Goal: Task Accomplishment & Management: Complete application form

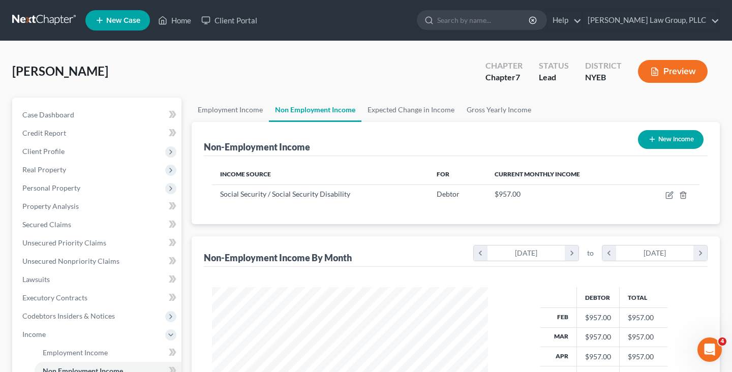
scroll to position [182, 296]
click at [66, 20] on link at bounding box center [44, 20] width 65 height 18
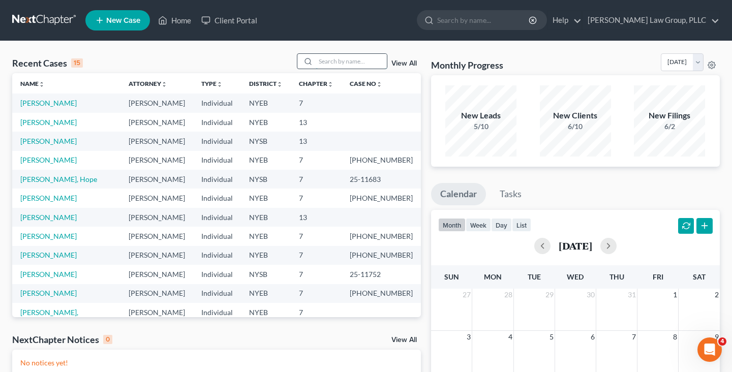
click at [326, 64] on input "search" at bounding box center [351, 61] width 71 height 15
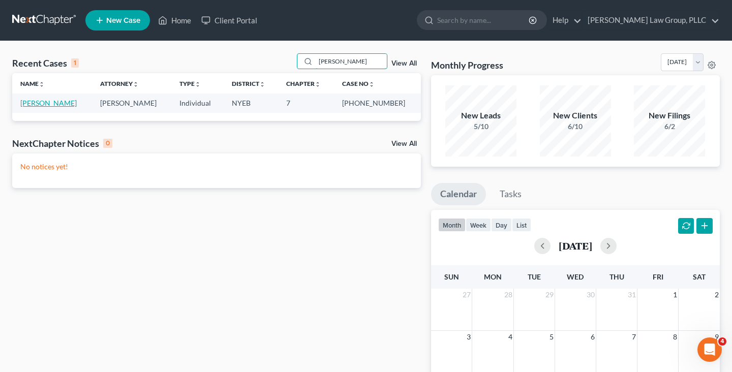
type input "douglas"
click at [65, 105] on link "[PERSON_NAME]" at bounding box center [48, 103] width 56 height 9
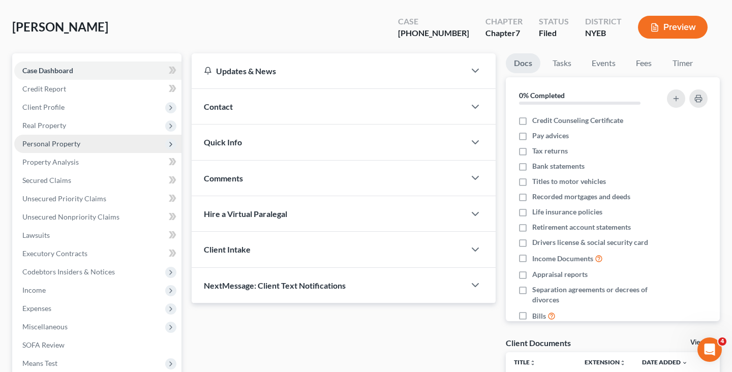
scroll to position [47, 0]
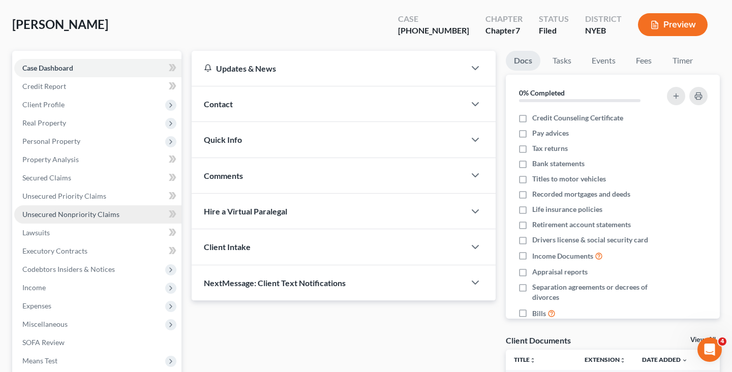
click at [82, 212] on span "Unsecured Nonpriority Claims" at bounding box center [70, 214] width 97 height 9
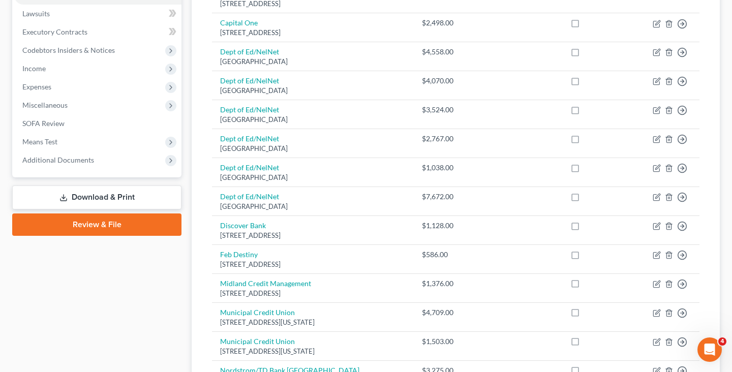
scroll to position [266, 0]
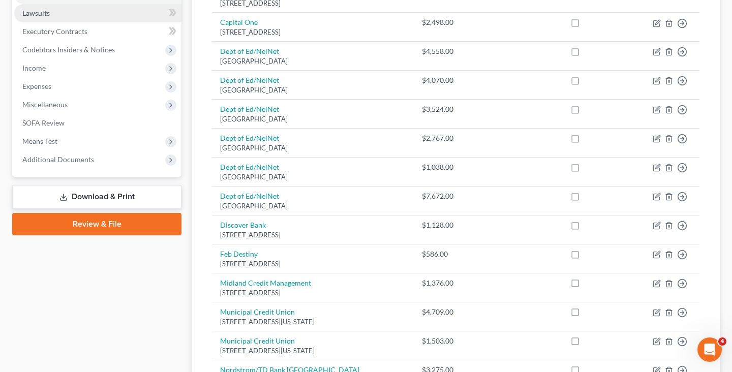
click at [74, 10] on link "Lawsuits" at bounding box center [97, 13] width 167 height 18
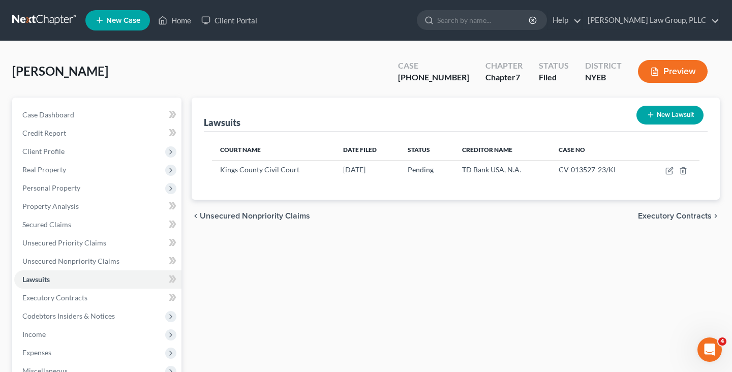
click at [45, 26] on link at bounding box center [44, 20] width 65 height 18
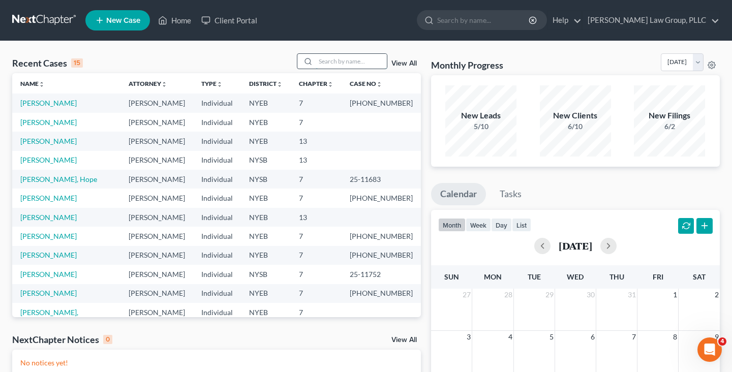
click at [336, 63] on input "search" at bounding box center [351, 61] width 71 height 15
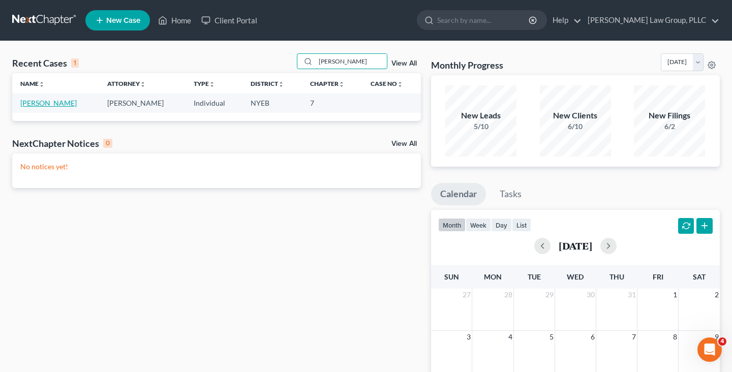
type input "[PERSON_NAME]"
click at [58, 103] on link "[PERSON_NAME]" at bounding box center [48, 103] width 56 height 9
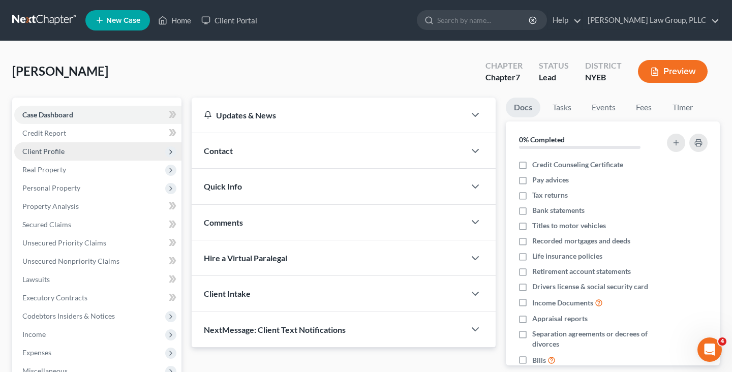
click at [58, 154] on span "Client Profile" at bounding box center [43, 151] width 42 height 9
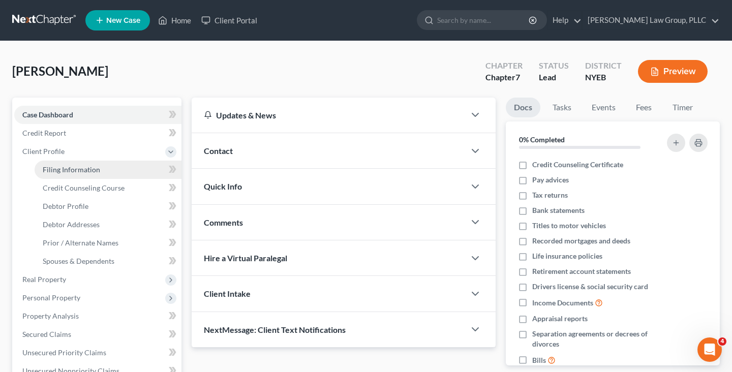
click at [66, 173] on span "Filing Information" at bounding box center [71, 169] width 57 height 9
select select "1"
select select "0"
select select "53"
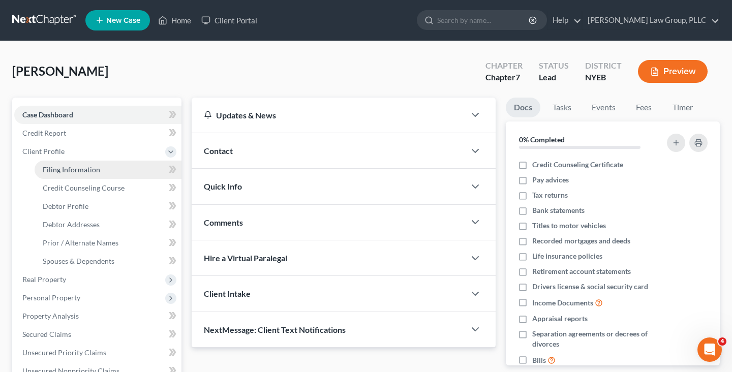
select select "1"
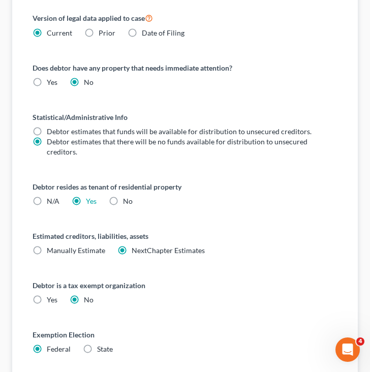
scroll to position [571, 0]
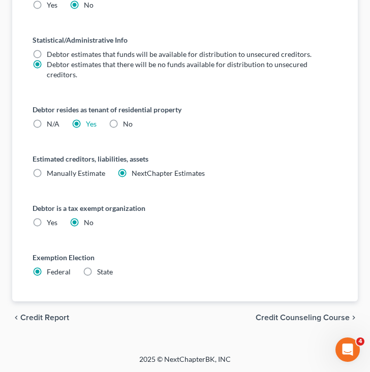
click at [316, 317] on span "Credit Counseling Course" at bounding box center [303, 318] width 94 height 8
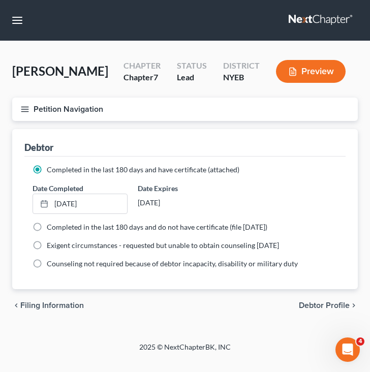
click at [318, 301] on span "Debtor Profile" at bounding box center [324, 305] width 51 height 8
select select "0"
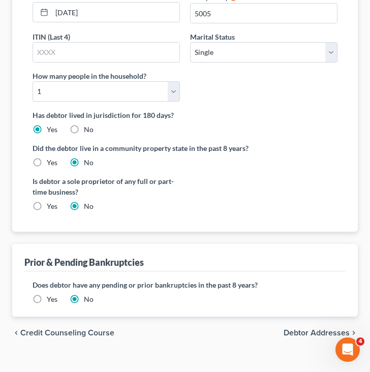
scroll to position [254, 0]
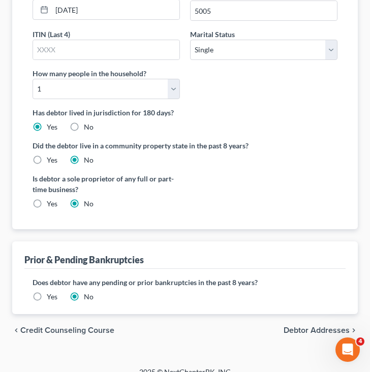
click at [320, 331] on span "Debtor Addresses" at bounding box center [317, 330] width 66 height 8
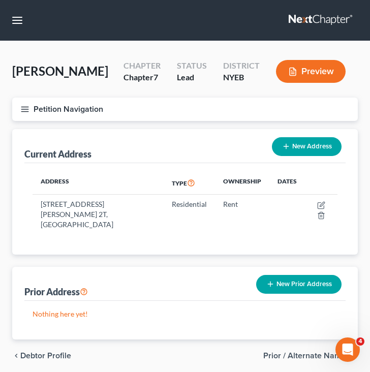
click at [214, 116] on button "Petition Navigation" at bounding box center [185, 109] width 346 height 23
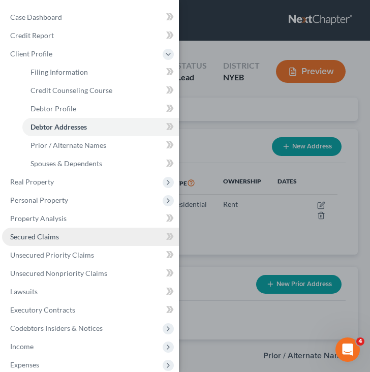
click at [60, 234] on link "Secured Claims" at bounding box center [90, 237] width 177 height 18
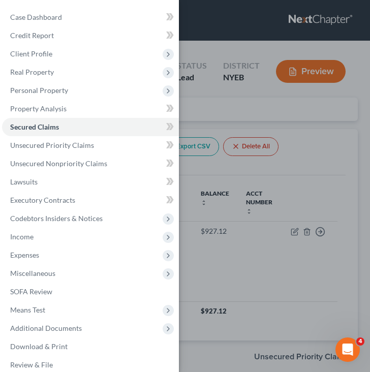
click at [198, 180] on div "Case Dashboard Payments Invoices Payments Payments Credit Report Client Profile" at bounding box center [185, 186] width 370 height 372
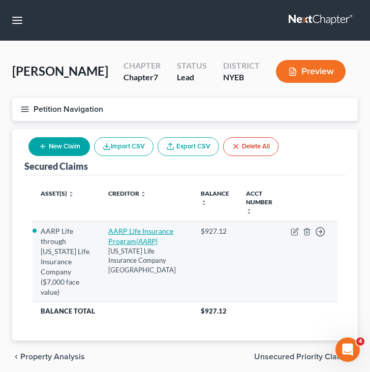
click at [140, 229] on link "AARP Life Insurance Program (AARP)" at bounding box center [140, 236] width 65 height 19
select select "9"
select select "6"
select select "2"
select select "0"
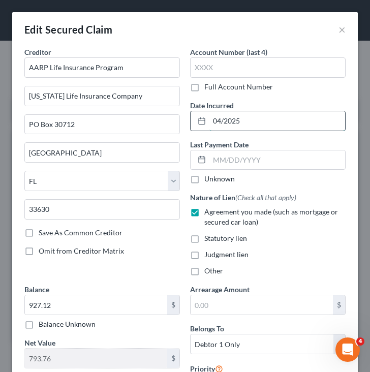
drag, startPoint x: 245, startPoint y: 119, endPoint x: 195, endPoint y: 122, distance: 50.4
click at [195, 122] on div "04/2025" at bounding box center [268, 121] width 156 height 20
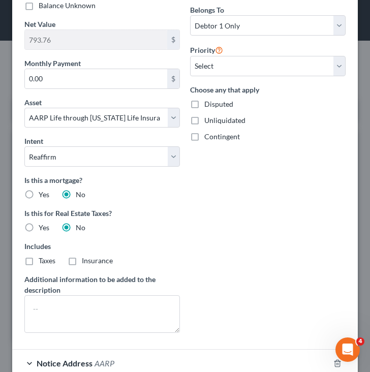
scroll to position [322, 0]
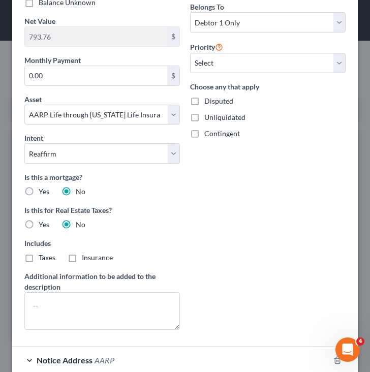
type input "11/2024"
click at [111, 79] on input "0.00" at bounding box center [96, 75] width 142 height 19
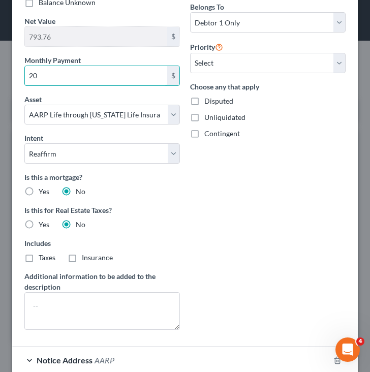
type input "20"
click at [248, 229] on div "Arrearage Amount $ Belongs To * Select Debtor 1 Only Debtor 2 Only Debtor 1 And…" at bounding box center [268, 150] width 166 height 376
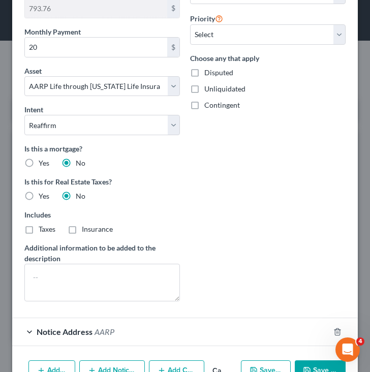
scroll to position [388, 0]
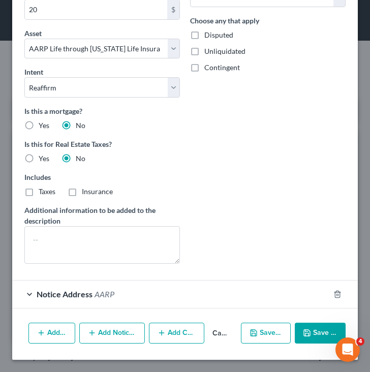
click at [307, 331] on polyline "button" at bounding box center [306, 331] width 3 height 2
select select
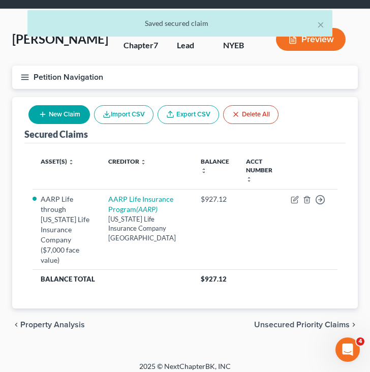
scroll to position [36, 0]
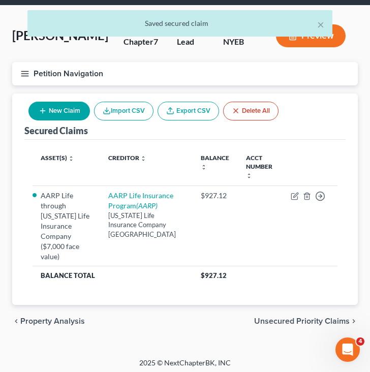
click at [288, 319] on span "Unsecured Priority Claims" at bounding box center [302, 321] width 96 height 8
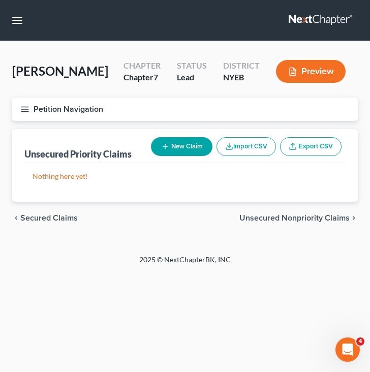
click at [180, 150] on button "New Claim" at bounding box center [182, 146] width 62 height 19
select select "0"
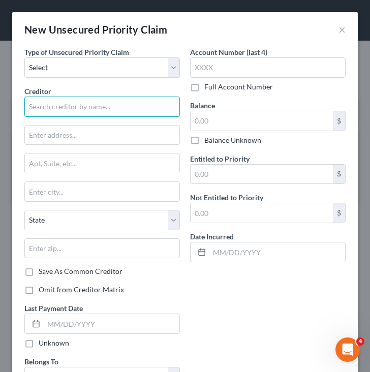
click at [113, 111] on input "text" at bounding box center [102, 107] width 156 height 20
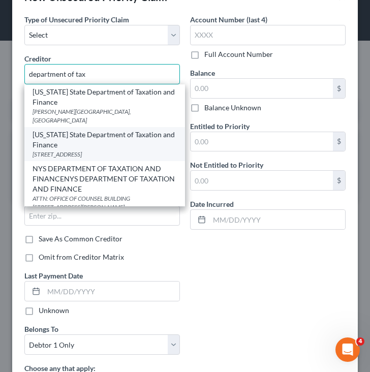
scroll to position [36, 0]
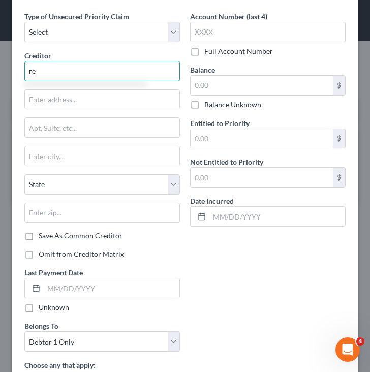
type input "r"
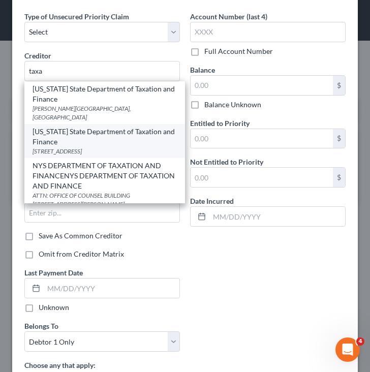
click at [111, 127] on div "New York State Department of Taxation and Finance" at bounding box center [105, 137] width 144 height 20
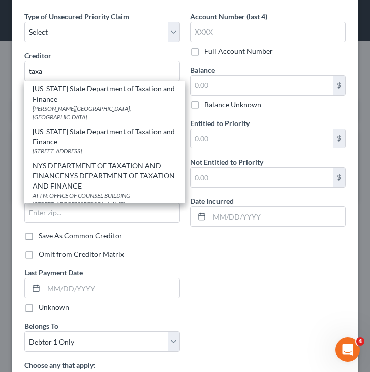
type input "New York State Department of Taxation and Finance"
type input "PO Box 5300"
type input "Albany"
select select "35"
type input "12205"
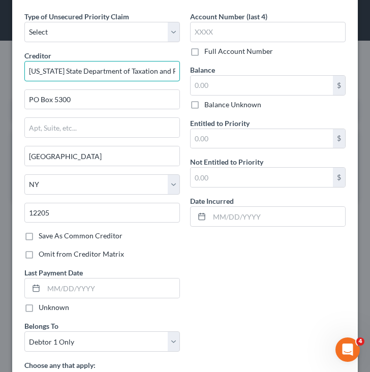
click at [112, 72] on input "New York State Department of Taxation and Finance" at bounding box center [102, 71] width 156 height 20
drag, startPoint x: 76, startPoint y: 71, endPoint x: 1, endPoint y: 70, distance: 74.7
click at [0, 71] on div "New Unsecured Priority Claim × Type of Unsecured Priority Claim * Select Taxes …" at bounding box center [185, 186] width 370 height 372
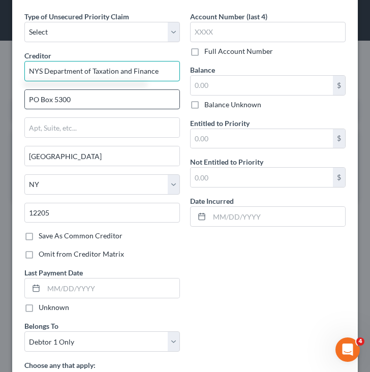
type input "NYS Department of Taxation and Finance"
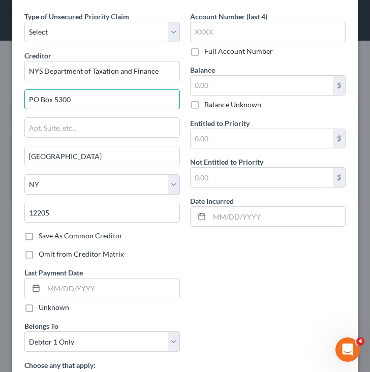
drag, startPoint x: 80, startPoint y: 98, endPoint x: 0, endPoint y: 103, distance: 80.5
click at [0, 103] on div "New Unsecured Priority Claim × Type of Unsecured Priority Claim * Select Taxes …" at bounding box center [185, 186] width 370 height 372
click at [56, 120] on input "text" at bounding box center [102, 127] width 155 height 19
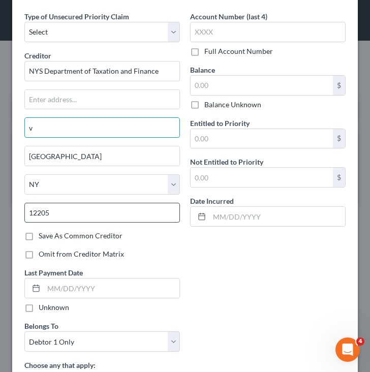
type input "v"
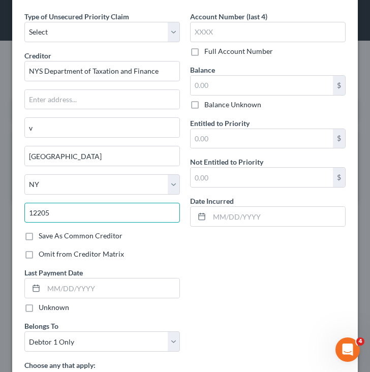
click at [95, 218] on input "12205" at bounding box center [102, 213] width 156 height 20
type input "11213"
click at [273, 255] on div "Account Number (last 4) Full Account Number Balance $ Balance Unknown Balance U…" at bounding box center [268, 139] width 166 height 256
type input "Brooklyn"
click at [106, 211] on input "11213" at bounding box center [102, 213] width 156 height 20
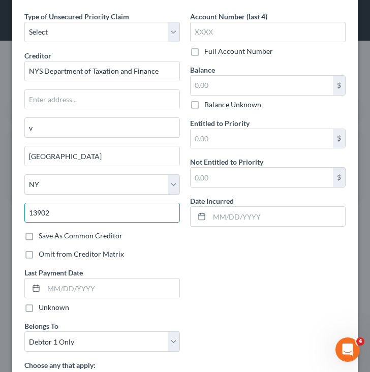
type input "13902"
click at [229, 277] on div "Type of Unsecured Priority Claim * Select Taxes & Other Government Units Domest…" at bounding box center [184, 231] width 331 height 441
type input "Binghamton"
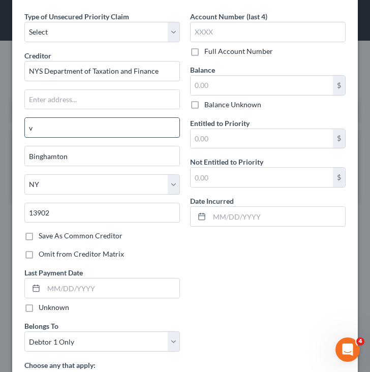
click at [88, 119] on input "v" at bounding box center [102, 127] width 155 height 19
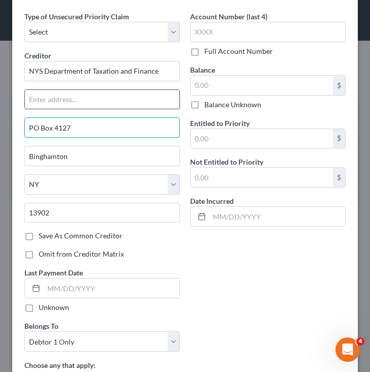
type input "PO Box 4127"
click at [77, 94] on input "text" at bounding box center [102, 99] width 155 height 19
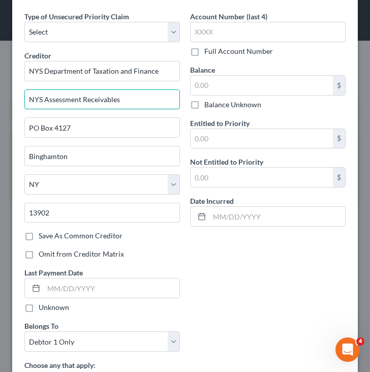
type input "NYS Assessment Receivables"
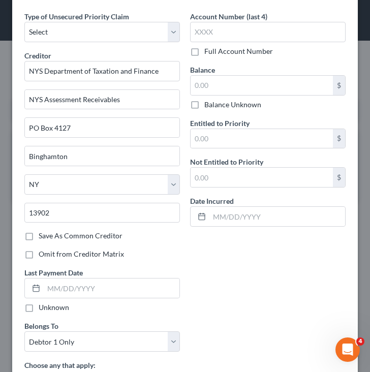
click at [106, 234] on label "Save As Common Creditor" at bounding box center [81, 236] width 84 height 10
click at [49, 234] on input "Save As Common Creditor" at bounding box center [46, 234] width 7 height 7
checkbox input "true"
click at [231, 275] on div "Type of Unsecured Priority Claim * Select Taxes & Other Government Units Domest…" at bounding box center [184, 231] width 331 height 441
click at [258, 216] on input "text" at bounding box center [277, 216] width 136 height 19
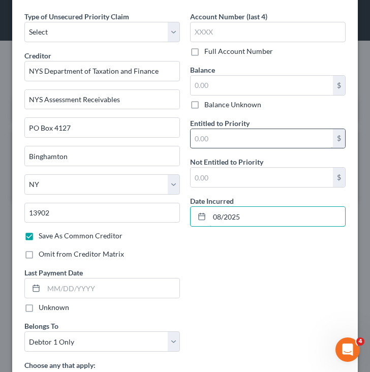
type input "08/2025"
click at [239, 139] on input "text" at bounding box center [262, 138] width 142 height 19
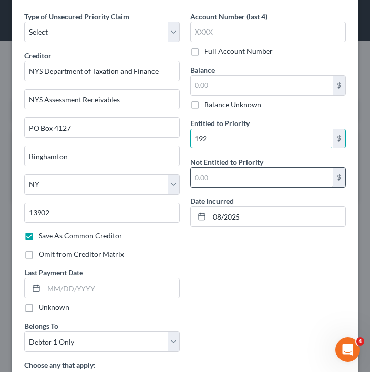
type input "192"
click at [235, 176] on input "text" at bounding box center [262, 177] width 142 height 19
type input "192"
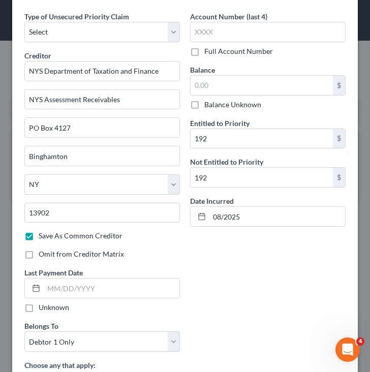
click at [236, 193] on div "Entitled to Priority 192 $ Not Entitled to Priority 192 $ Date Incurred 08/2025" at bounding box center [268, 172] width 156 height 109
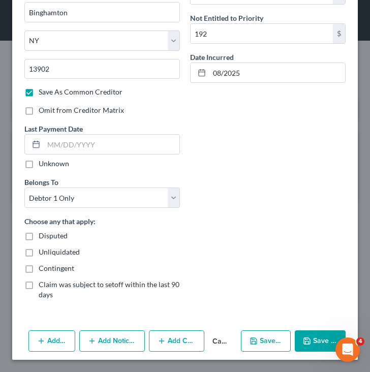
click at [311, 335] on button "Save & Close" at bounding box center [320, 340] width 51 height 21
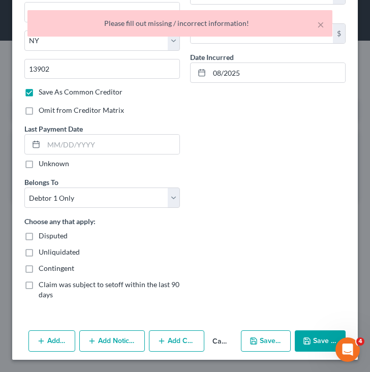
scroll to position [0, 0]
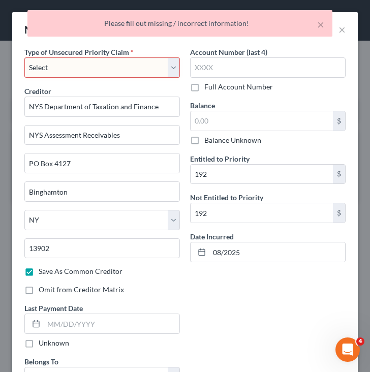
click at [119, 60] on select "Select Taxes & Other Government Units Domestic Support Obligations Extensions o…" at bounding box center [102, 67] width 156 height 20
select select "0"
select select "35"
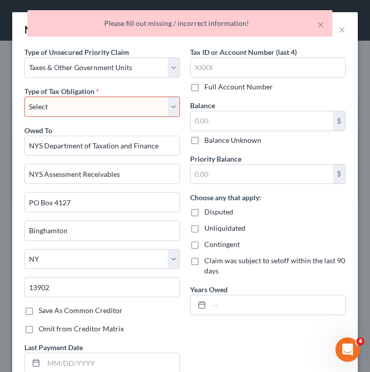
click at [105, 102] on select "Select Federal City State Franchise Tax Board Other" at bounding box center [102, 107] width 156 height 20
select select "2"
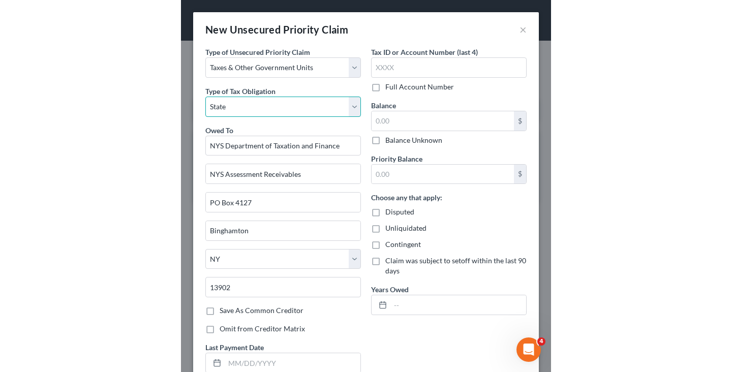
scroll to position [198, 0]
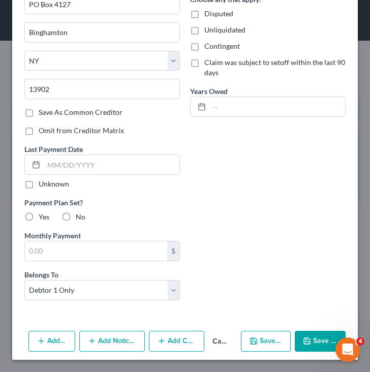
click at [308, 343] on icon "button" at bounding box center [307, 341] width 8 height 8
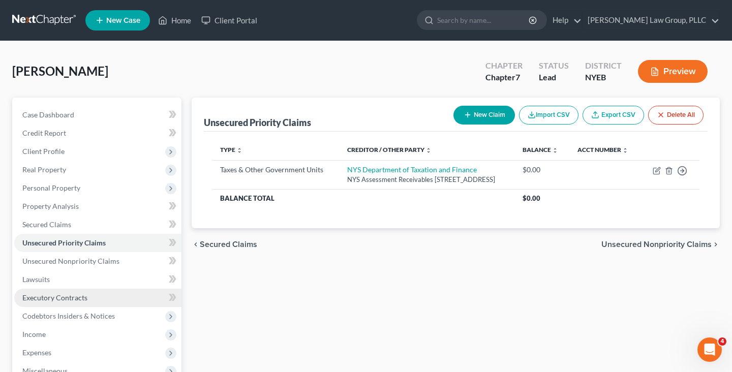
click at [97, 294] on link "Executory Contracts" at bounding box center [97, 298] width 167 height 18
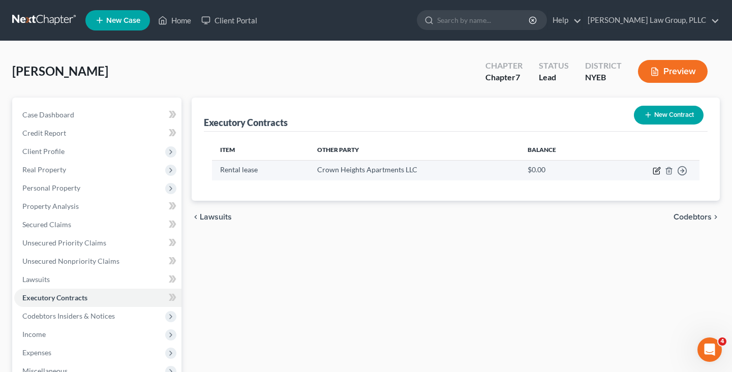
click at [657, 169] on icon "button" at bounding box center [657, 171] width 8 height 8
select select "3"
select select "35"
select select "0"
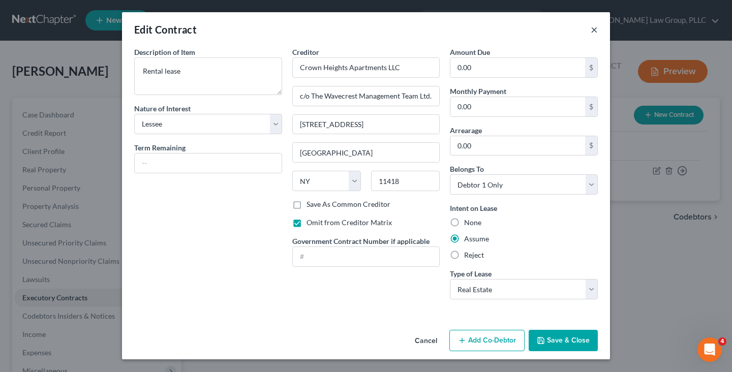
click at [594, 26] on button "×" at bounding box center [594, 29] width 7 height 12
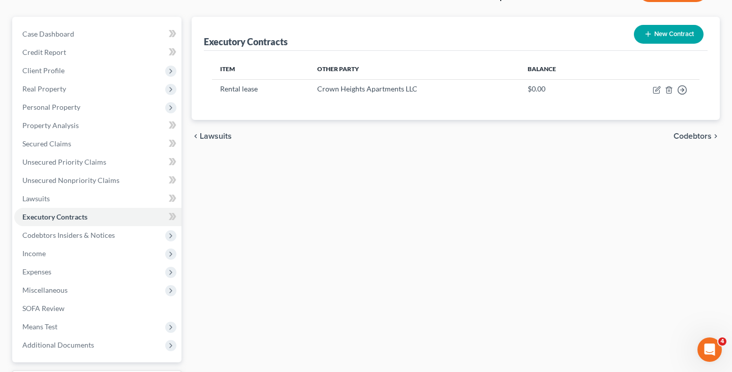
scroll to position [106, 0]
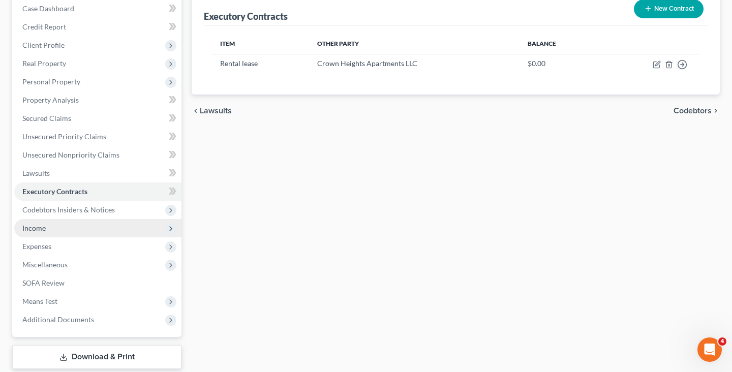
click at [102, 225] on span "Income" at bounding box center [97, 228] width 167 height 18
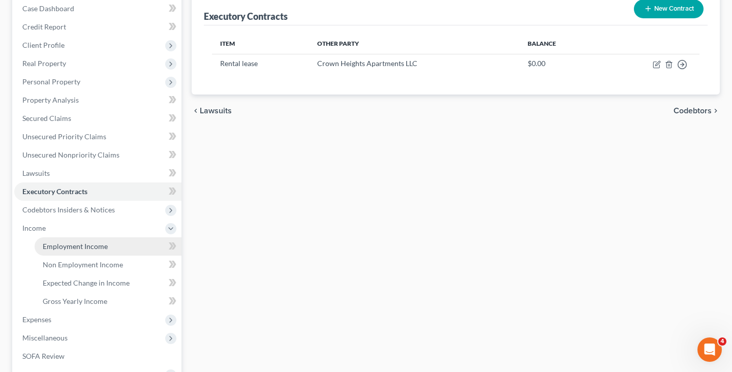
click at [95, 240] on link "Employment Income" at bounding box center [108, 246] width 147 height 18
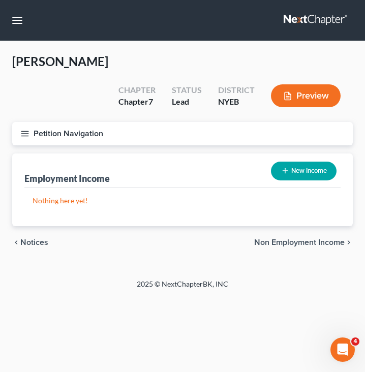
click at [302, 238] on span "Non Employment Income" at bounding box center [299, 242] width 90 height 8
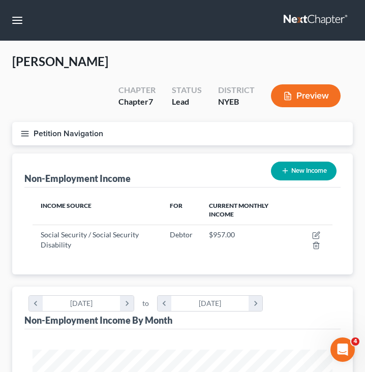
scroll to position [150, 320]
click at [316, 162] on button "New Income" at bounding box center [304, 171] width 66 height 19
select select "0"
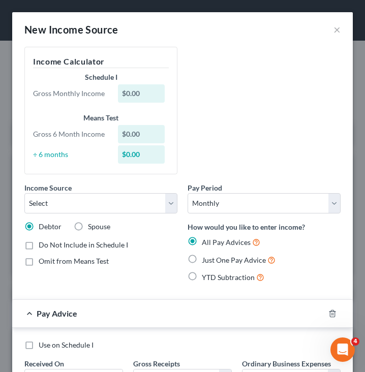
click at [241, 87] on div "Income Source * Select Unemployment Disability (from employer) Pension Retireme…" at bounding box center [182, 169] width 326 height 245
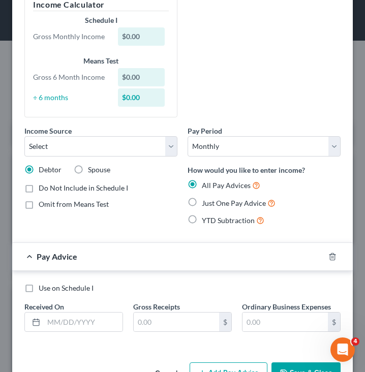
scroll to position [0, 0]
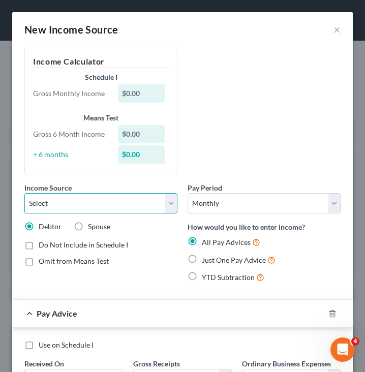
click at [136, 200] on select "Select Unemployment Disability (from employer) Pension Retirement Social Securi…" at bounding box center [100, 203] width 153 height 20
select select "5"
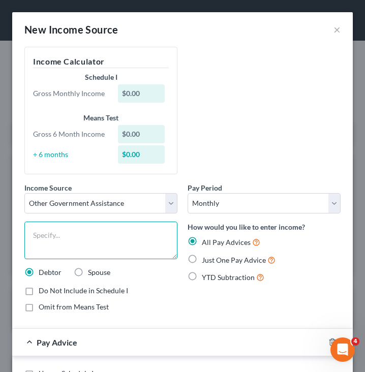
click at [86, 248] on textarea at bounding box center [100, 241] width 153 height 38
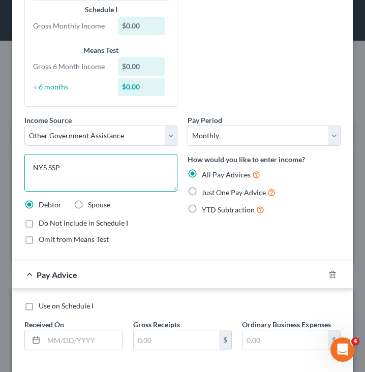
scroll to position [117, 0]
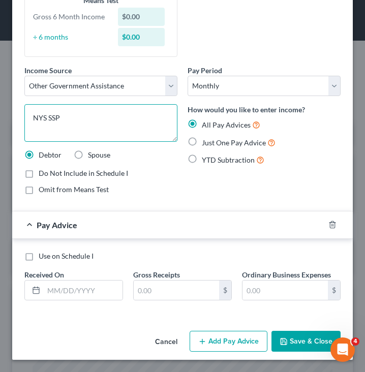
type textarea "NYS SSP"
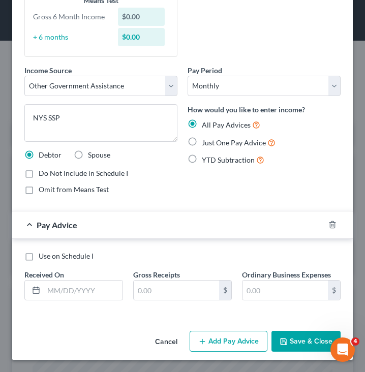
click at [202, 145] on label "Just One Pay Advice" at bounding box center [239, 143] width 74 height 12
click at [206, 143] on input "Just One Pay Advice" at bounding box center [209, 140] width 7 height 7
radio input "true"
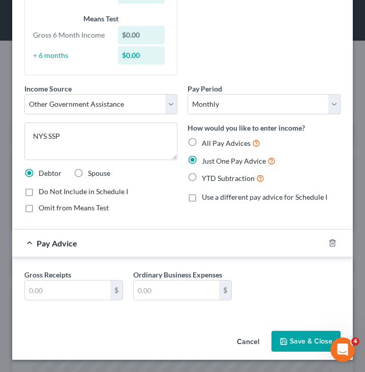
scroll to position [99, 0]
click at [83, 294] on input "text" at bounding box center [67, 290] width 85 height 19
type input "87"
click at [311, 346] on button "Save & Close" at bounding box center [305, 341] width 69 height 21
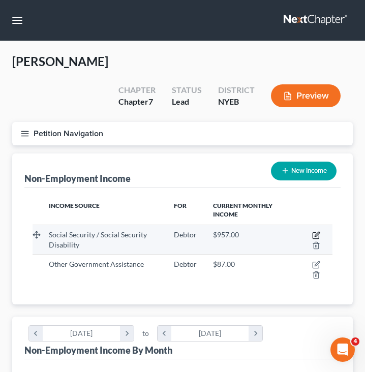
click at [315, 231] on icon "button" at bounding box center [316, 235] width 8 height 8
select select "4"
select select "0"
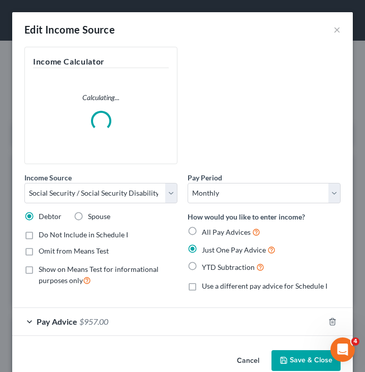
click at [104, 323] on span "$957.00" at bounding box center [93, 322] width 29 height 10
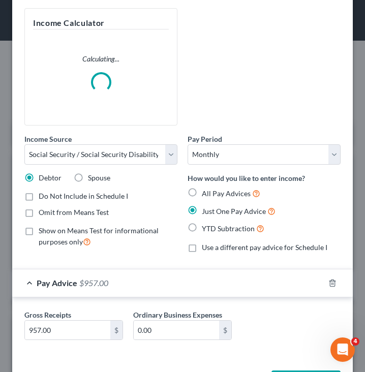
scroll to position [79, 0]
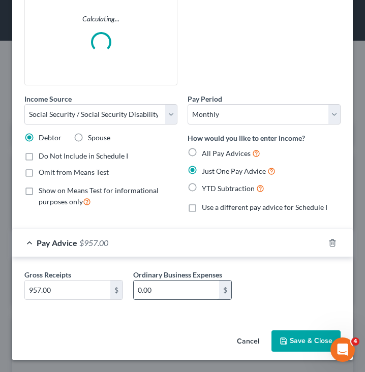
click at [166, 286] on input "0.00" at bounding box center [176, 290] width 85 height 19
type input "10"
click at [78, 293] on input "957.00" at bounding box center [67, 290] width 85 height 19
type input "967"
click at [285, 333] on button "Save & Close" at bounding box center [305, 340] width 69 height 21
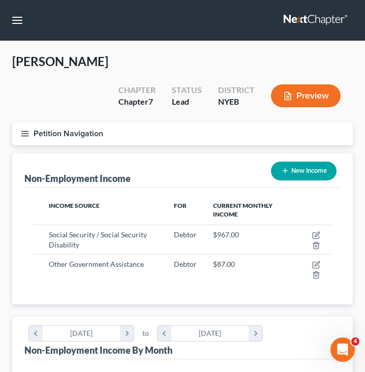
click at [288, 158] on div "New Income" at bounding box center [304, 171] width 74 height 27
click at [288, 162] on button "New Income" at bounding box center [304, 171] width 66 height 19
select select "0"
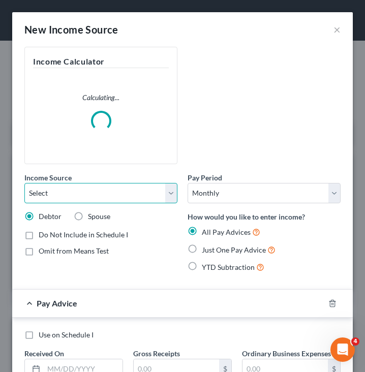
click at [118, 187] on select "Select Unemployment Disability (from employer) Pension Retirement Social Securi…" at bounding box center [100, 193] width 153 height 20
select select "5"
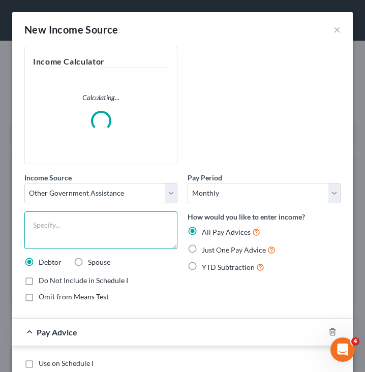
click at [108, 231] on textarea at bounding box center [100, 230] width 153 height 38
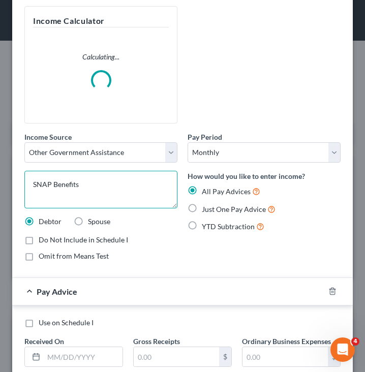
type textarea "SNAP Benefits"
click at [202, 205] on label "Just One Pay Advice" at bounding box center [239, 209] width 74 height 12
click at [206, 205] on input "Just One Pay Advice" at bounding box center [209, 206] width 7 height 7
radio input "true"
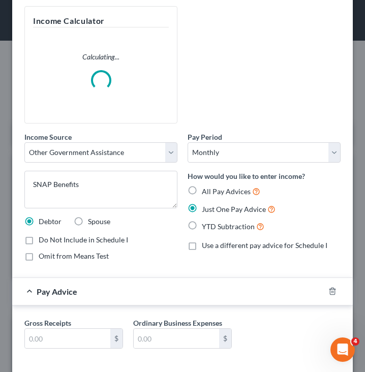
scroll to position [89, 0]
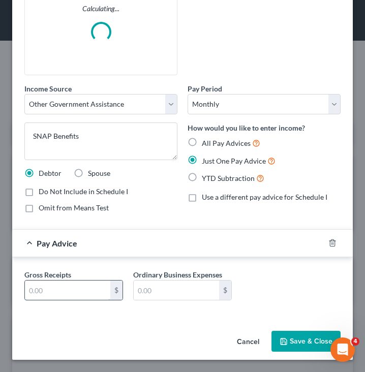
click at [77, 290] on input "text" at bounding box center [67, 290] width 85 height 19
type input "292"
click at [295, 337] on button "Save & Close" at bounding box center [305, 341] width 69 height 21
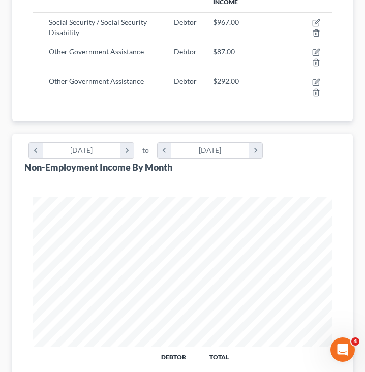
scroll to position [0, 0]
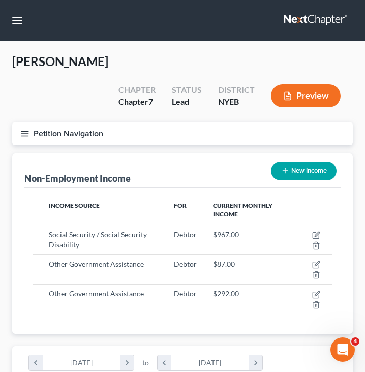
click at [206, 122] on button "Petition Navigation" at bounding box center [182, 133] width 341 height 23
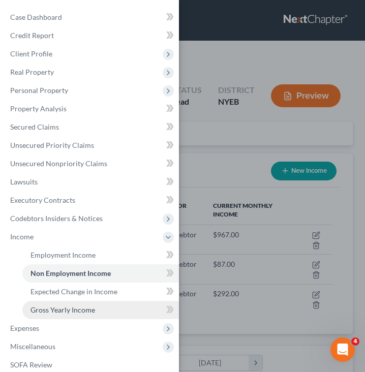
click at [59, 315] on link "Gross Yearly Income" at bounding box center [100, 310] width 157 height 18
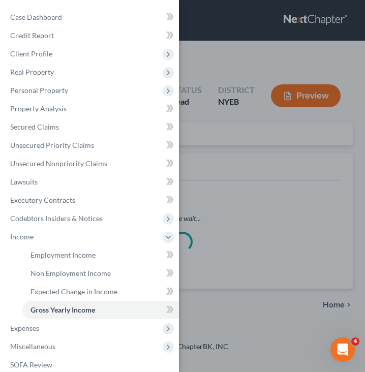
click at [198, 265] on div "Case Dashboard Payments Invoices Payments Payments Credit Report Client Profile" at bounding box center [182, 186] width 365 height 372
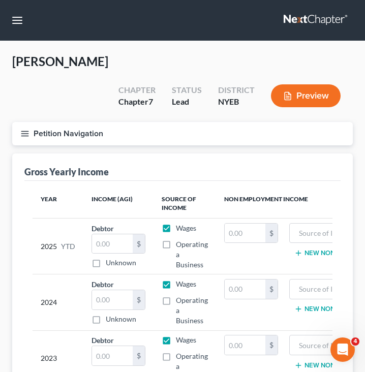
scroll to position [81, 0]
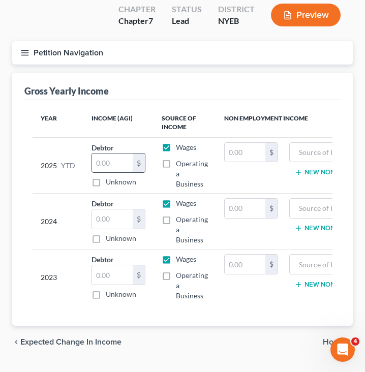
click at [98, 154] on input "text" at bounding box center [112, 163] width 41 height 19
type input "0"
click at [102, 209] on input "text" at bounding box center [112, 218] width 41 height 19
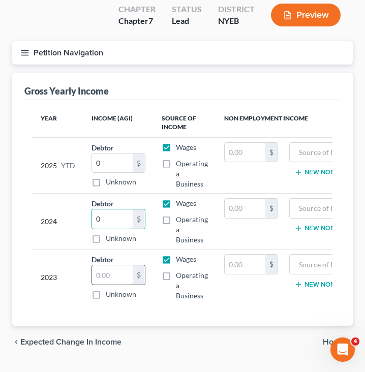
type input "0"
click at [99, 265] on input "text" at bounding box center [112, 274] width 41 height 19
type input "0"
click at [116, 108] on th "Income (AGI)" at bounding box center [118, 122] width 70 height 29
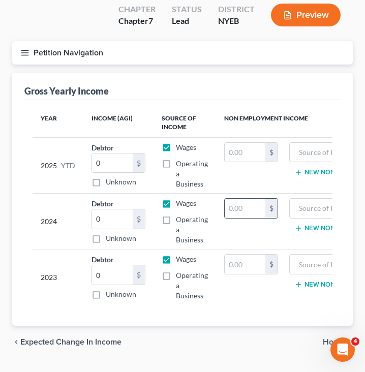
click at [248, 199] on input "text" at bounding box center [245, 208] width 41 height 19
type input "11,604"
click at [245, 255] on input "text" at bounding box center [245, 264] width 41 height 19
type input "11,604"
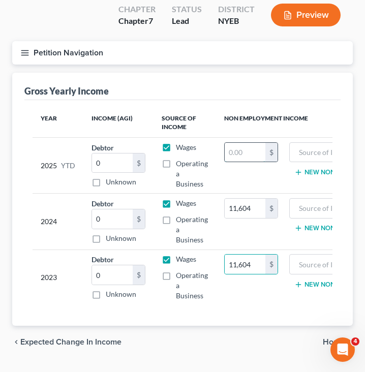
click at [249, 143] on input "text" at bounding box center [245, 152] width 41 height 19
type input "7,736"
click at [299, 143] on input "text" at bounding box center [341, 152] width 92 height 19
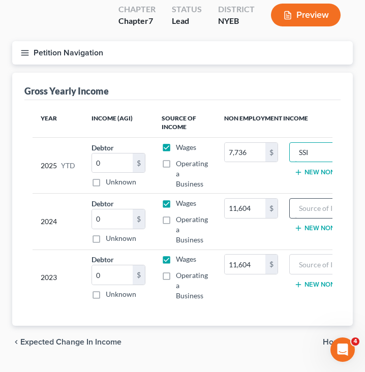
type input "SSI"
click at [314, 199] on input "text" at bounding box center [341, 208] width 92 height 19
paste input "SSI"
type input "SSI"
click at [310, 255] on input "text" at bounding box center [341, 264] width 92 height 19
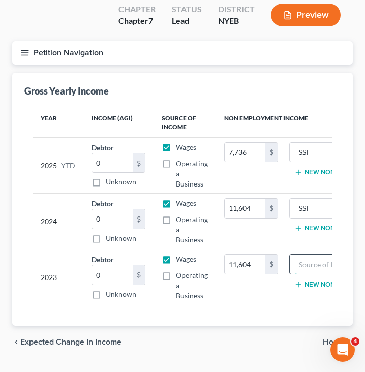
paste input "SSI"
type input "SSI"
click at [339, 338] on span "Home" at bounding box center [334, 342] width 22 height 8
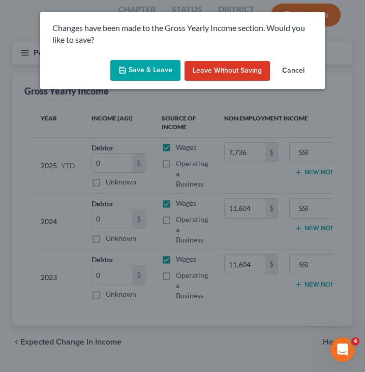
click at [150, 81] on button "Save & Leave" at bounding box center [145, 70] width 70 height 21
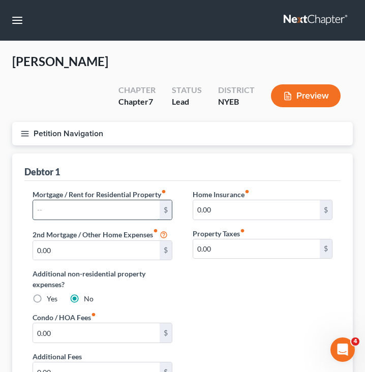
click at [78, 200] on input "text" at bounding box center [96, 209] width 127 height 19
type input "205"
click at [180, 284] on div "Mortgage / Rent for Residential Property fiber_manual_record 205 $ 2nd Mortgage…" at bounding box center [102, 251] width 160 height 124
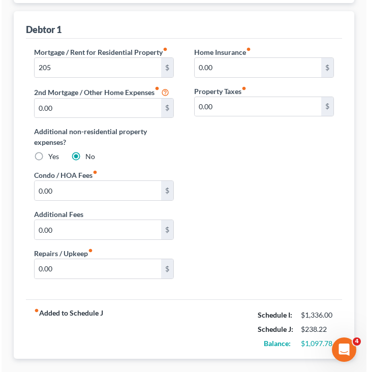
scroll to position [153, 0]
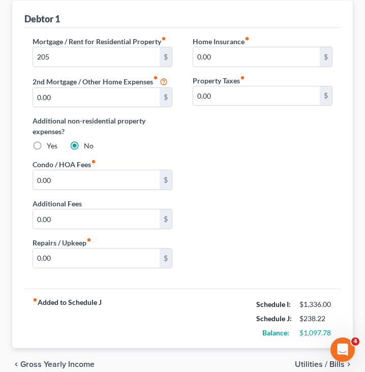
click at [310, 348] on div "chevron_left Gross Yearly Income Utilities / Bills chevron_right" at bounding box center [182, 364] width 341 height 33
click at [308, 360] on span "Utilities / Bills" at bounding box center [320, 364] width 50 height 8
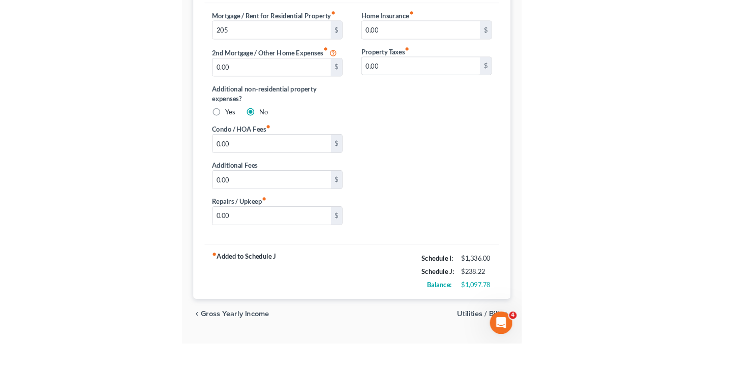
scroll to position [79, 0]
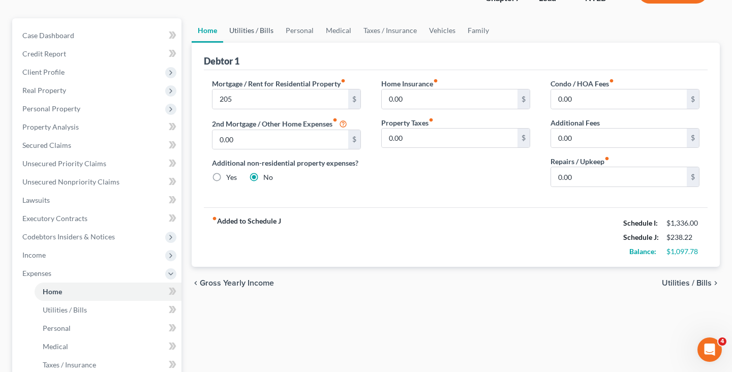
click at [268, 27] on link "Utilities / Bills" at bounding box center [251, 30] width 56 height 24
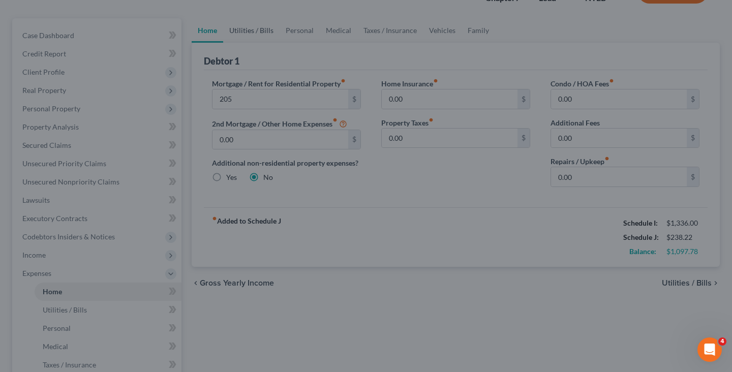
click at [267, 28] on div at bounding box center [366, 186] width 732 height 372
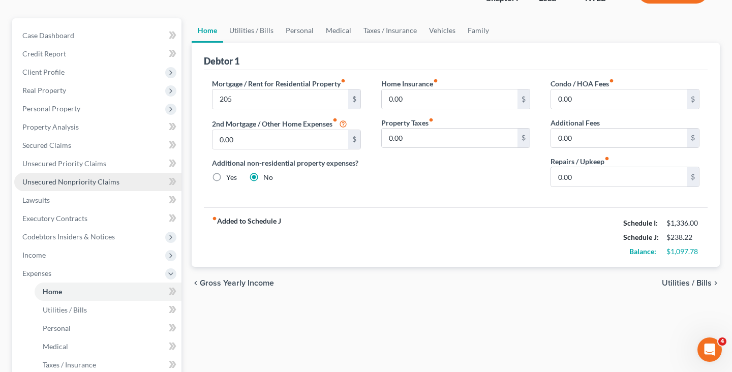
click at [100, 187] on link "Unsecured Nonpriority Claims" at bounding box center [97, 182] width 167 height 18
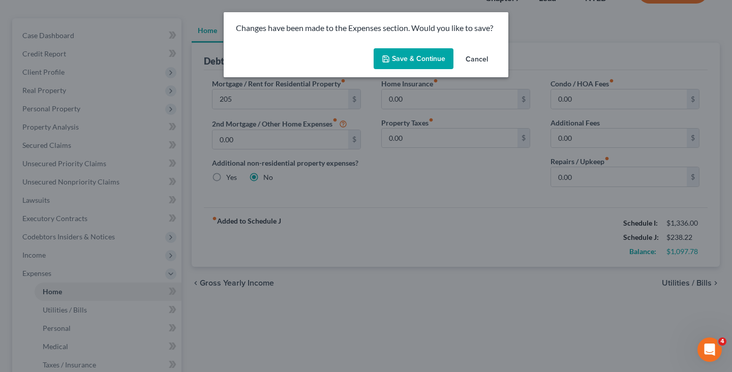
click at [401, 54] on button "Save & Continue" at bounding box center [414, 58] width 80 height 21
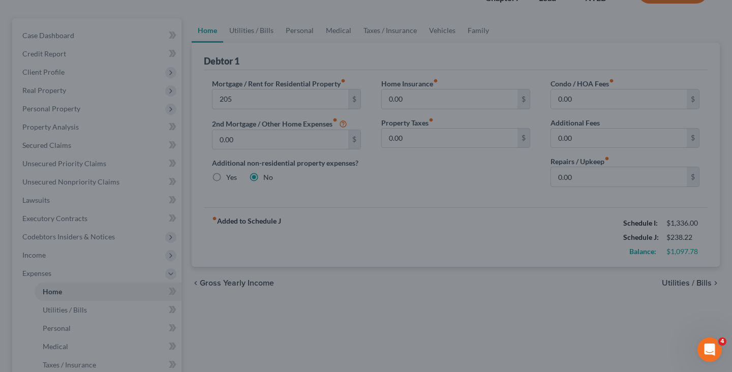
type input "205.00"
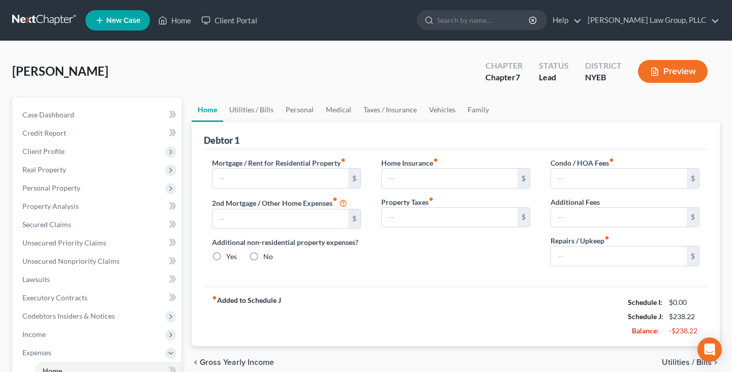
type input "205.00"
type input "0.00"
radio input "true"
type input "0.00"
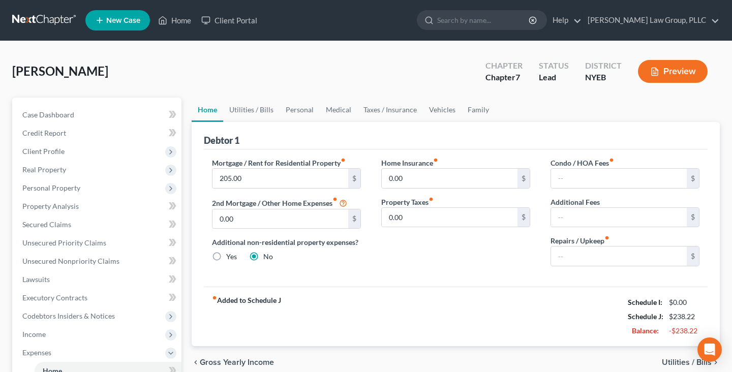
type input "0.00"
click at [257, 115] on link "Utilities / Bills" at bounding box center [251, 110] width 56 height 24
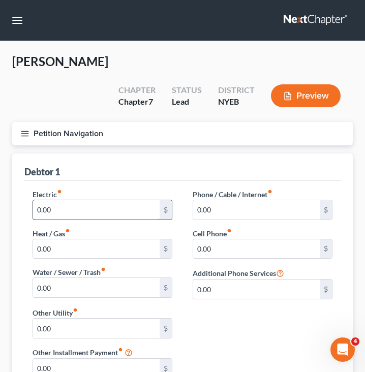
click at [86, 200] on input "0.00" at bounding box center [96, 209] width 127 height 19
type input "80"
click at [241, 309] on div "Electric fiber_manual_record 80 $ Heat / Gas fiber_manual_record 0.00 $ Water /…" at bounding box center [182, 288] width 320 height 198
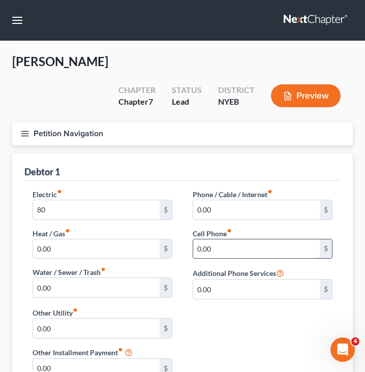
click at [218, 239] on input "0.00" at bounding box center [256, 248] width 127 height 19
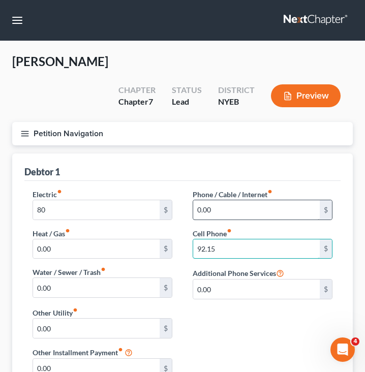
type input "92.15"
click at [229, 200] on input "0.00" at bounding box center [256, 209] width 127 height 19
type input "80"
click at [255, 282] on div "Phone / Cable / Internet fiber_manual_record 80 $ Cell Phone fiber_manual_recor…" at bounding box center [262, 248] width 160 height 118
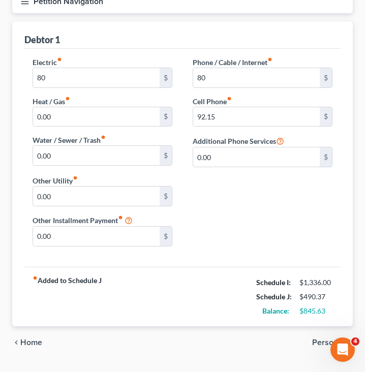
click at [321, 339] on span "Personal" at bounding box center [328, 343] width 33 height 8
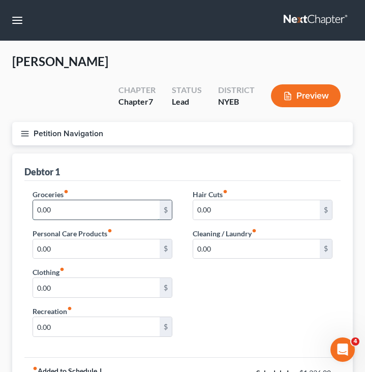
click at [98, 200] on input "0.00" at bounding box center [96, 209] width 127 height 19
click at [126, 181] on div "Groceries fiber_manual_record 292 $ Personal Care Products fiber_manual_record …" at bounding box center [182, 269] width 316 height 176
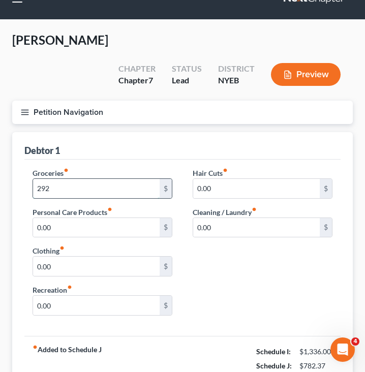
click at [123, 179] on input "292" at bounding box center [96, 188] width 127 height 19
type input "300"
click at [155, 134] on div "Debtor 1 Groceries fiber_manual_record 300 $ Personal Care Products fiber_manua…" at bounding box center [182, 263] width 341 height 263
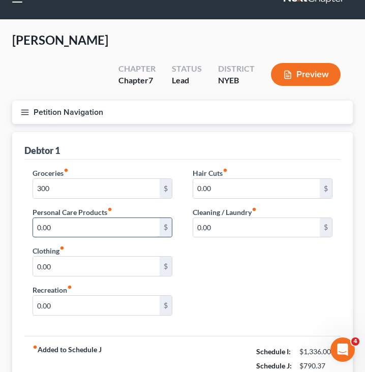
click at [129, 218] on input "0.00" at bounding box center [96, 227] width 127 height 19
type input "200"
click at [341, 286] on div "Groceries fiber_manual_record 300 $ Personal Care Products fiber_manual_record …" at bounding box center [182, 246] width 320 height 156
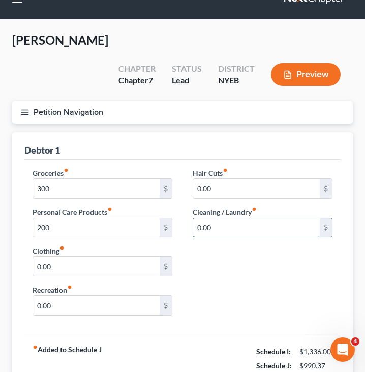
click at [286, 218] on input "0.00" at bounding box center [256, 227] width 127 height 19
type input "80"
click at [217, 235] on div "Groceries fiber_manual_record 300 $ Personal Care Products fiber_manual_record …" at bounding box center [182, 246] width 320 height 156
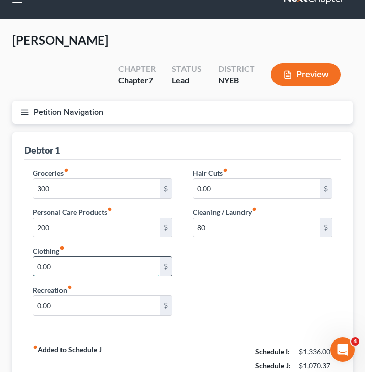
click at [130, 257] on input "0.00" at bounding box center [96, 266] width 127 height 19
type input "100"
click at [238, 262] on div "Groceries fiber_manual_record 300 $ Personal Care Products fiber_manual_record …" at bounding box center [182, 246] width 320 height 156
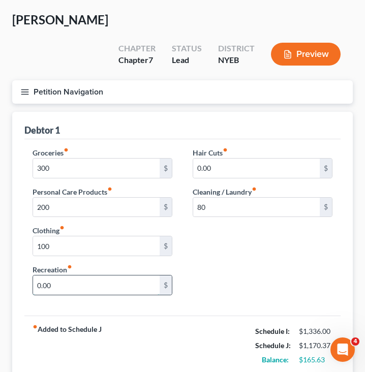
click at [135, 276] on input "0.00" at bounding box center [96, 285] width 127 height 19
type input "25"
click at [246, 263] on div "Groceries fiber_manual_record 300 $ Personal Care Products fiber_manual_record …" at bounding box center [182, 225] width 320 height 156
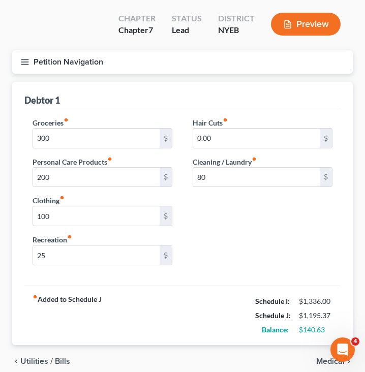
scroll to position [91, 0]
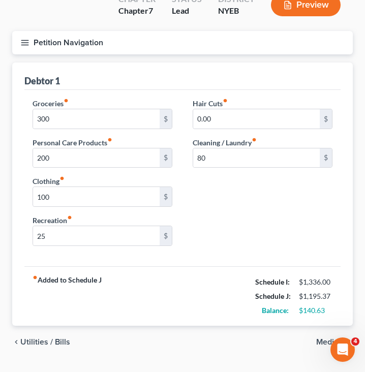
click at [336, 338] on span "Medical" at bounding box center [330, 342] width 28 height 8
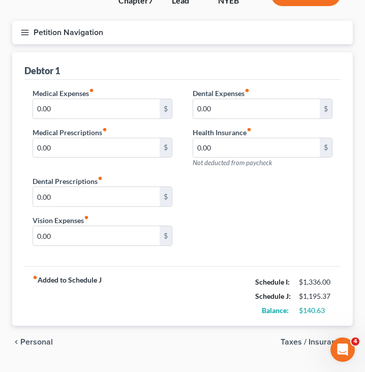
click at [313, 338] on span "Taxes / Insurance" at bounding box center [313, 342] width 64 height 8
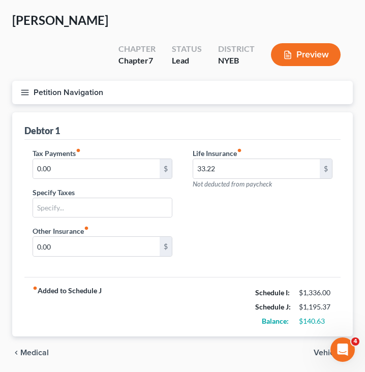
scroll to position [52, 0]
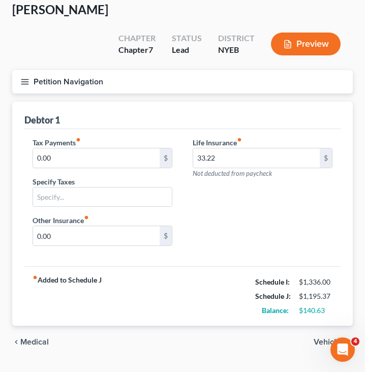
click at [331, 338] on span "Vehicles" at bounding box center [329, 342] width 31 height 8
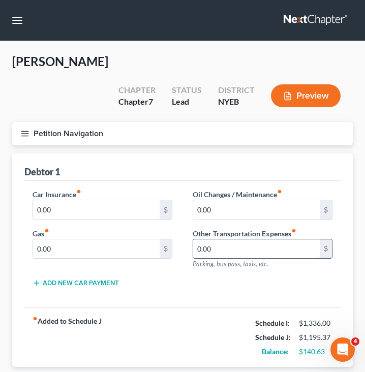
click at [253, 239] on input "0.00" at bounding box center [256, 248] width 127 height 19
type input "80"
click at [204, 259] on div "Car Insurance fiber_manual_record 0.00 $ Gas fiber_manual_record 0.00 $ Oil Cha…" at bounding box center [182, 242] width 320 height 107
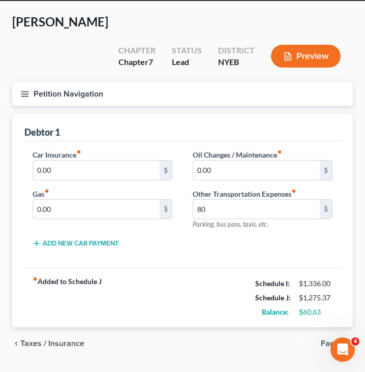
scroll to position [41, 0]
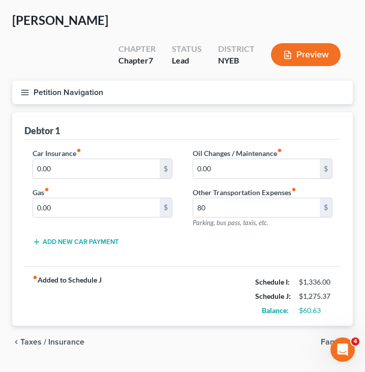
click at [256, 306] on div "Balance:" at bounding box center [272, 311] width 44 height 10
click at [336, 338] on span "Family" at bounding box center [333, 342] width 24 height 8
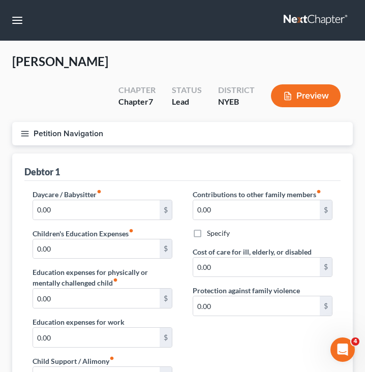
scroll to position [376, 0]
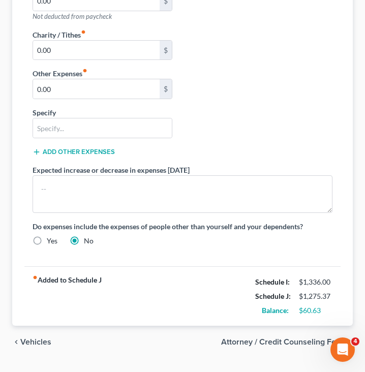
click at [291, 338] on span "Attorney / Credit Counseling Fees" at bounding box center [283, 342] width 124 height 8
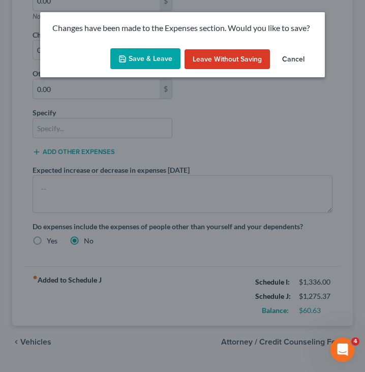
click at [149, 50] on button "Save & Leave" at bounding box center [145, 58] width 70 height 21
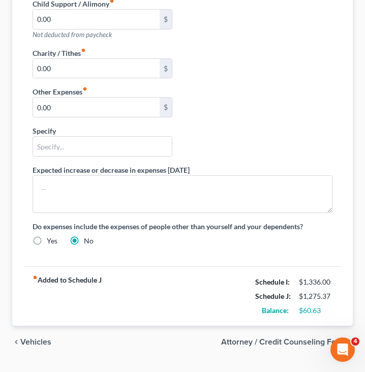
select select "0"
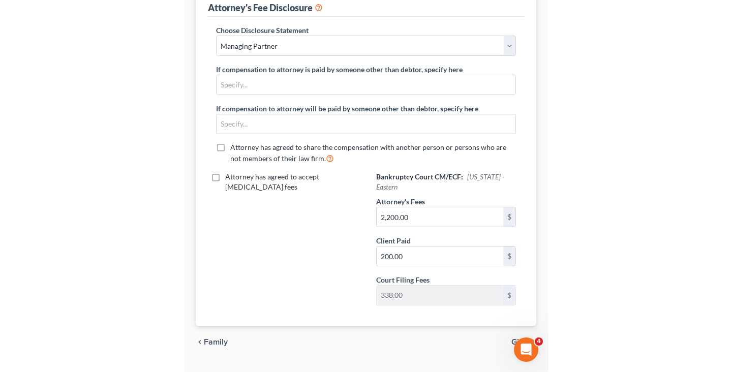
scroll to position [258, 0]
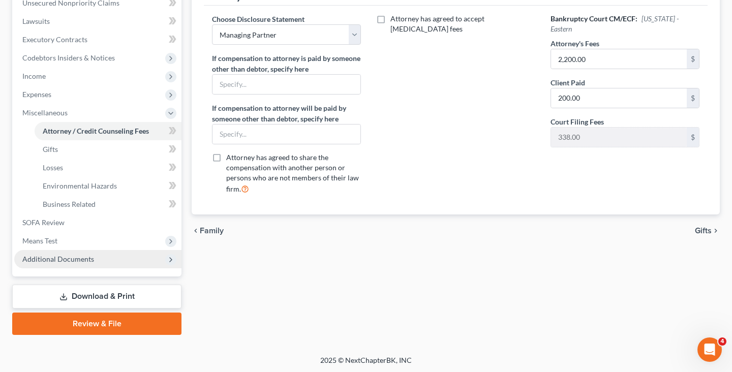
click at [121, 260] on span "Additional Documents" at bounding box center [97, 259] width 167 height 18
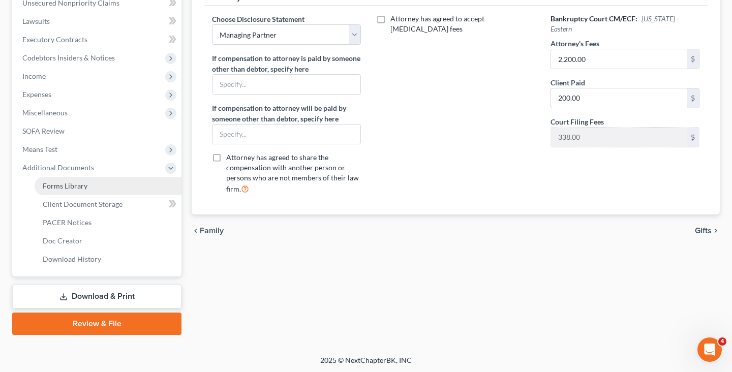
click at [136, 187] on link "Forms Library" at bounding box center [108, 186] width 147 height 18
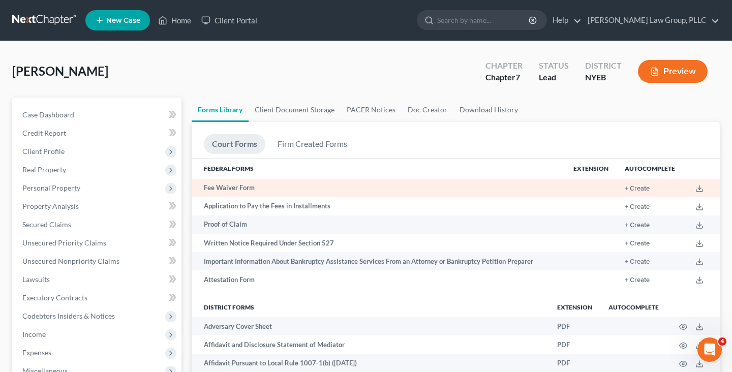
click at [634, 183] on td "+ Create" at bounding box center [650, 188] width 67 height 18
click at [634, 186] on button "+ Create" at bounding box center [637, 189] width 25 height 7
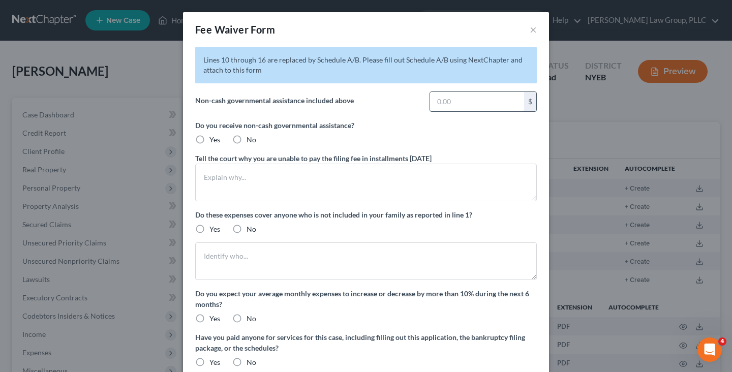
click at [469, 99] on input "text" at bounding box center [477, 101] width 94 height 19
type input "292"
click at [210, 135] on label "Yes" at bounding box center [214, 140] width 11 height 10
click at [214, 135] on input "Yes" at bounding box center [217, 138] width 7 height 7
radio input "true"
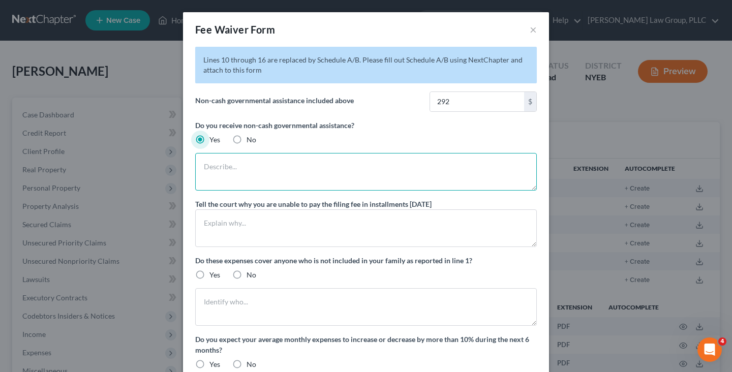
click at [244, 166] on textarea at bounding box center [366, 172] width 342 height 38
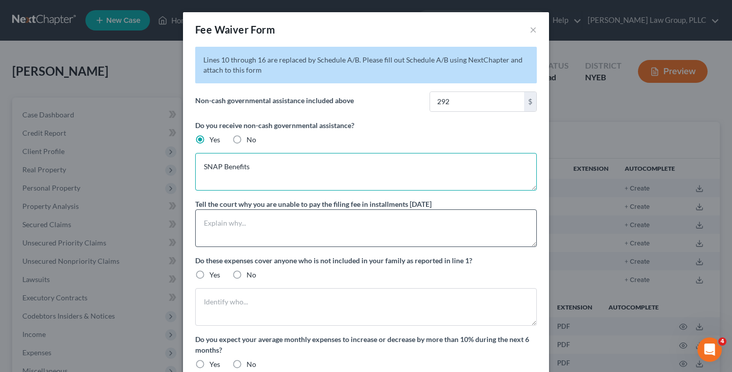
type textarea "SNAP Benefits"
click at [246, 230] on textarea at bounding box center [366, 228] width 342 height 38
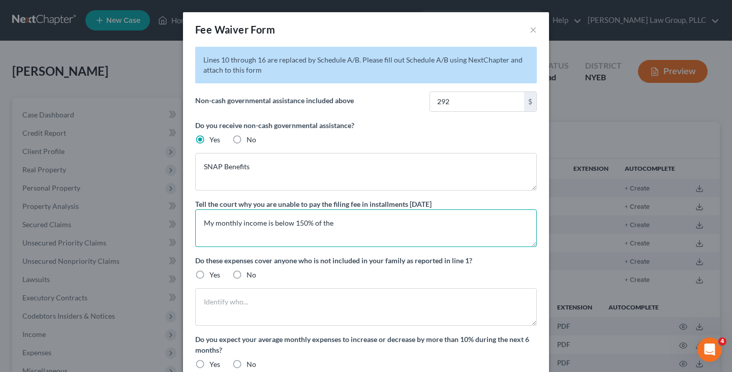
click at [369, 221] on textarea "My monthly income is below 150% of the" at bounding box center [366, 228] width 342 height 38
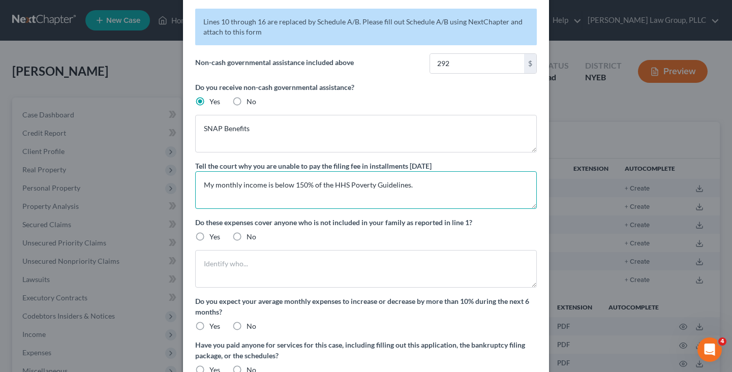
scroll to position [41, 0]
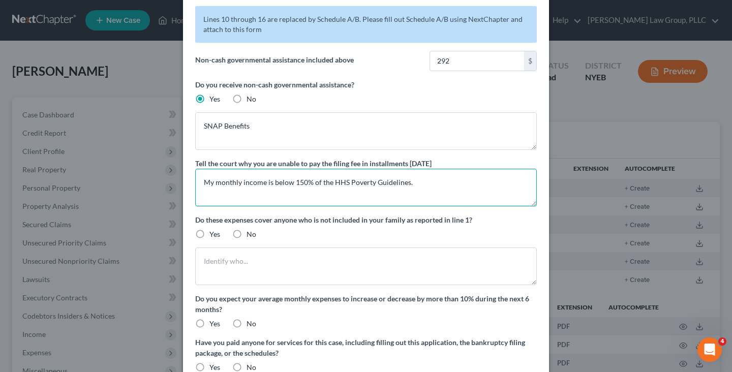
type textarea "My monthly income is below 150% of the HHS Poverty Guidelines."
click at [247, 239] on label "No" at bounding box center [252, 234] width 10 height 10
click at [251, 236] on input "No" at bounding box center [254, 232] width 7 height 7
radio input "true"
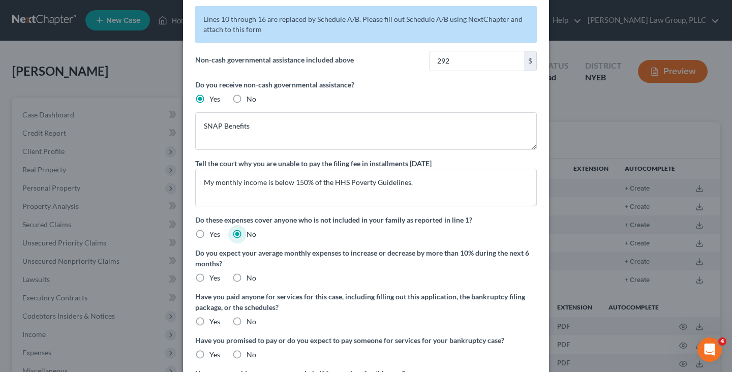
click at [247, 281] on label "No" at bounding box center [252, 278] width 10 height 10
click at [251, 280] on input "No" at bounding box center [254, 276] width 7 height 7
radio input "true"
click at [209, 324] on label "Yes" at bounding box center [214, 322] width 11 height 10
click at [214, 323] on input "Yes" at bounding box center [217, 320] width 7 height 7
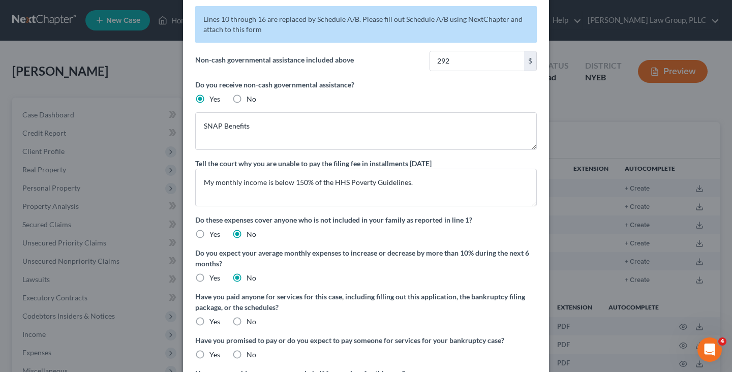
radio input "true"
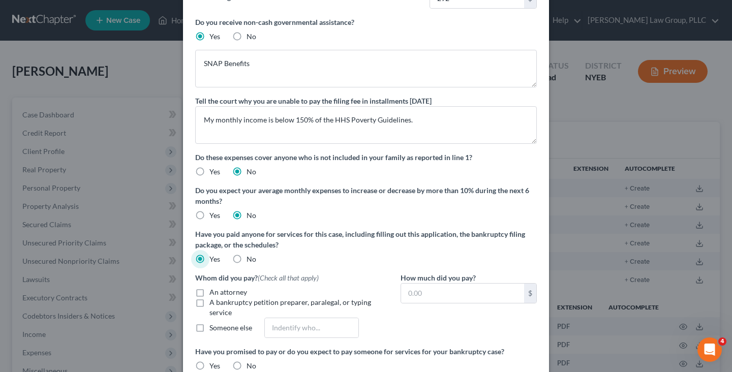
scroll to position [113, 0]
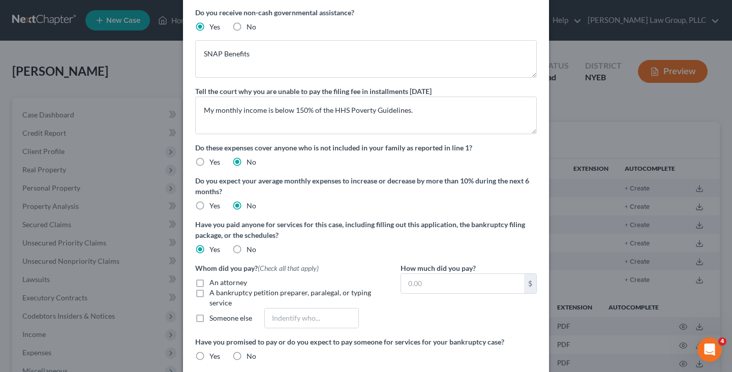
click at [209, 284] on label "An attorney" at bounding box center [228, 283] width 38 height 10
click at [214, 284] on input "An attorney" at bounding box center [217, 281] width 7 height 7
checkbox input "true"
click at [440, 277] on input "text" at bounding box center [462, 283] width 123 height 19
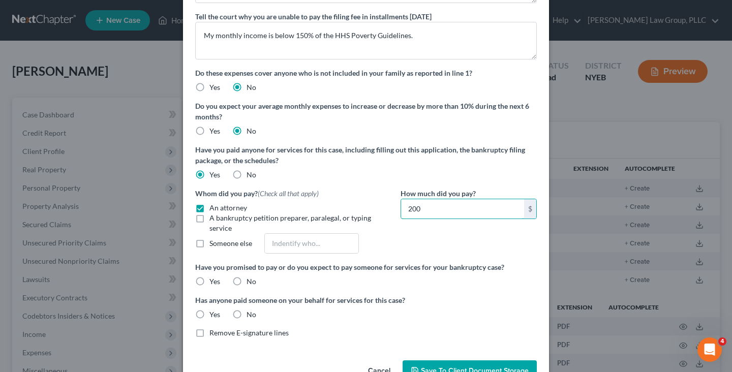
type input "200"
click at [209, 283] on label "Yes" at bounding box center [214, 282] width 11 height 10
click at [214, 283] on input "Yes" at bounding box center [217, 280] width 7 height 7
radio input "true"
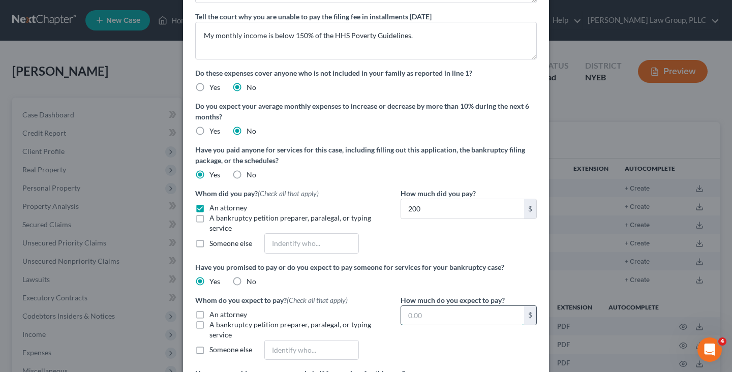
click at [437, 309] on input "text" at bounding box center [462, 315] width 123 height 19
type input "2,000"
click at [209, 316] on label "An attorney" at bounding box center [228, 315] width 38 height 10
click at [214, 316] on input "An attorney" at bounding box center [217, 313] width 7 height 7
checkbox input "true"
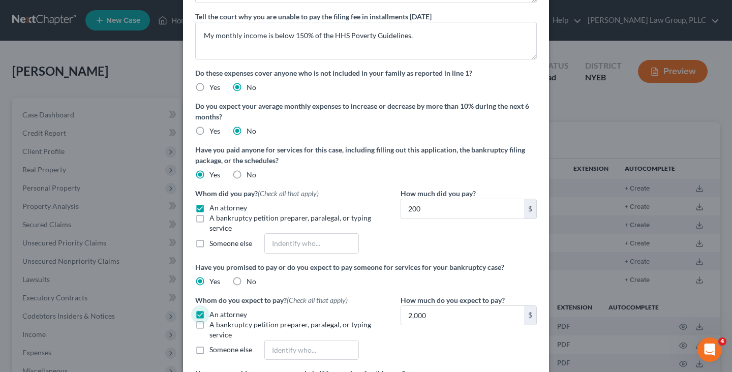
scroll to position [291, 0]
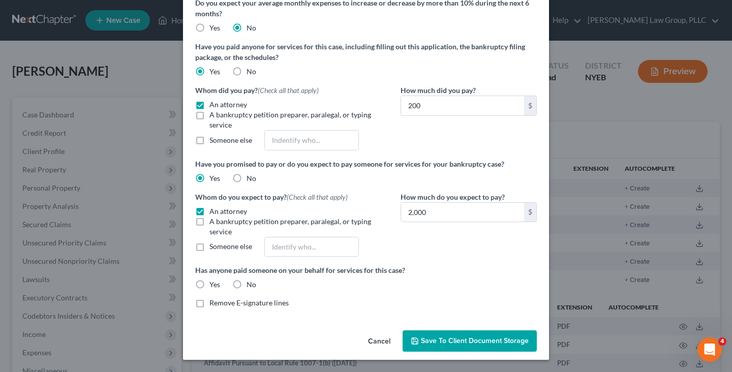
click at [247, 284] on span "No" at bounding box center [252, 284] width 10 height 9
click at [251, 284] on input "No" at bounding box center [254, 283] width 7 height 7
radio input "true"
click at [433, 332] on button "Save to Client Document Storage" at bounding box center [470, 340] width 134 height 21
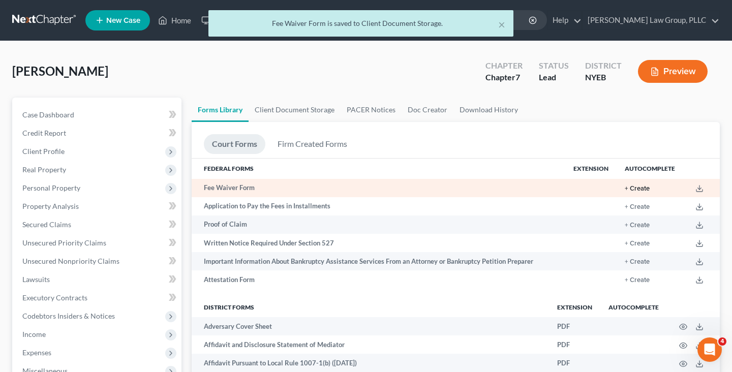
click at [642, 189] on button "+ Create" at bounding box center [637, 189] width 25 height 7
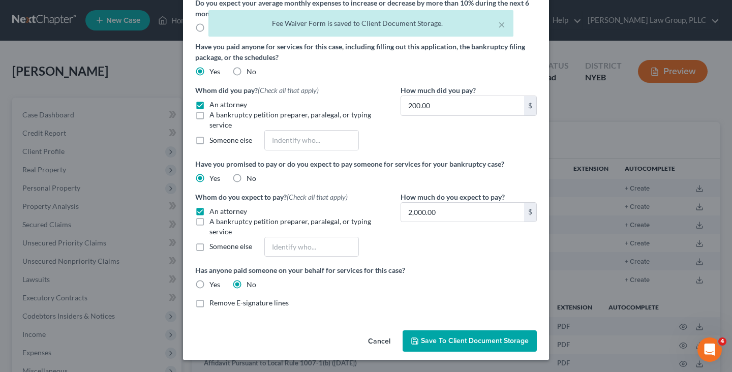
click at [239, 305] on span "Remove E-signature lines" at bounding box center [248, 302] width 79 height 9
click at [220, 304] on input "Remove E-signature lines" at bounding box center [217, 301] width 7 height 7
checkbox input "true"
click at [492, 341] on span "Save to Client Document Storage" at bounding box center [475, 341] width 108 height 9
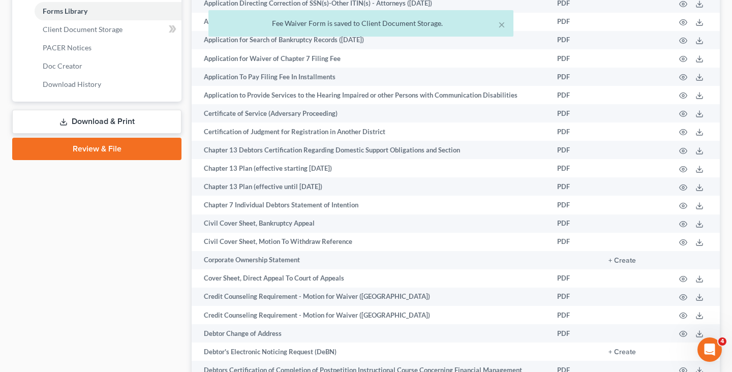
scroll to position [429, 0]
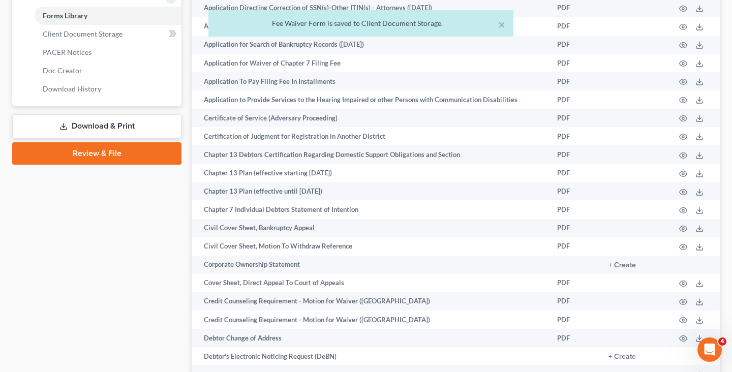
click at [96, 124] on link "Download & Print" at bounding box center [96, 126] width 169 height 24
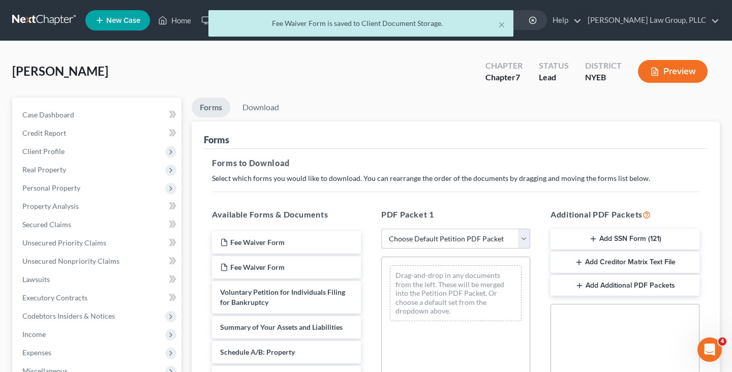
click at [415, 236] on select "Choose Default Petition PDF Packet Complete Bankruptcy Petition (all forms and …" at bounding box center [455, 239] width 149 height 20
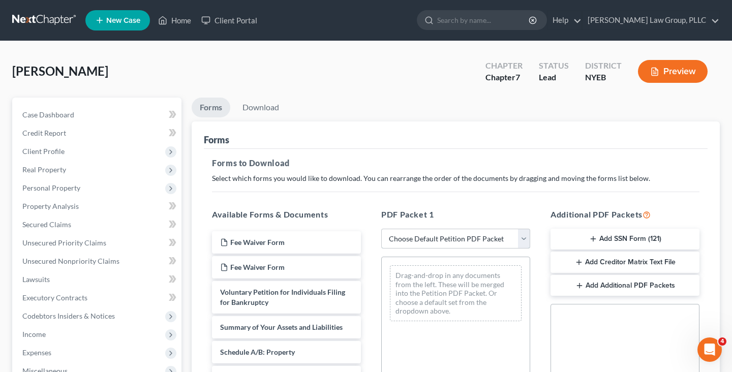
select select "0"
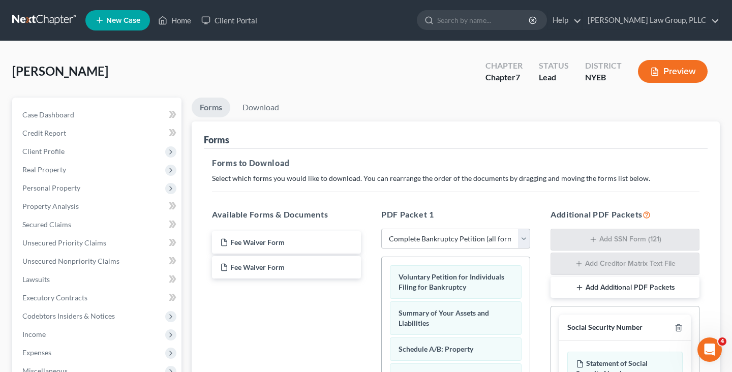
click at [255, 117] on li "Download" at bounding box center [260, 110] width 53 height 24
click at [271, 122] on div "Forms" at bounding box center [456, 134] width 504 height 27
click at [271, 106] on link "Download" at bounding box center [260, 108] width 53 height 20
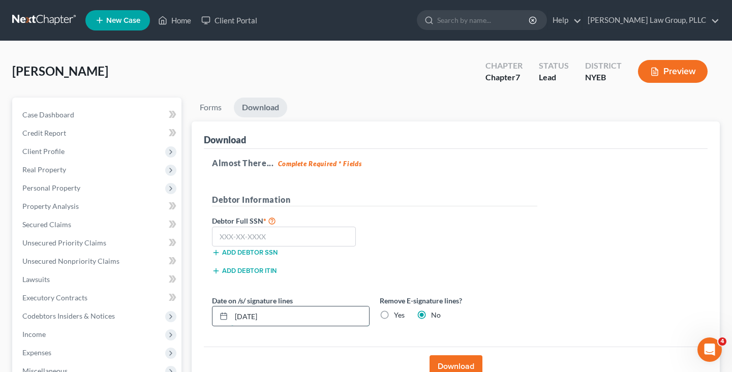
click at [303, 322] on input "[DATE]" at bounding box center [300, 316] width 138 height 19
click at [394, 316] on label "Yes" at bounding box center [399, 315] width 11 height 10
click at [398, 316] on input "Yes" at bounding box center [401, 313] width 7 height 7
radio input "true"
radio input "false"
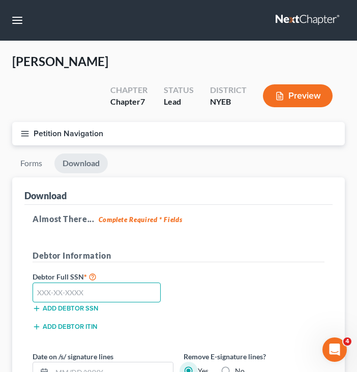
click at [115, 292] on input "text" at bounding box center [97, 293] width 128 height 20
type input "589-94-5005"
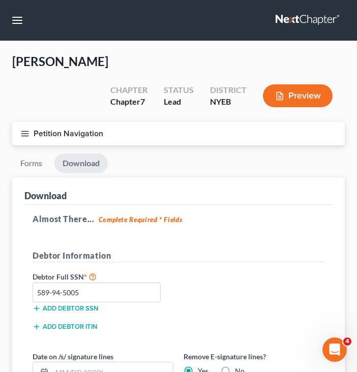
click at [224, 255] on h5 "Debtor Information" at bounding box center [179, 256] width 292 height 13
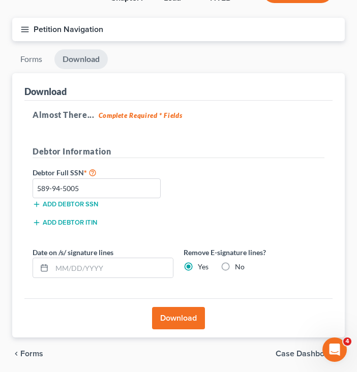
scroll to position [140, 0]
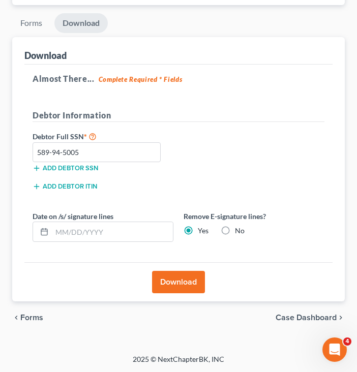
click at [192, 281] on button "Download" at bounding box center [178, 282] width 53 height 22
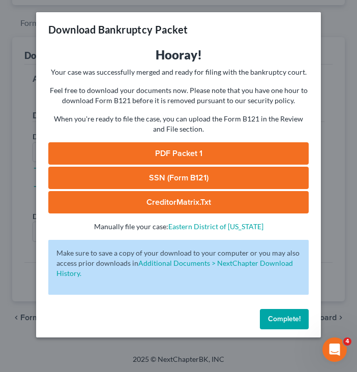
click at [181, 161] on link "PDF Packet 1" at bounding box center [178, 153] width 260 height 22
click at [197, 180] on link "SSN (Form B121)" at bounding box center [178, 178] width 260 height 22
click at [286, 327] on button "Complete!" at bounding box center [284, 319] width 49 height 20
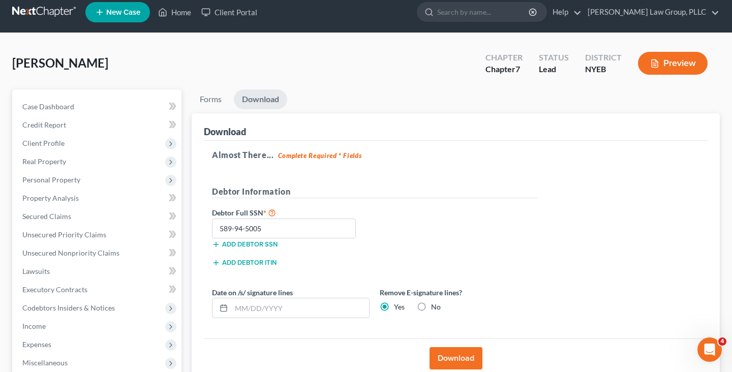
scroll to position [0, 0]
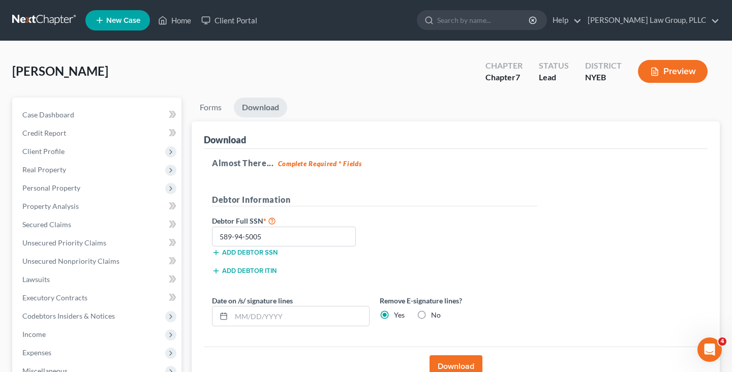
click at [72, 14] on link at bounding box center [44, 20] width 65 height 18
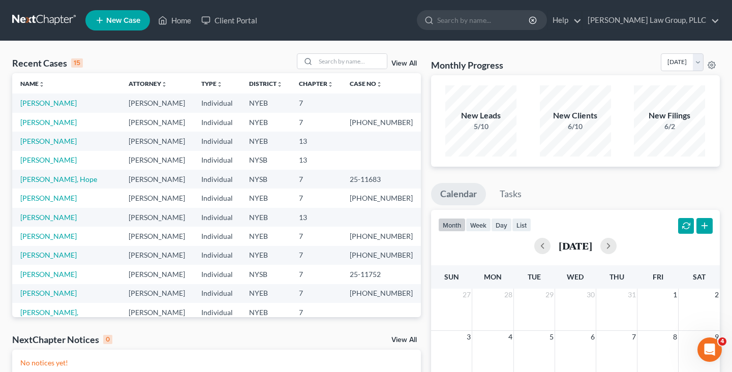
click at [53, 96] on td "[PERSON_NAME]" at bounding box center [66, 103] width 108 height 19
click at [53, 105] on link "[PERSON_NAME]" at bounding box center [48, 103] width 56 height 9
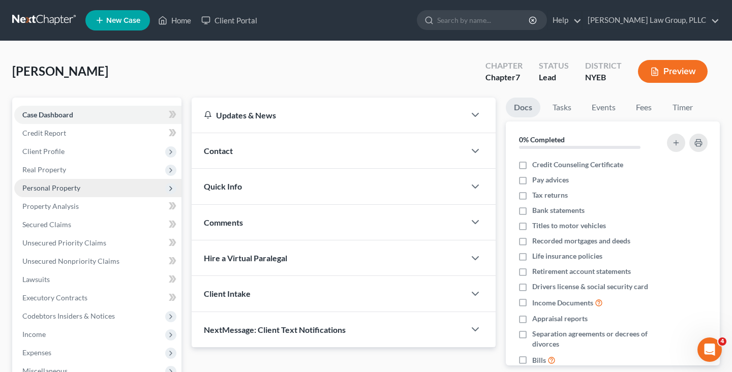
click at [71, 190] on span "Personal Property" at bounding box center [51, 188] width 58 height 9
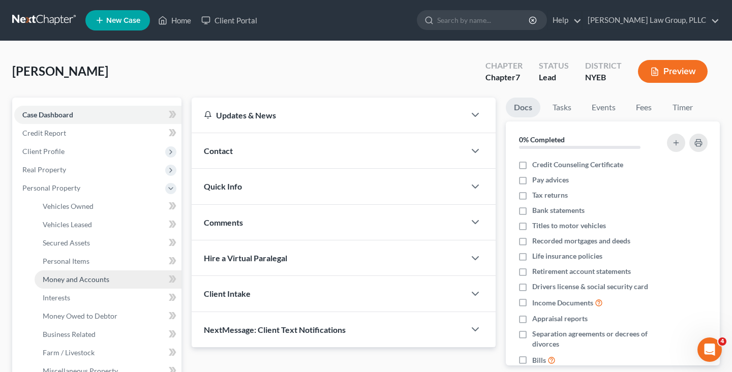
click at [105, 278] on span "Money and Accounts" at bounding box center [76, 279] width 67 height 9
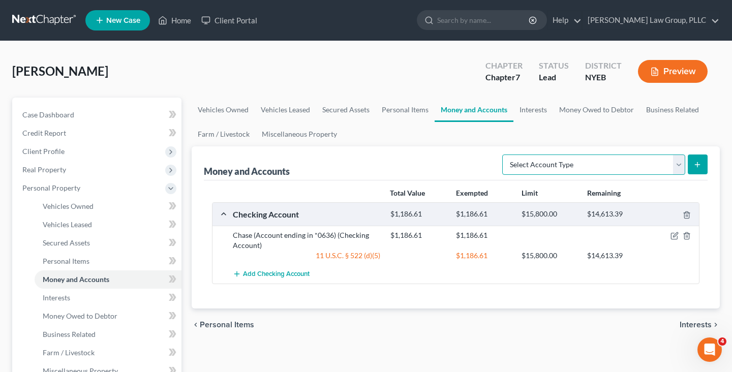
click at [560, 165] on select "Select Account Type Brokerage Cash on Hand Certificates of Deposit Checking Acc…" at bounding box center [593, 165] width 183 height 20
select select "security_deposits"
click at [695, 163] on icon "submit" at bounding box center [697, 165] width 8 height 8
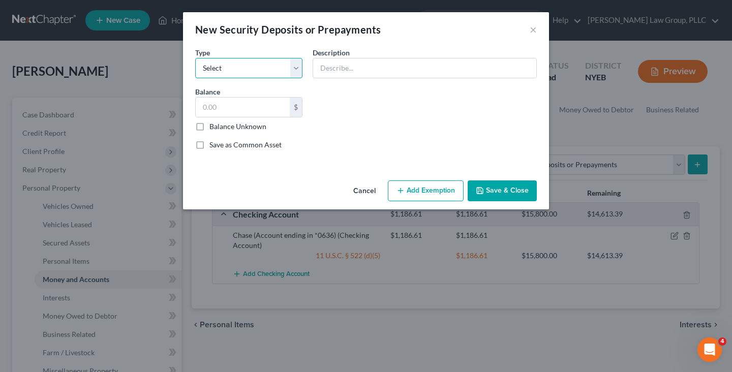
click at [286, 69] on select "Select Electric Gas Heating Oil Security Deposit On Rental Unit Prepaid Rent Te…" at bounding box center [248, 68] width 107 height 20
select select "3"
click at [339, 67] on input "text" at bounding box center [424, 67] width 223 height 19
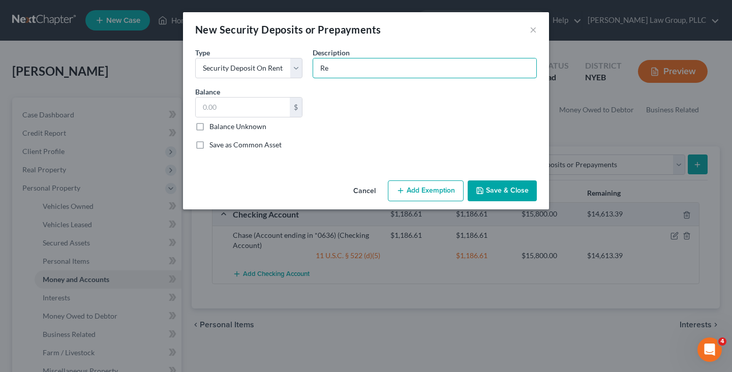
type input "Rent Deposit"
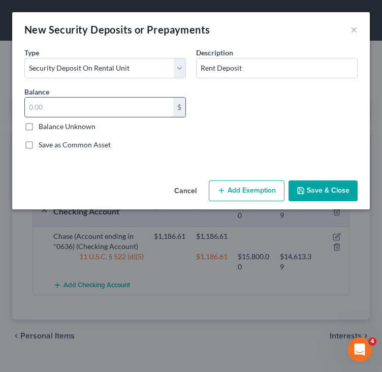
click at [135, 107] on input "text" at bounding box center [99, 107] width 148 height 19
type input "205"
click at [236, 192] on button "Add Exemption" at bounding box center [247, 190] width 76 height 21
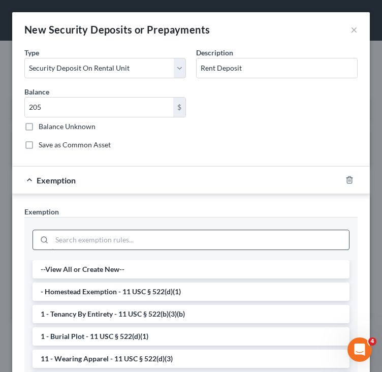
click at [201, 240] on input "search" at bounding box center [200, 239] width 297 height 19
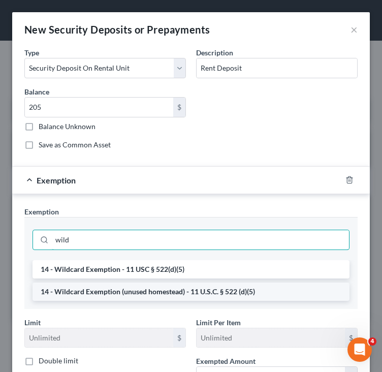
type input "wild"
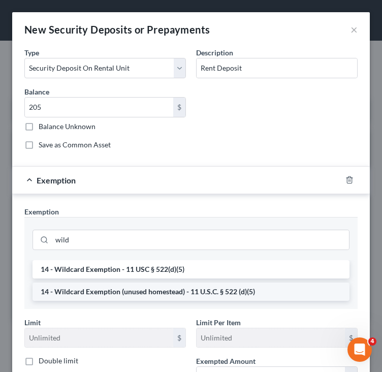
click at [180, 290] on li "14 - Wildcard Exemption (unused homestead) - 11 U.S.C. § 522 (d)(5)" at bounding box center [191, 292] width 317 height 18
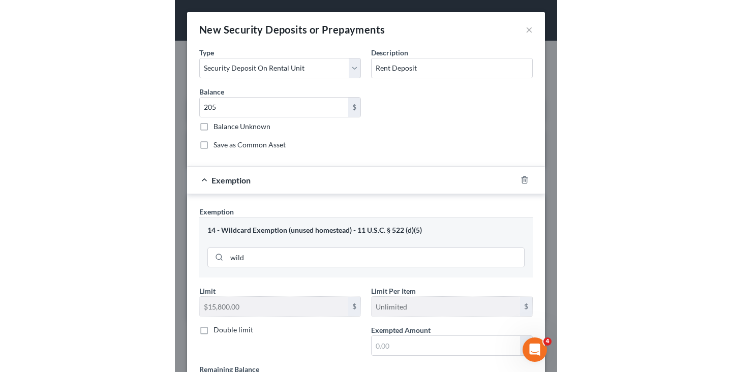
scroll to position [95, 0]
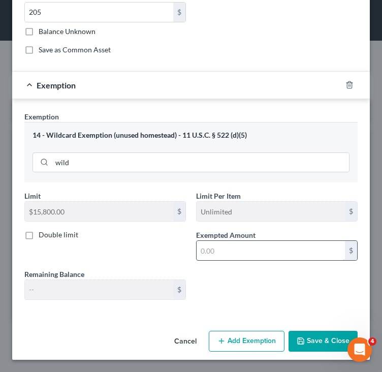
click at [248, 256] on input "text" at bounding box center [271, 250] width 148 height 19
paste input "205"
type input "205"
click at [330, 351] on button "Save & Close" at bounding box center [323, 341] width 69 height 21
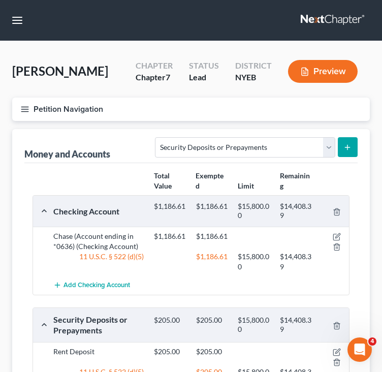
click at [201, 123] on div "Petition Navigation Case Dashboard Payments Invoices Payments Payments Credit R…" at bounding box center [191, 114] width 368 height 32
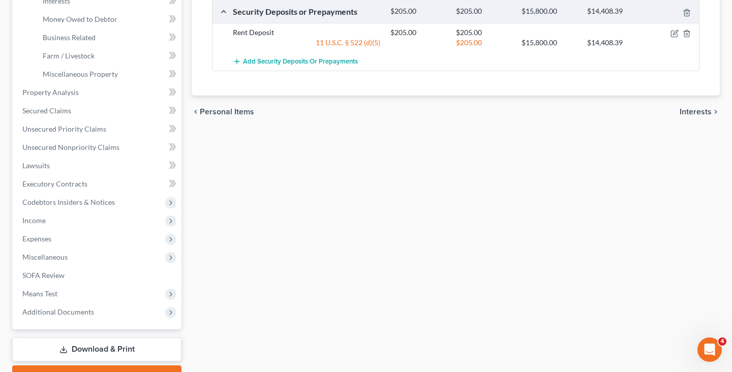
scroll to position [350, 0]
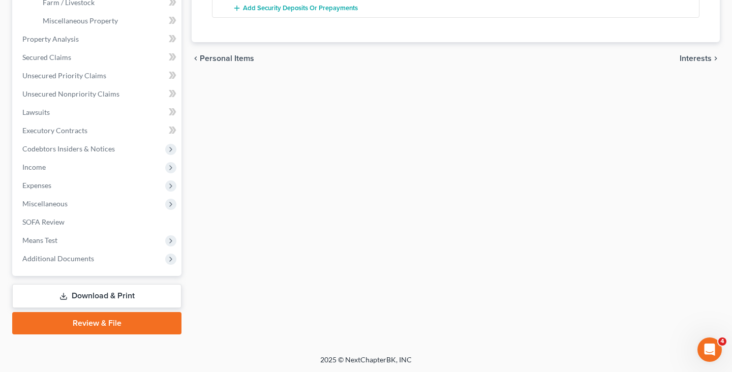
click at [114, 291] on link "Download & Print" at bounding box center [96, 296] width 169 height 24
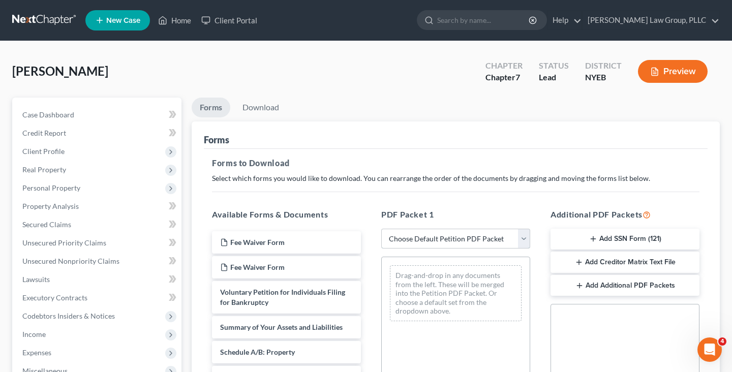
click at [402, 239] on select "Choose Default Petition PDF Packet Complete Bankruptcy Petition (all forms and …" at bounding box center [455, 239] width 149 height 20
select select "0"
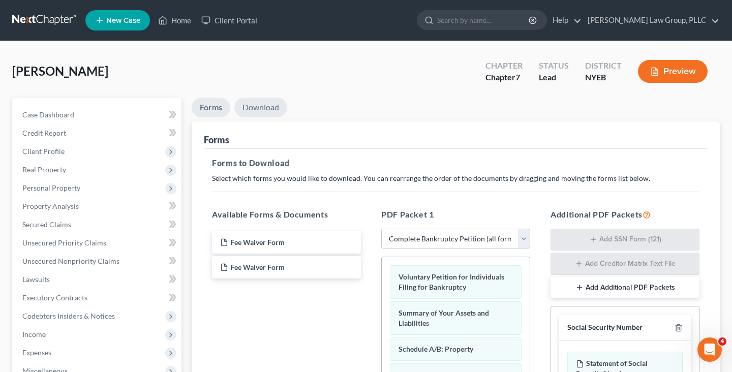
click at [262, 99] on link "Download" at bounding box center [260, 108] width 53 height 20
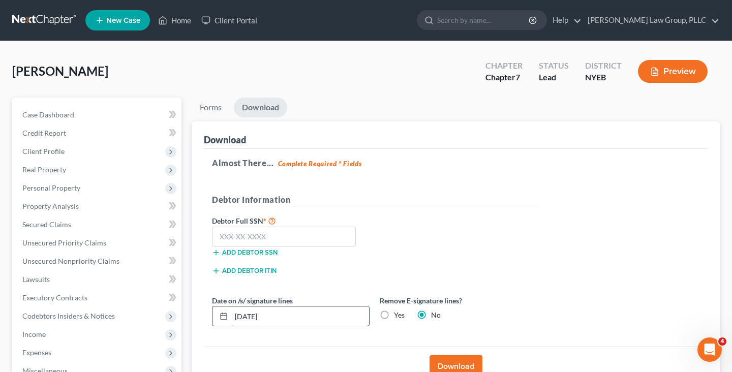
click at [299, 316] on input "08/12/2025" at bounding box center [300, 316] width 138 height 19
click at [394, 317] on label "Yes" at bounding box center [399, 315] width 11 height 10
click at [398, 317] on input "Yes" at bounding box center [401, 313] width 7 height 7
radio input "true"
radio input "false"
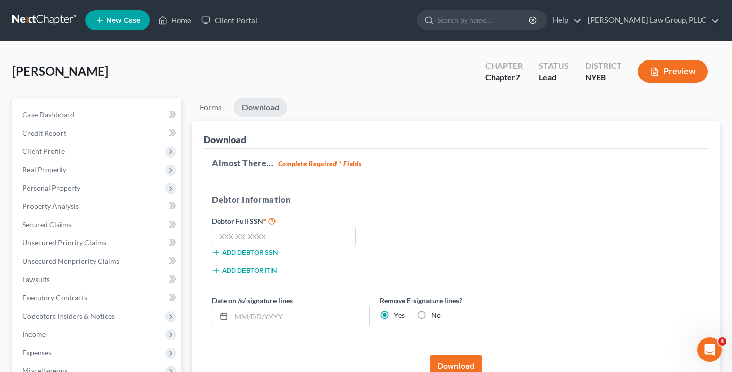
click at [441, 351] on div "Download" at bounding box center [456, 366] width 504 height 39
click at [441, 355] on button "Download" at bounding box center [456, 366] width 53 height 22
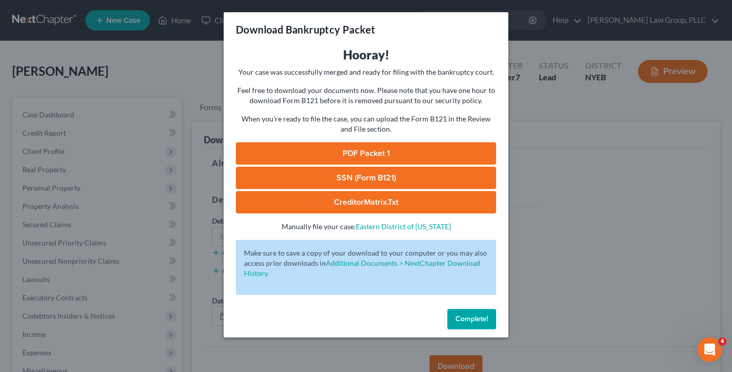
click at [339, 144] on link "PDF Packet 1" at bounding box center [366, 153] width 260 height 22
click at [458, 315] on span "Complete!" at bounding box center [471, 319] width 33 height 9
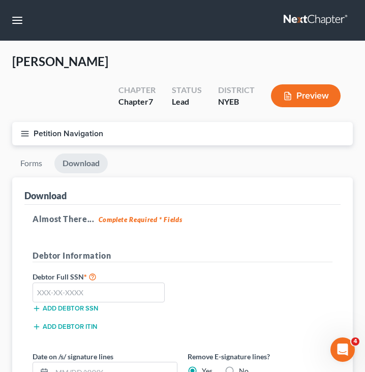
click at [157, 122] on button "Petition Navigation" at bounding box center [182, 133] width 341 height 23
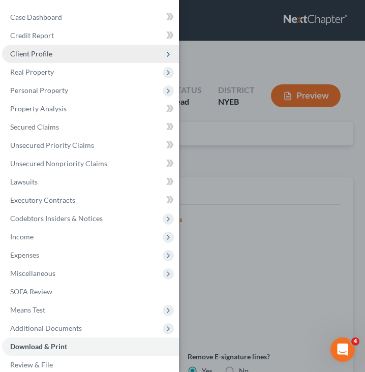
click at [107, 48] on span "Client Profile" at bounding box center [90, 54] width 177 height 18
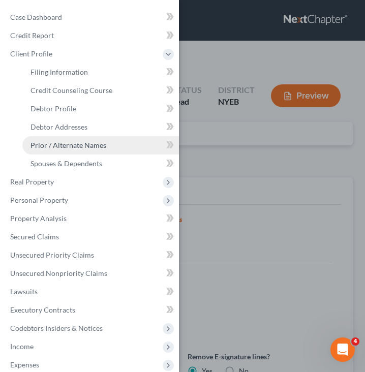
click at [95, 140] on link "Prior / Alternate Names" at bounding box center [100, 145] width 157 height 18
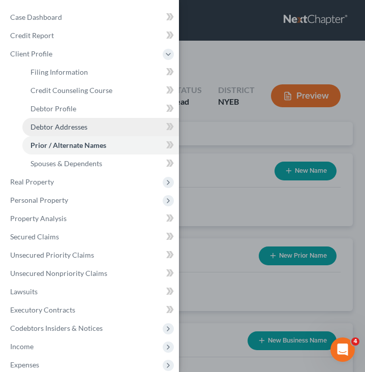
click at [96, 125] on link "Debtor Addresses" at bounding box center [100, 127] width 157 height 18
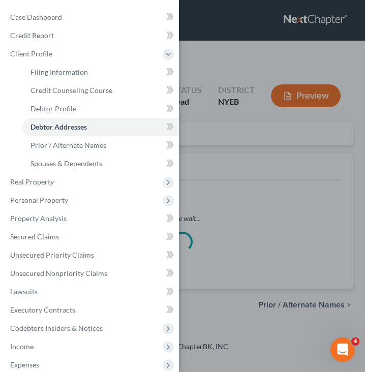
click at [202, 110] on div "Case Dashboard Payments Invoices Payments Payments Credit Report Client Profile" at bounding box center [182, 186] width 365 height 372
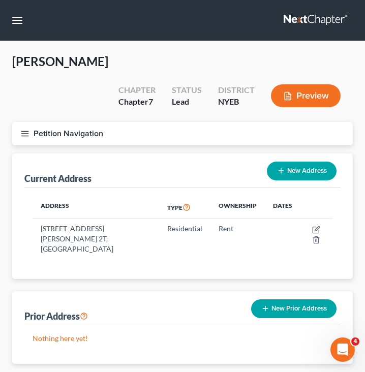
scroll to position [28, 0]
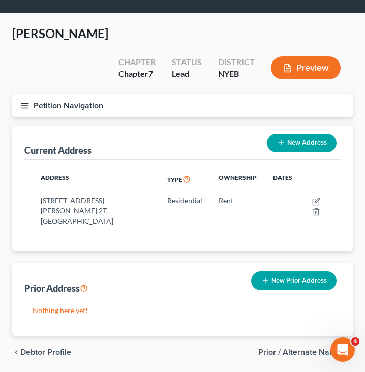
click at [62, 348] on span "Debtor Profile" at bounding box center [45, 352] width 51 height 8
select select "0"
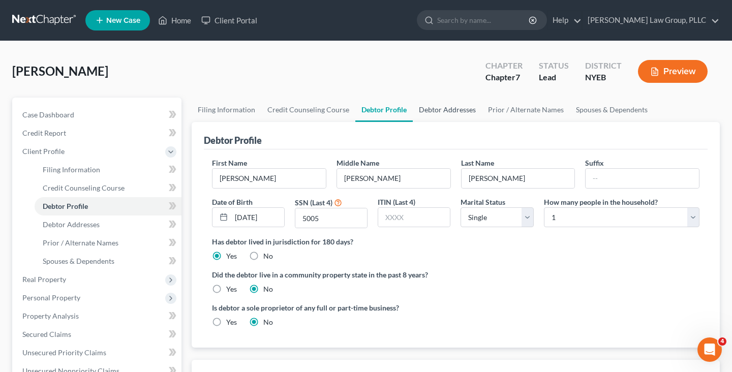
click at [421, 108] on link "Debtor Addresses" at bounding box center [447, 110] width 69 height 24
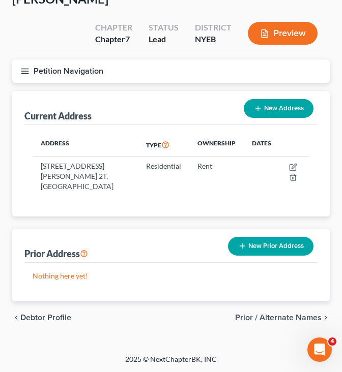
click at [57, 319] on span "Debtor Profile" at bounding box center [45, 318] width 51 height 8
select select "0"
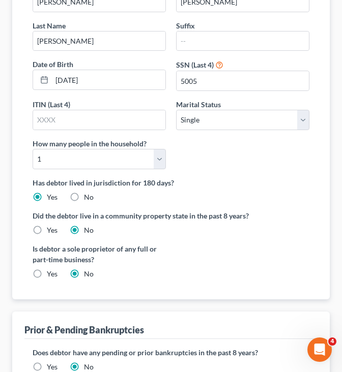
scroll to position [268, 0]
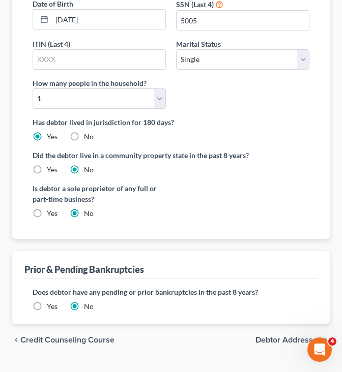
click at [263, 336] on span "Debtor Addresses" at bounding box center [288, 340] width 66 height 8
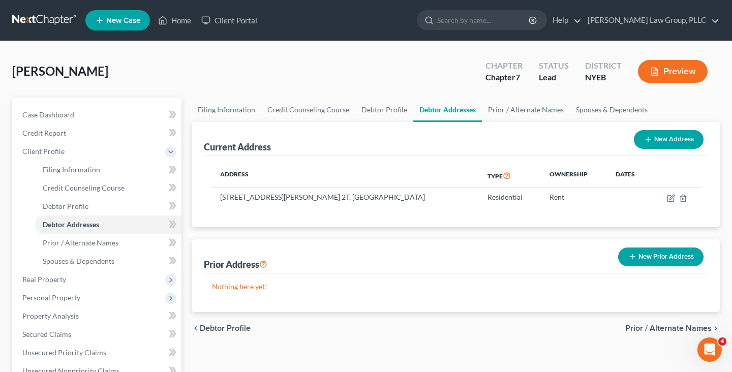
click at [51, 25] on link at bounding box center [44, 20] width 65 height 18
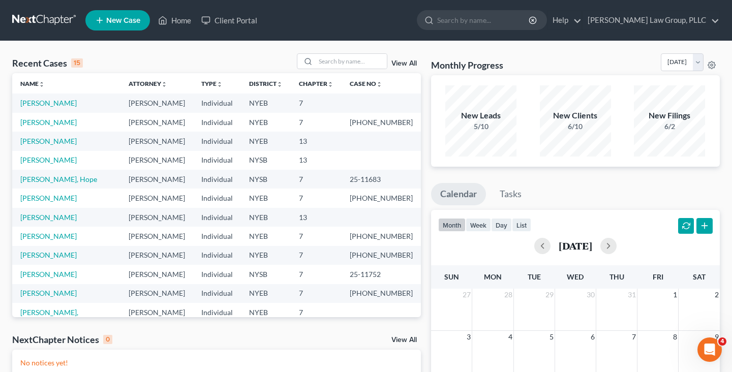
click at [105, 47] on div "Recent Cases 15 View All Name unfold_more expand_more expand_less Attorney unfo…" at bounding box center [366, 305] width 732 height 528
click at [269, 55] on div "Recent Cases 15 View All" at bounding box center [216, 63] width 409 height 20
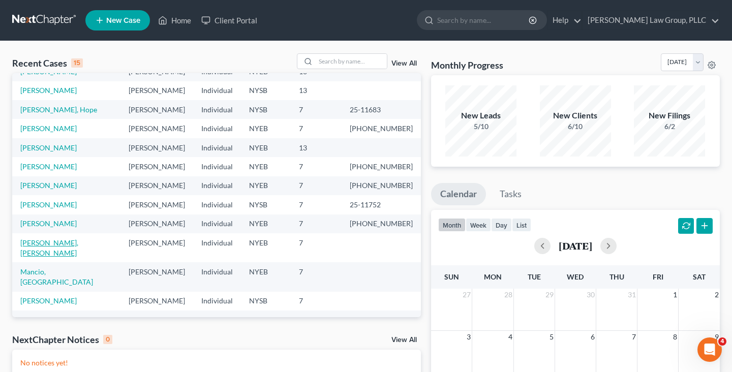
click at [76, 243] on link "[PERSON_NAME], [PERSON_NAME]" at bounding box center [49, 247] width 58 height 19
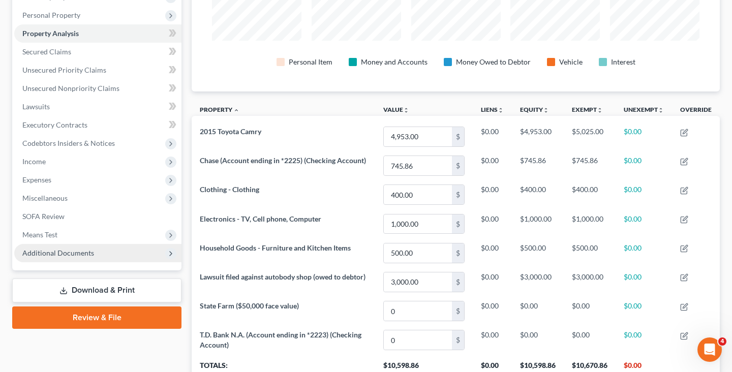
click at [115, 254] on span "Additional Documents" at bounding box center [97, 253] width 167 height 18
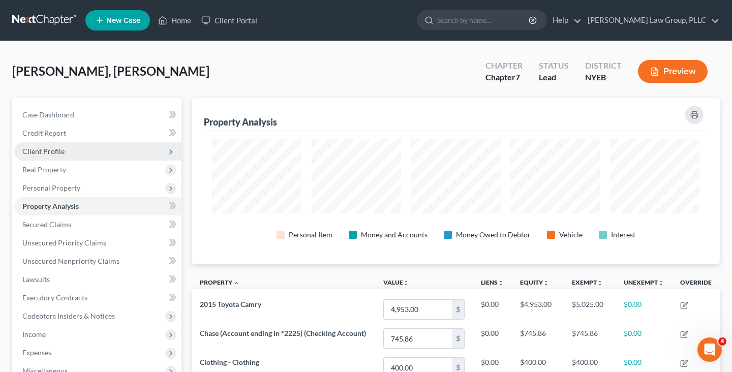
click at [87, 151] on span "Client Profile" at bounding box center [97, 151] width 167 height 18
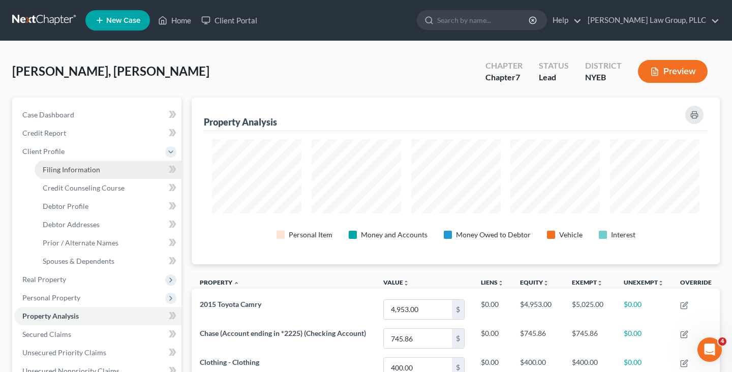
click at [92, 165] on span "Filing Information" at bounding box center [71, 169] width 57 height 9
select select "1"
select select "0"
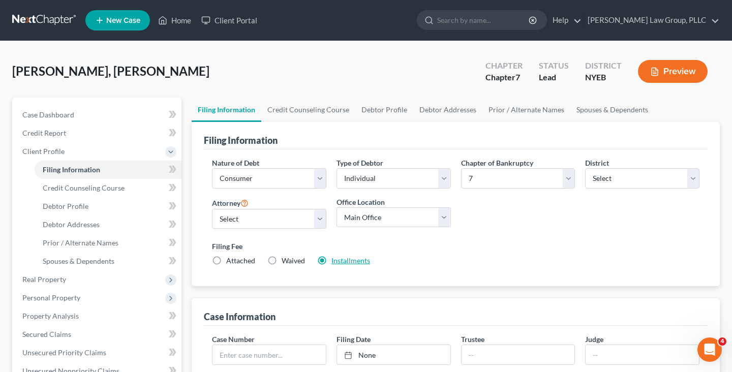
click at [343, 262] on link "Installments" at bounding box center [350, 260] width 39 height 9
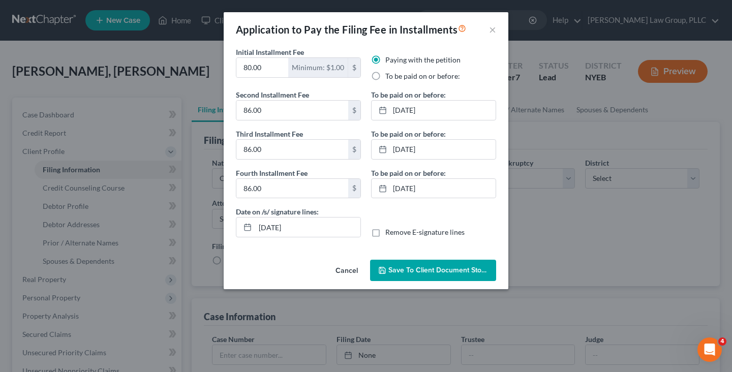
click at [405, 264] on button "Save to Client Document Storage" at bounding box center [433, 270] width 126 height 21
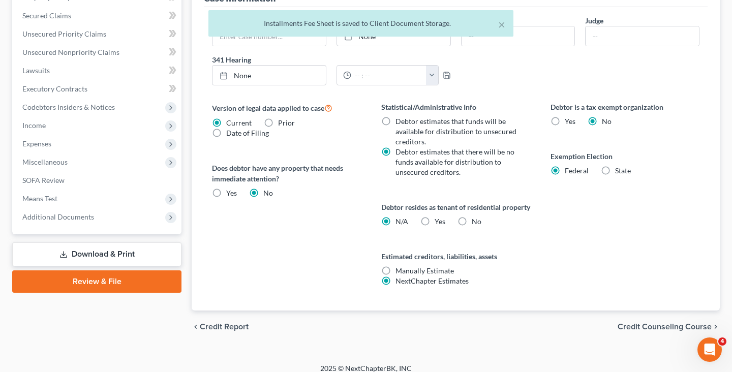
scroll to position [339, 0]
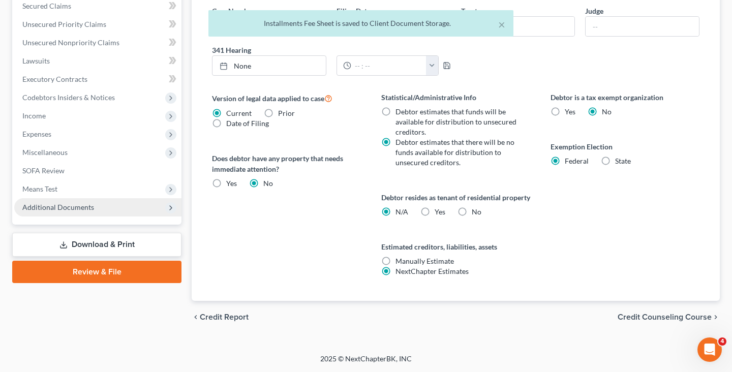
click at [76, 203] on span "Additional Documents" at bounding box center [58, 207] width 72 height 9
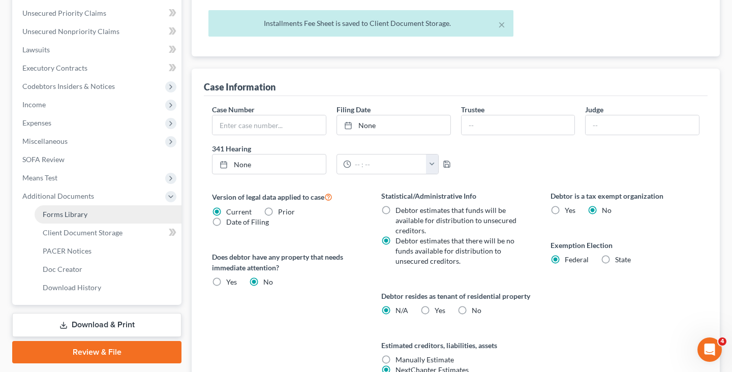
scroll to position [229, 0]
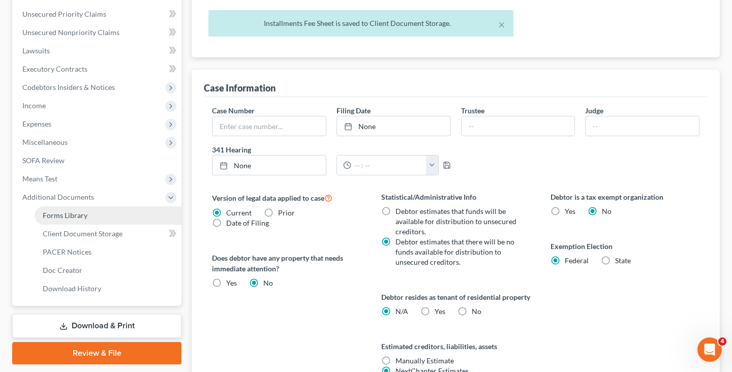
click at [80, 217] on span "Forms Library" at bounding box center [65, 215] width 45 height 9
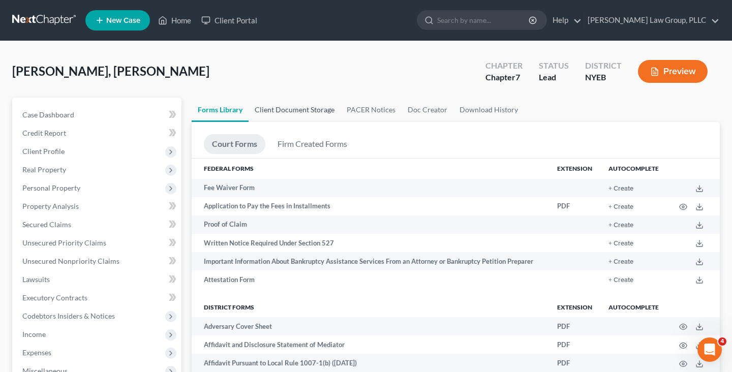
click at [278, 113] on link "Client Document Storage" at bounding box center [295, 110] width 92 height 24
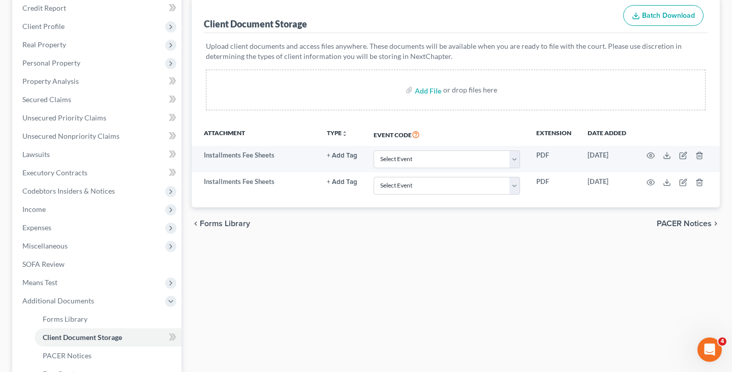
scroll to position [130, 0]
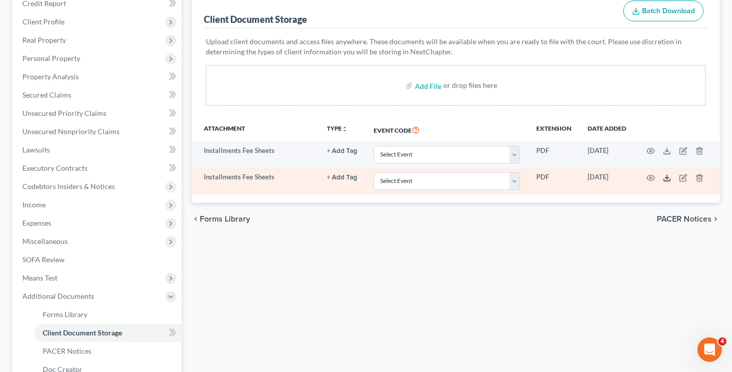
click at [666, 178] on polyline at bounding box center [667, 178] width 4 height 2
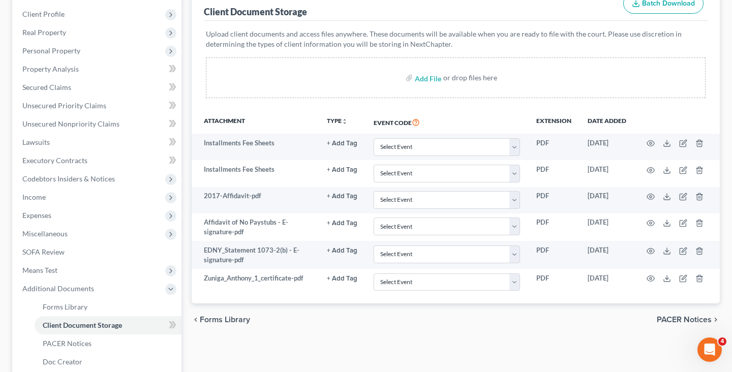
scroll to position [138, 0]
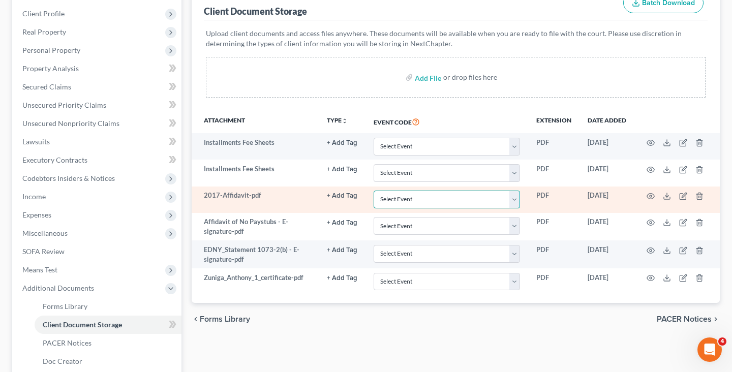
click at [445, 198] on select "Select Event Certificate of Credit Counseling Employee Income Records / Copies …" at bounding box center [447, 200] width 146 height 18
select select "2"
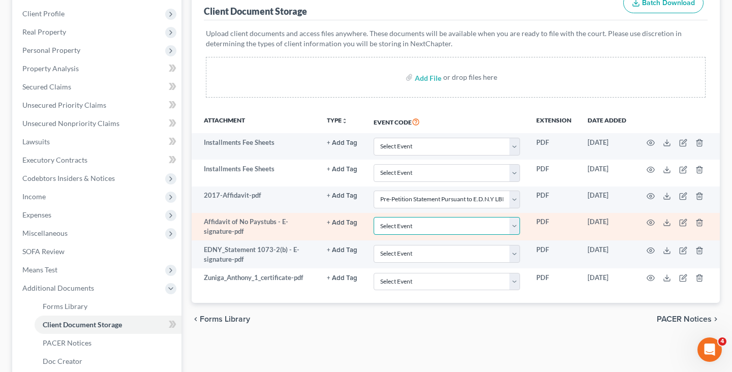
click at [447, 228] on select "Select Event Certificate of Credit Counseling Employee Income Records / Copies …" at bounding box center [447, 226] width 146 height 18
select select "1"
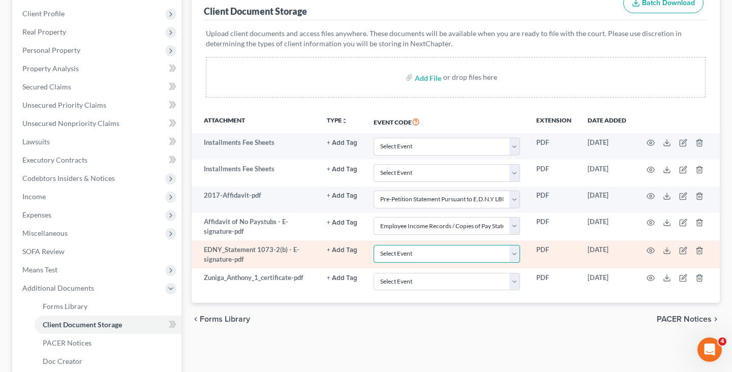
click at [440, 260] on select "Select Event Certificate of Credit Counseling Employee Income Records / Copies …" at bounding box center [447, 254] width 146 height 18
select select "3"
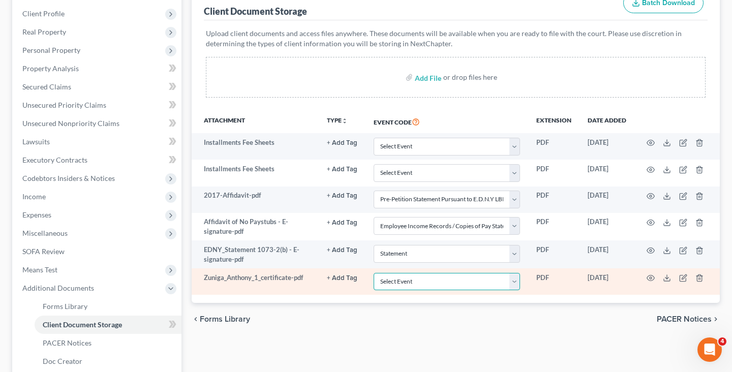
click at [434, 285] on select "Select Event Certificate of Credit Counseling Employee Income Records / Copies …" at bounding box center [447, 282] width 146 height 18
select select "0"
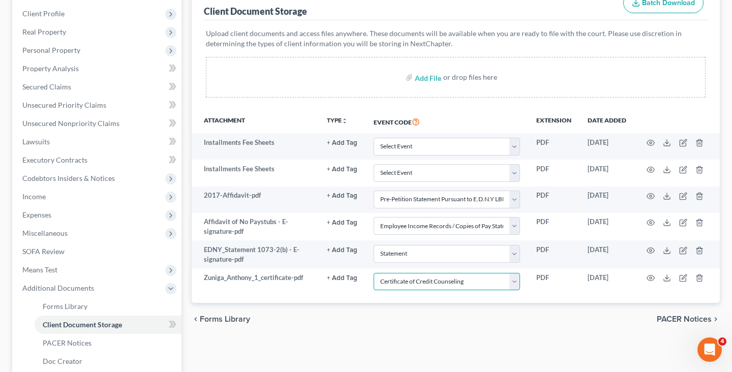
scroll to position [141, 0]
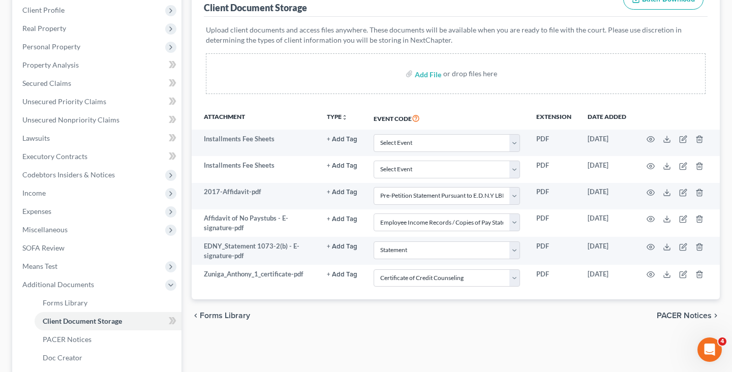
click at [319, 337] on div "Forms Library Client Document Storage PACER Notices Doc Creator Download Histor…" at bounding box center [456, 204] width 538 height 496
click at [109, 70] on link "Property Analysis" at bounding box center [97, 65] width 167 height 18
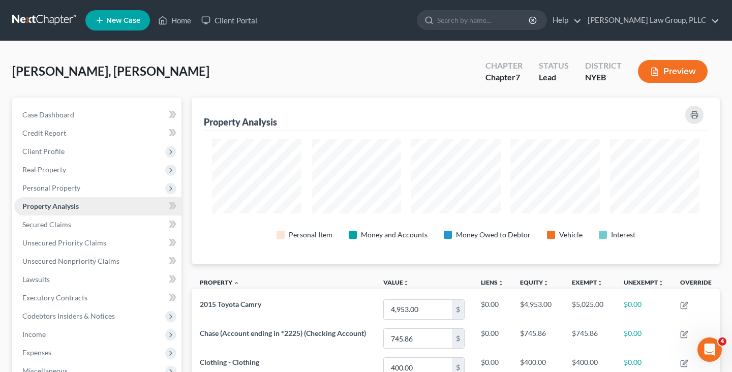
scroll to position [167, 528]
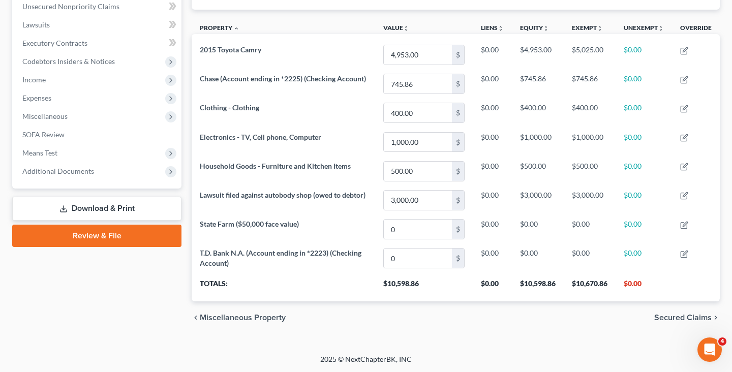
click at [139, 227] on link "Review & File" at bounding box center [96, 236] width 169 height 22
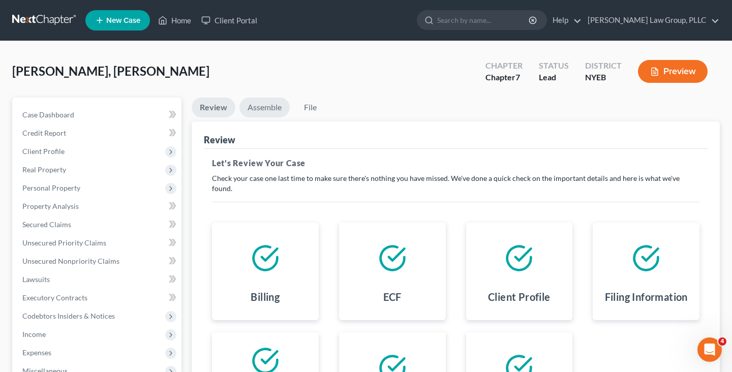
click at [266, 108] on link "Assemble" at bounding box center [264, 108] width 50 height 20
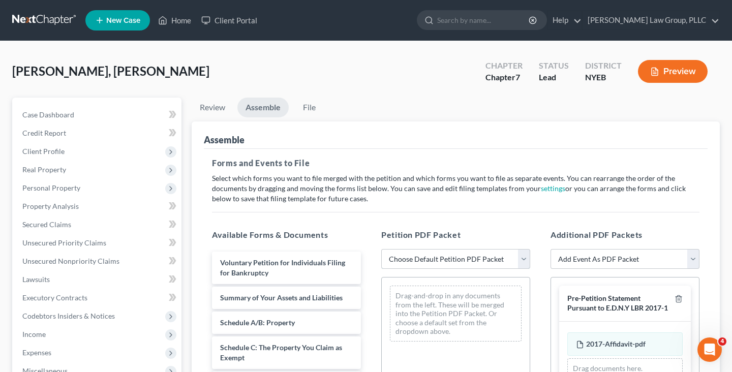
click at [430, 255] on select "Choose Default Petition PDF Packet Complete Bankruptcy Petition (all forms and …" at bounding box center [455, 259] width 149 height 20
select select "0"
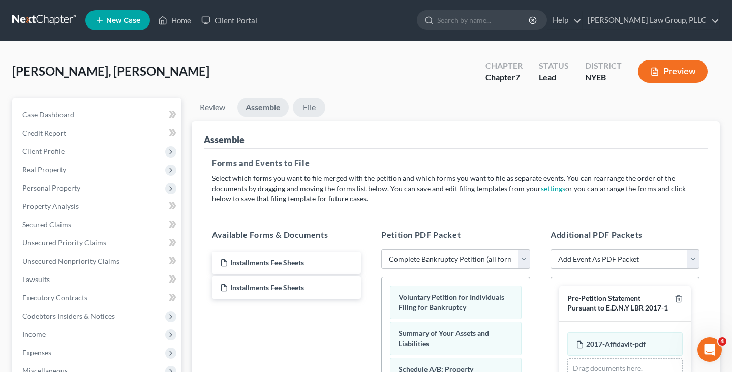
click at [309, 107] on link "File" at bounding box center [309, 108] width 33 height 20
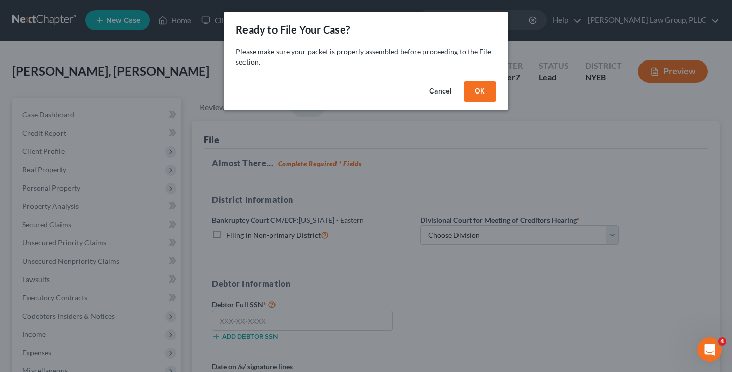
click at [480, 90] on button "OK" at bounding box center [480, 91] width 33 height 20
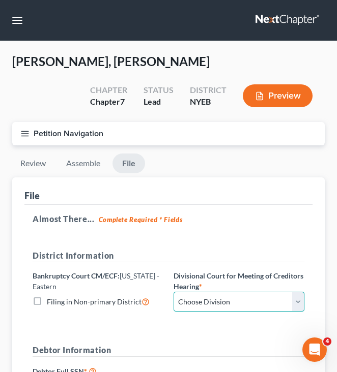
click at [276, 295] on select "Choose Division Brooklyn Central Islip" at bounding box center [238, 302] width 131 height 20
select select "0"
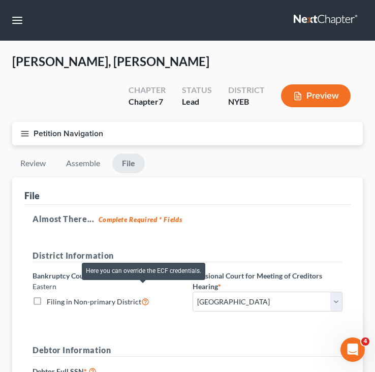
click at [141, 296] on icon at bounding box center [145, 301] width 8 height 10
click at [57, 296] on input "Filing in Non-primary District" at bounding box center [54, 299] width 7 height 7
click at [141, 296] on icon at bounding box center [145, 301] width 8 height 10
click at [57, 296] on input "Filing in Non-primary District" at bounding box center [54, 299] width 7 height 7
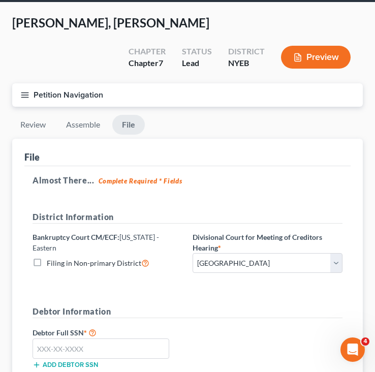
scroll to position [134, 0]
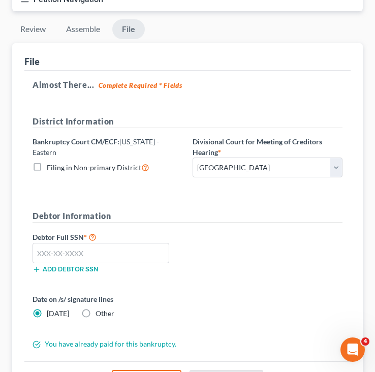
click at [73, 163] on span "Filing in Non-primary District" at bounding box center [94, 167] width 95 height 9
click at [57, 162] on input "Filing in Non-primary District" at bounding box center [54, 165] width 7 height 7
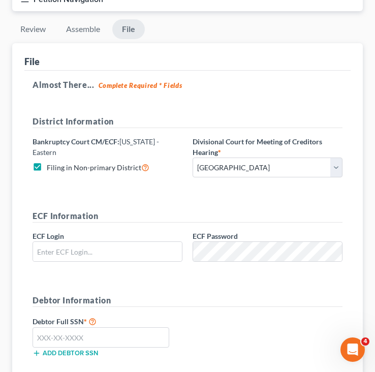
click at [73, 163] on span "Filing in Non-primary District" at bounding box center [94, 167] width 95 height 9
click at [57, 162] on input "Filing in Non-primary District" at bounding box center [54, 165] width 7 height 7
checkbox input "false"
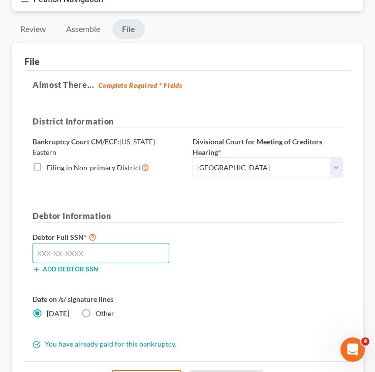
click at [161, 256] on input "text" at bounding box center [101, 253] width 137 height 20
type input "129-84-1505"
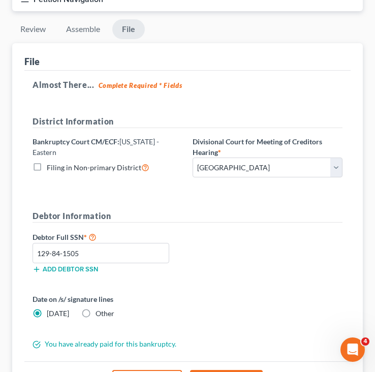
click at [219, 256] on div "Debtor Full SSN * 129-84-1505 Add debtor SSN" at bounding box center [187, 256] width 320 height 51
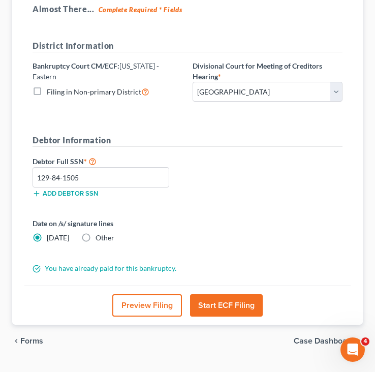
scroll to position [233, 0]
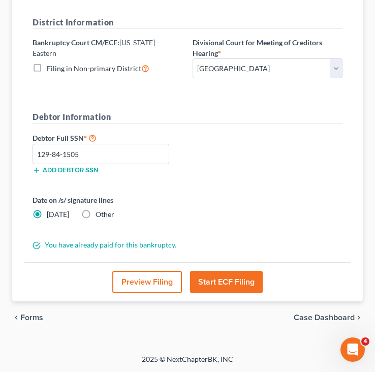
click at [224, 277] on button "Start ECF Filing" at bounding box center [226, 282] width 73 height 22
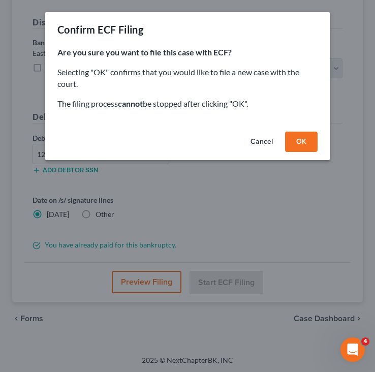
click at [290, 146] on button "OK" at bounding box center [301, 142] width 33 height 20
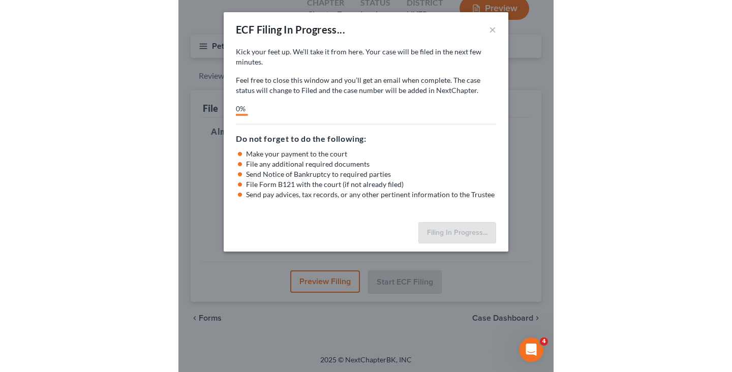
scroll to position [63, 0]
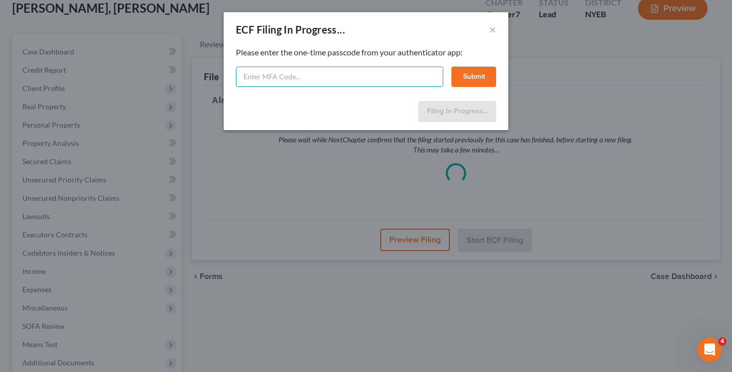
click at [377, 73] on input "text" at bounding box center [339, 77] width 207 height 20
type input "372806"
click at [473, 70] on button "Submit" at bounding box center [473, 77] width 45 height 20
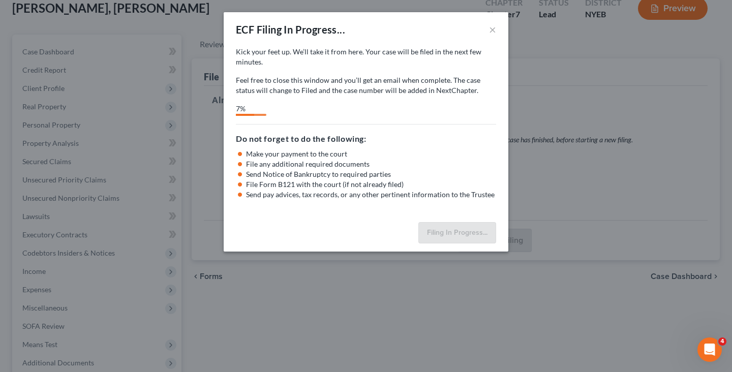
click at [393, 102] on div "Kick your feet up. We’ll take it from here. Your case will be filed in the next…" at bounding box center [366, 81] width 260 height 69
click at [377, 92] on p "Feel free to close this window and you’ll get an email when complete. The case …" at bounding box center [366, 85] width 260 height 20
click at [381, 124] on div "Kick your feet up. We’ll take it from here. Your case will be filed in the next…" at bounding box center [366, 132] width 285 height 171
select select "0"
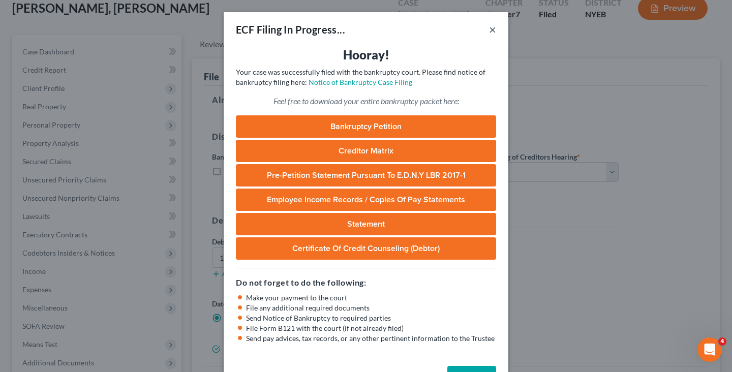
click at [491, 27] on button "×" at bounding box center [492, 29] width 7 height 12
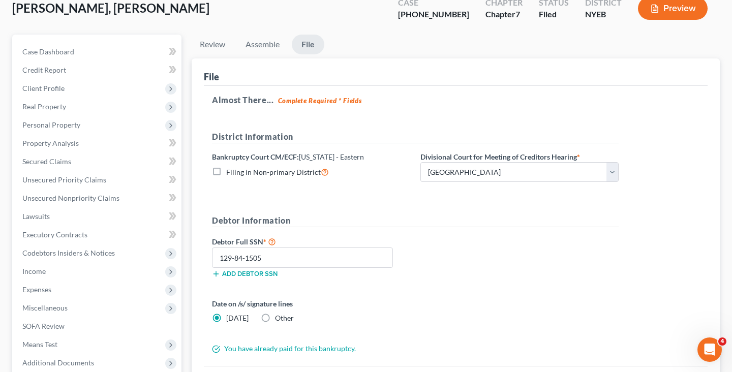
scroll to position [0, 0]
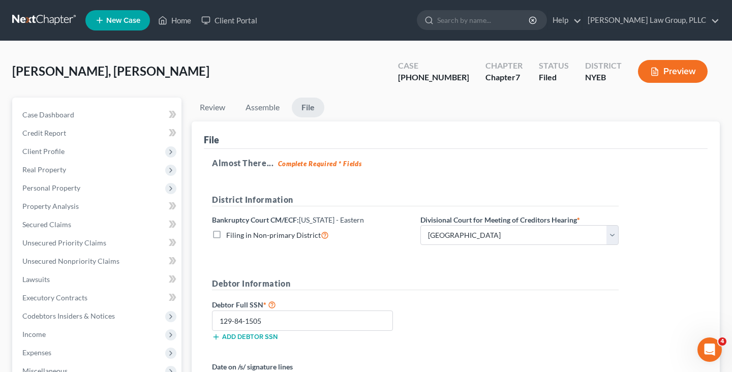
click at [54, 20] on link at bounding box center [44, 20] width 65 height 18
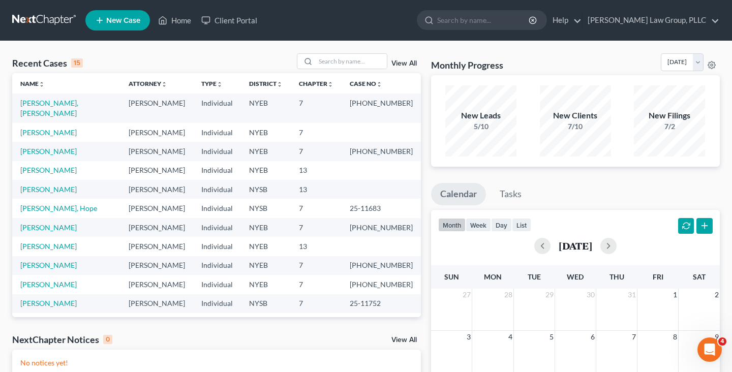
click at [189, 62] on div "Recent Cases 15 View All" at bounding box center [216, 63] width 409 height 20
click at [47, 242] on link "[PERSON_NAME]" at bounding box center [48, 246] width 56 height 9
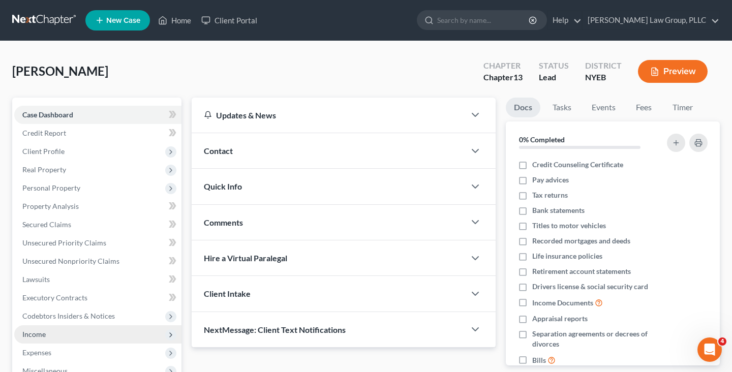
scroll to position [186, 0]
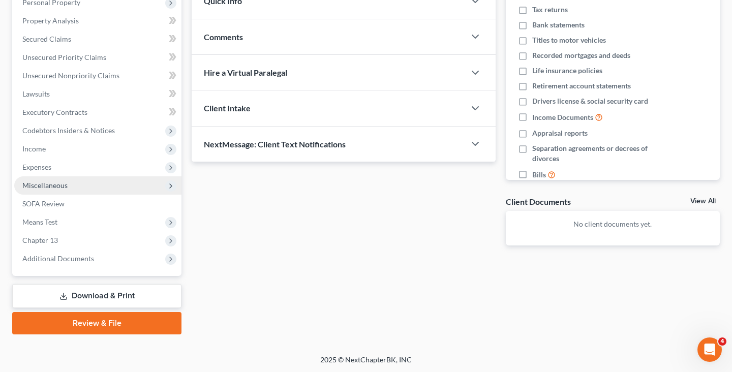
click at [114, 187] on span "Miscellaneous" at bounding box center [97, 185] width 167 height 18
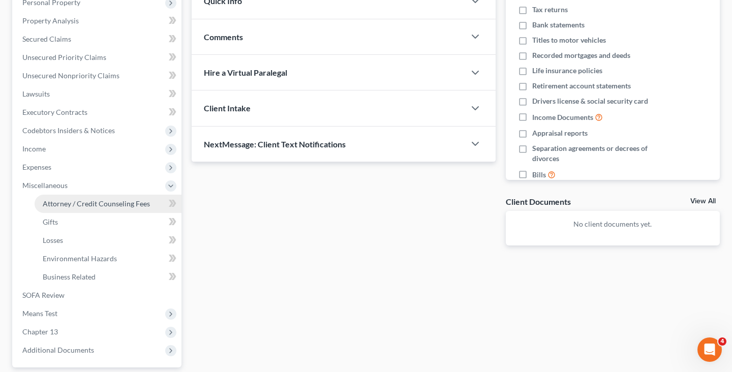
click at [112, 203] on span "Attorney / Credit Counseling Fees" at bounding box center [96, 203] width 107 height 9
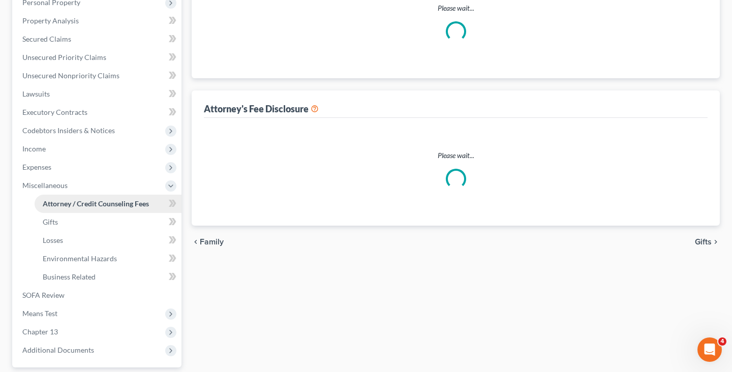
scroll to position [178, 0]
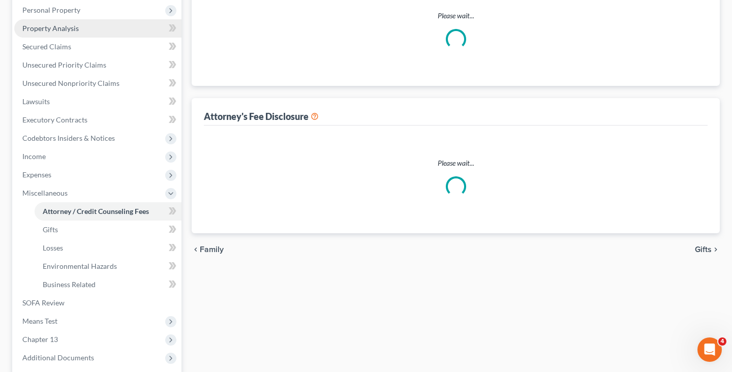
select select "0"
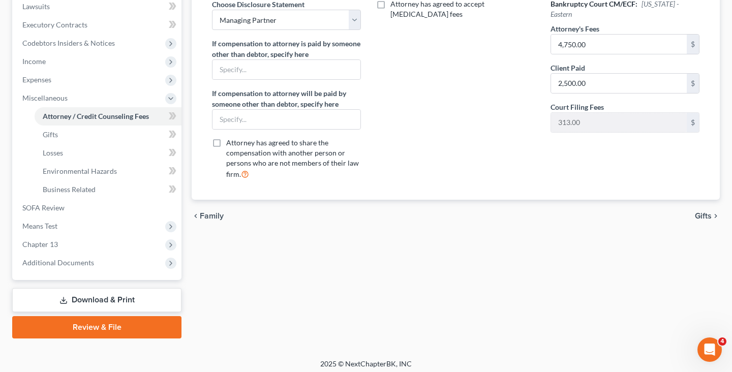
scroll to position [277, 0]
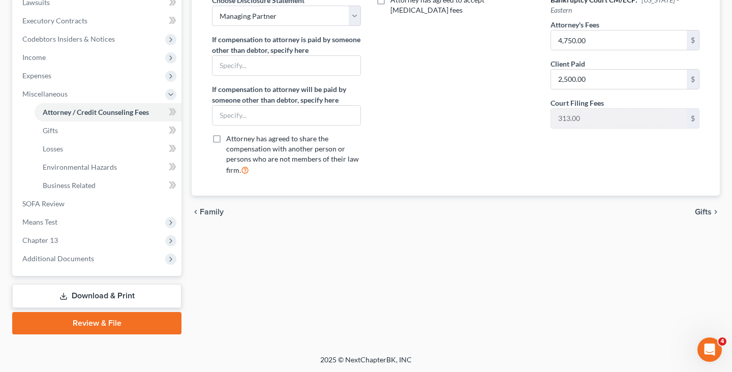
click at [116, 292] on link "Download & Print" at bounding box center [96, 296] width 169 height 24
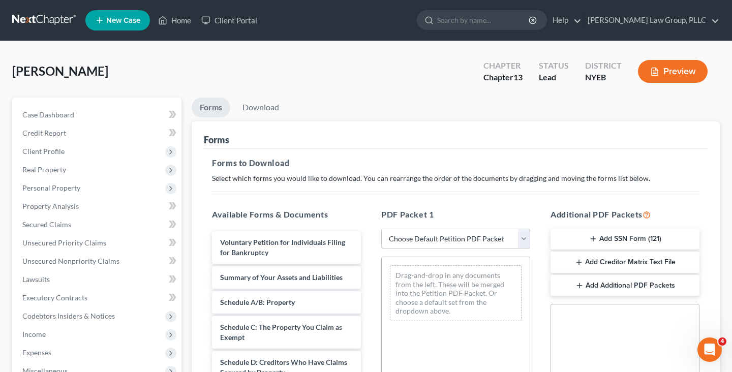
click at [407, 240] on select "Choose Default Petition PDF Packet Complete Bankruptcy Petition (all forms and …" at bounding box center [455, 239] width 149 height 20
select select "0"
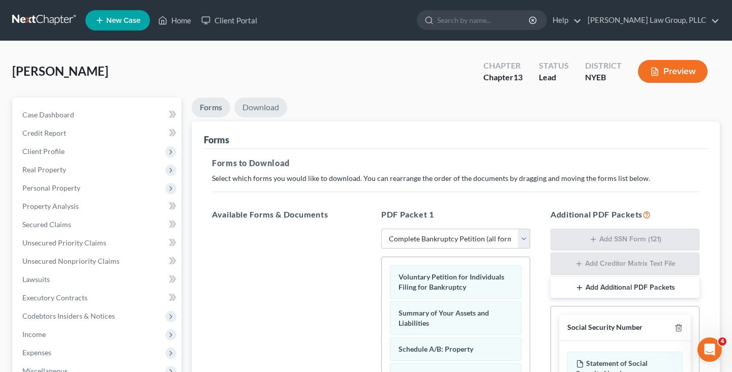
click at [266, 106] on link "Download" at bounding box center [260, 108] width 53 height 20
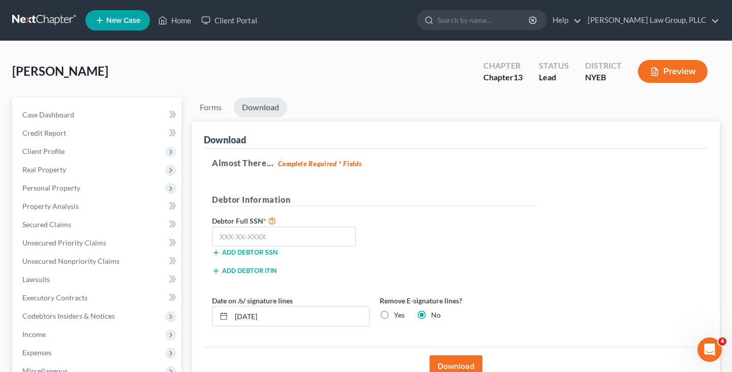
click at [394, 313] on label "Yes" at bounding box center [399, 315] width 11 height 10
click at [398, 313] on input "Yes" at bounding box center [401, 313] width 7 height 7
radio input "true"
radio input "false"
click at [325, 318] on input "[DATE]" at bounding box center [300, 316] width 138 height 19
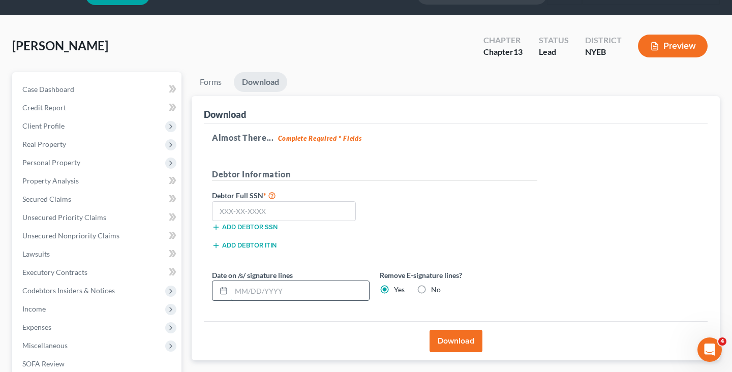
scroll to position [66, 0]
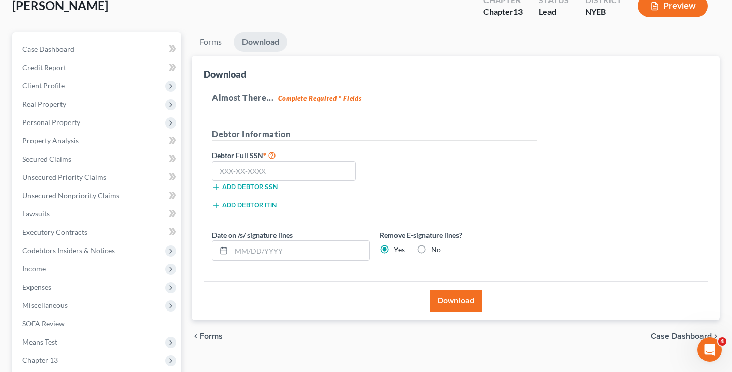
click at [470, 296] on button "Download" at bounding box center [456, 301] width 53 height 22
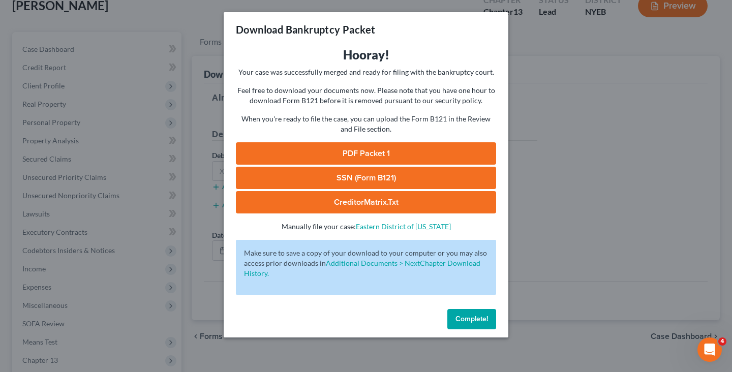
click at [426, 152] on link "PDF Packet 1" at bounding box center [366, 153] width 260 height 22
click at [141, 121] on div "Download Bankruptcy Packet Hooray! Your case was successfully merged and ready …" at bounding box center [366, 186] width 732 height 372
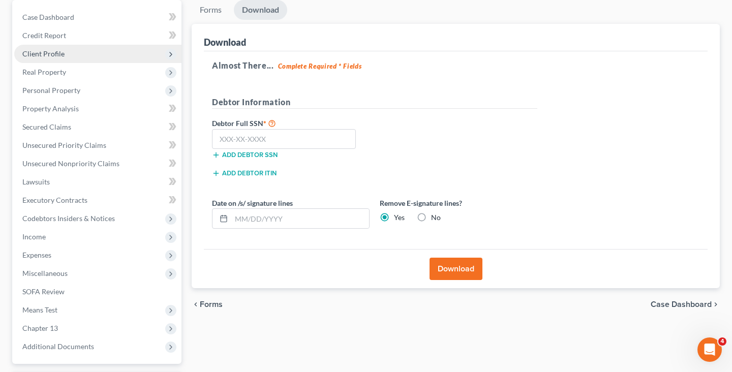
scroll to position [186, 0]
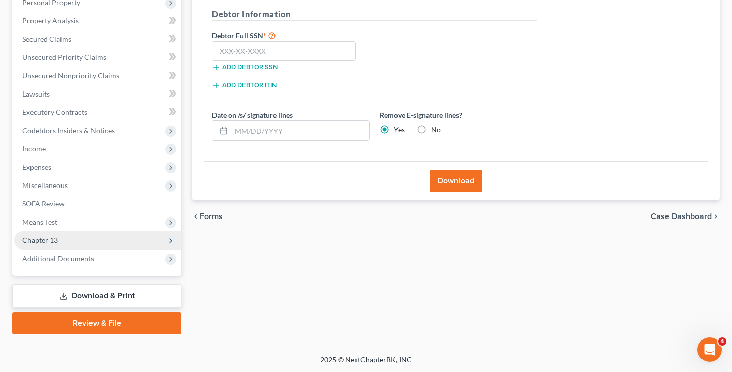
click at [56, 240] on span "Chapter 13" at bounding box center [40, 240] width 36 height 9
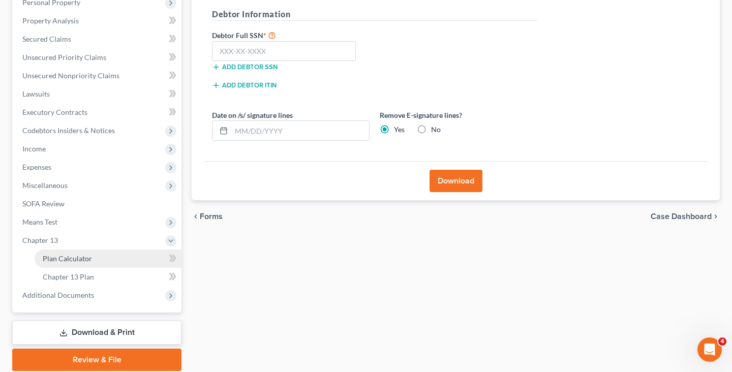
click at [56, 255] on span "Plan Calculator" at bounding box center [67, 258] width 49 height 9
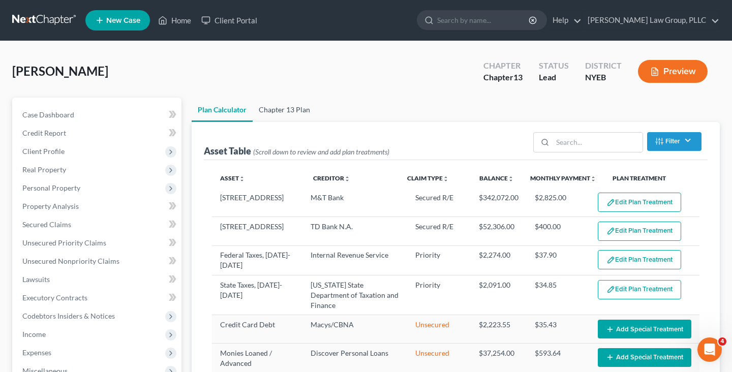
click at [306, 100] on link "Chapter 13 Plan" at bounding box center [285, 110] width 64 height 24
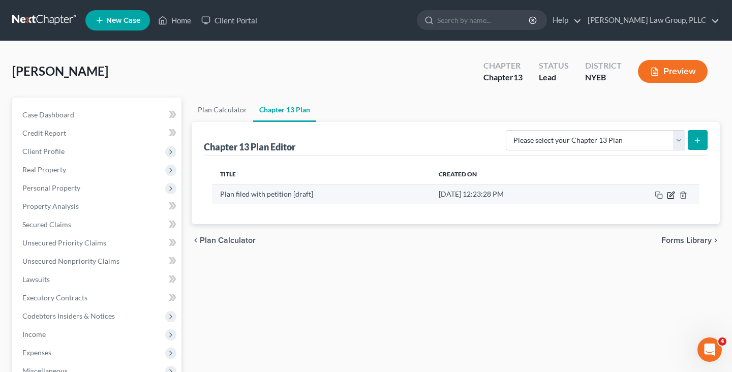
click at [668, 194] on icon "button" at bounding box center [671, 195] width 8 height 8
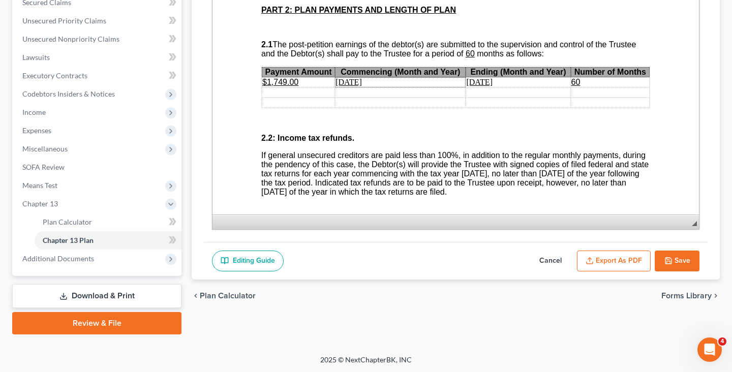
scroll to position [608, 0]
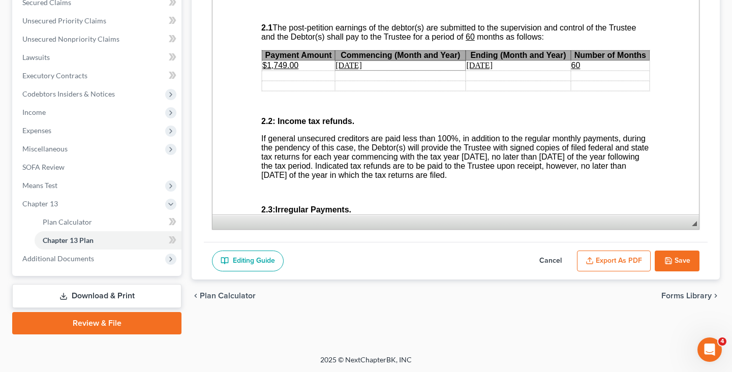
click at [287, 70] on u "$1,749.00" at bounding box center [280, 65] width 36 height 9
click at [271, 70] on u "$1,005.00" at bounding box center [280, 65] width 36 height 9
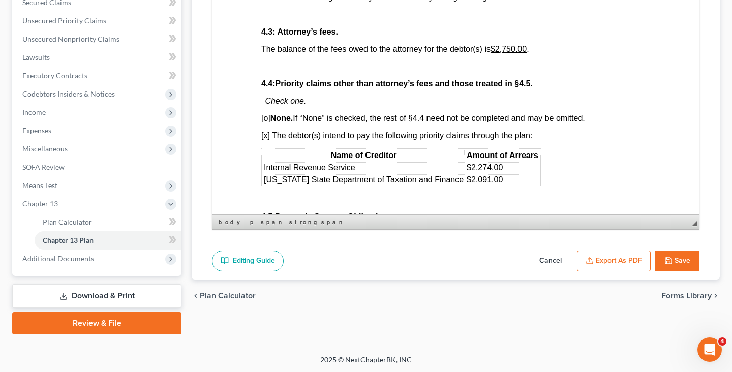
scroll to position [1921, 0]
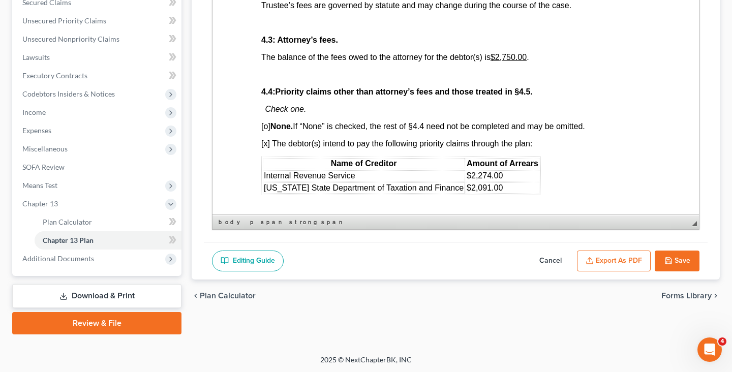
click at [512, 62] on u "$2,750.00" at bounding box center [509, 57] width 36 height 9
click at [515, 62] on u "$2,50 0.00" at bounding box center [509, 57] width 36 height 9
click at [672, 266] on button "Save" at bounding box center [677, 261] width 45 height 21
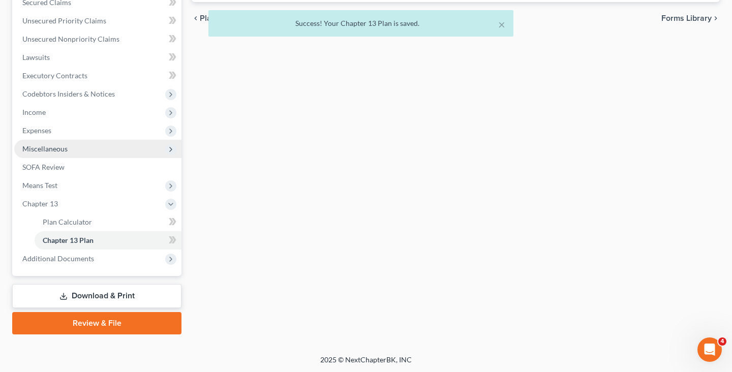
click at [123, 149] on span "Miscellaneous" at bounding box center [97, 149] width 167 height 18
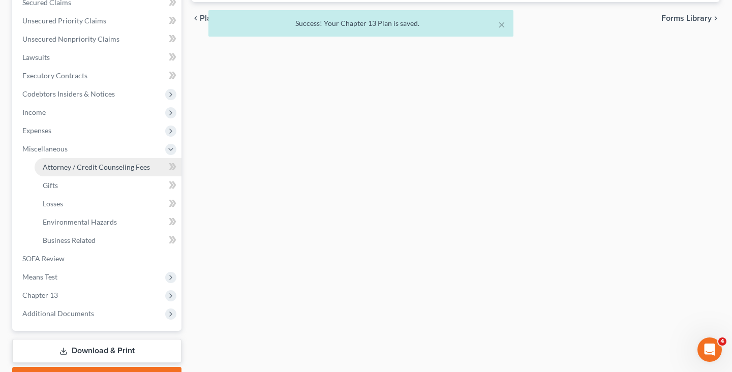
click at [120, 172] on link "Attorney / Credit Counseling Fees" at bounding box center [108, 167] width 147 height 18
select select "0"
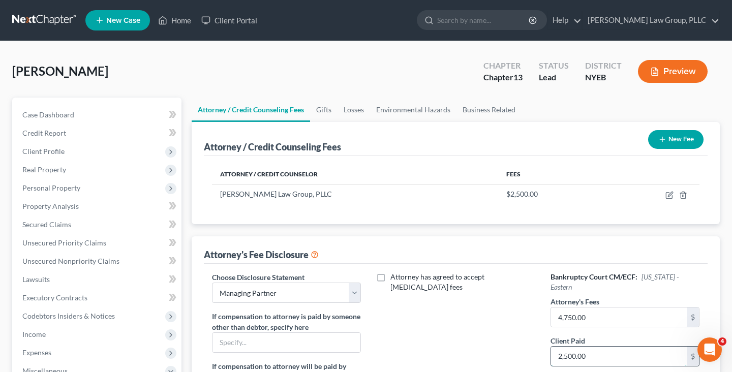
click at [604, 349] on input "2,500.00" at bounding box center [619, 356] width 136 height 19
type input "4,750"
click at [671, 194] on icon "button" at bounding box center [670, 194] width 5 height 5
select select "35"
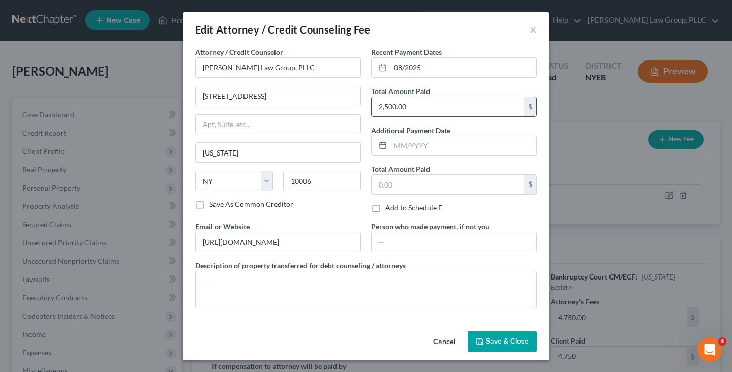
click at [467, 98] on input "2,500.00" at bounding box center [448, 106] width 153 height 19
type input "4,750"
click at [494, 344] on span "Save & Close" at bounding box center [507, 341] width 43 height 9
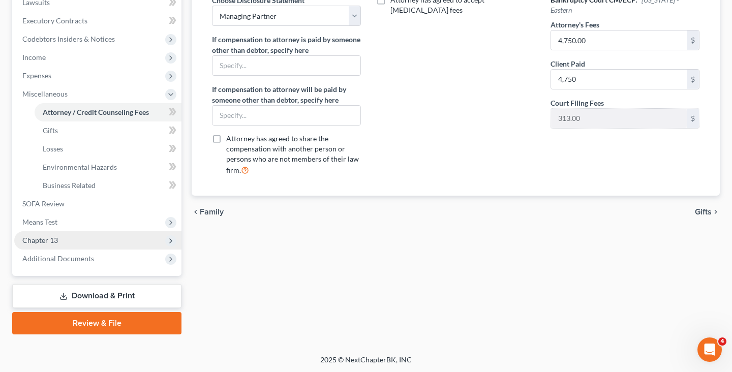
click at [108, 245] on span "Chapter 13" at bounding box center [97, 240] width 167 height 18
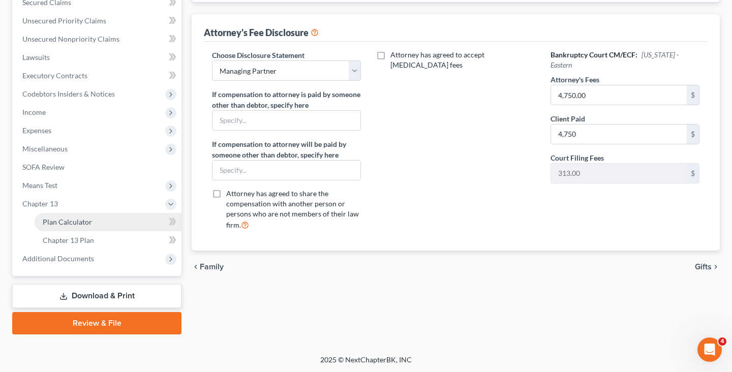
click at [103, 222] on link "Plan Calculator" at bounding box center [108, 222] width 147 height 18
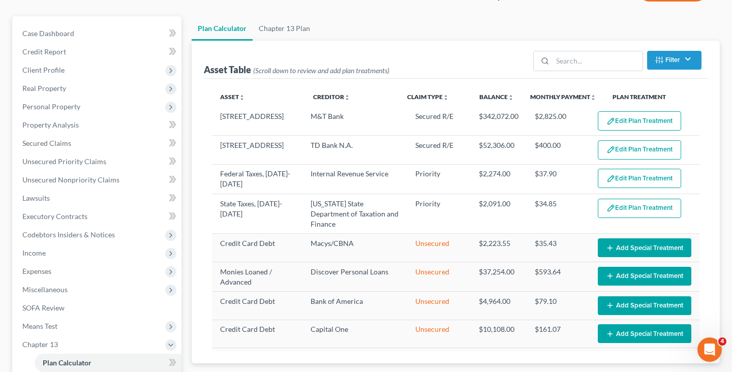
select select "59"
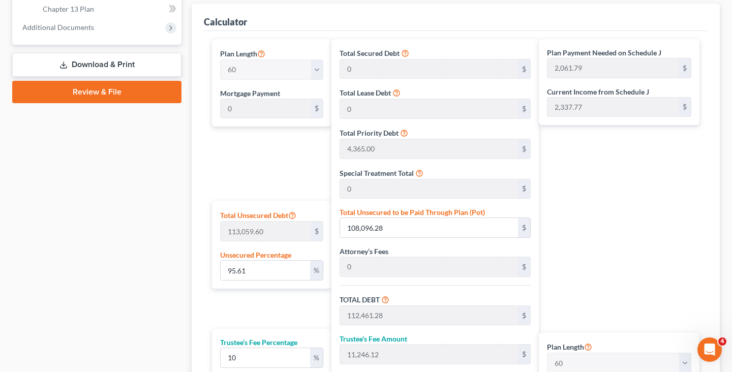
scroll to position [616, 0]
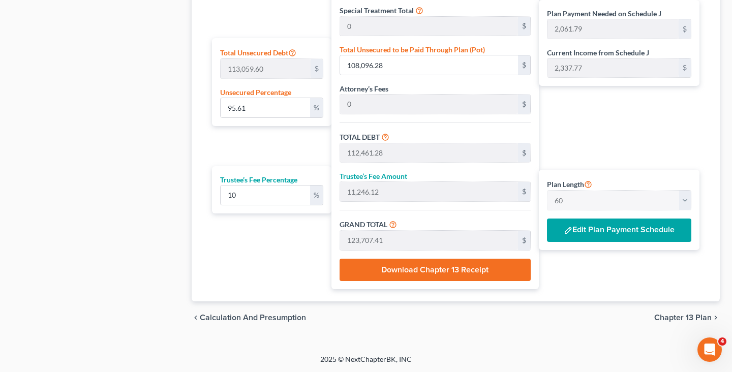
click at [681, 321] on span "Chapter 13 Plan" at bounding box center [682, 318] width 57 height 8
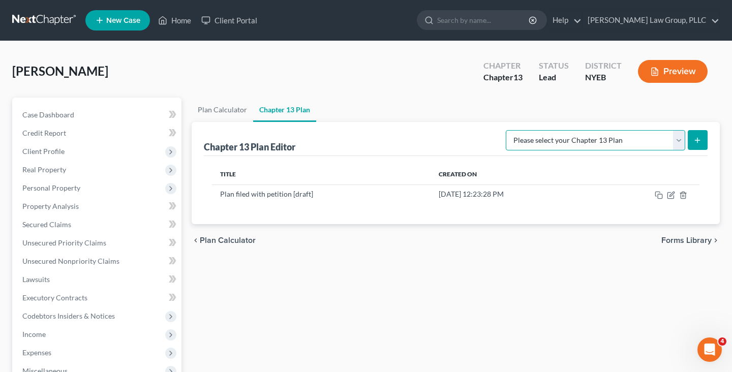
click at [668, 135] on select "Please select your Chapter 13 Plan Eastern District of [US_STATE] - Effective […" at bounding box center [595, 140] width 179 height 20
select select "1"
click at [699, 144] on button "submit" at bounding box center [698, 140] width 20 height 20
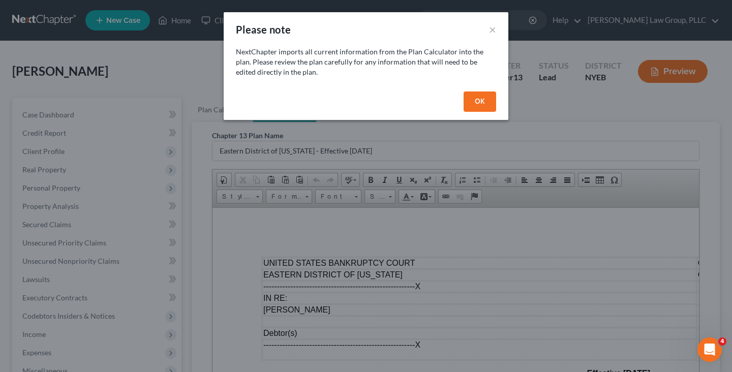
drag, startPoint x: 488, startPoint y: 104, endPoint x: 488, endPoint y: 113, distance: 9.7
click at [488, 104] on button "OK" at bounding box center [480, 102] width 33 height 20
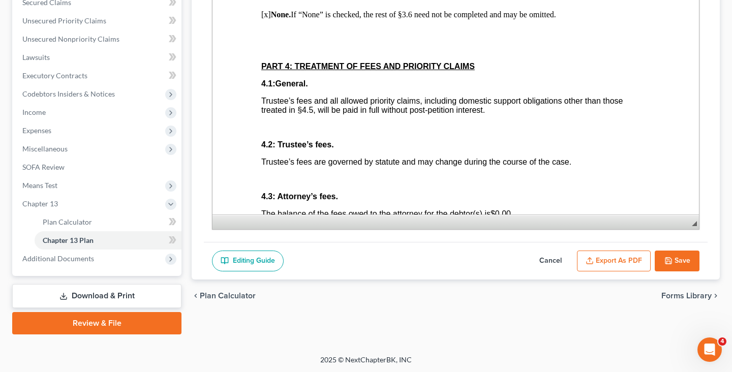
scroll to position [1891, 0]
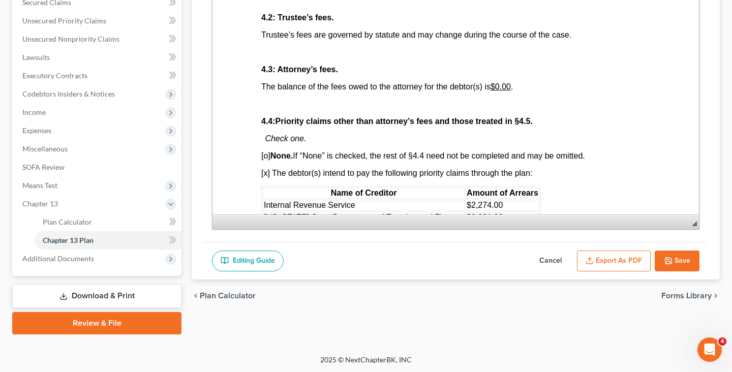
click at [559, 259] on button "Cancel" at bounding box center [550, 261] width 45 height 21
select select "1"
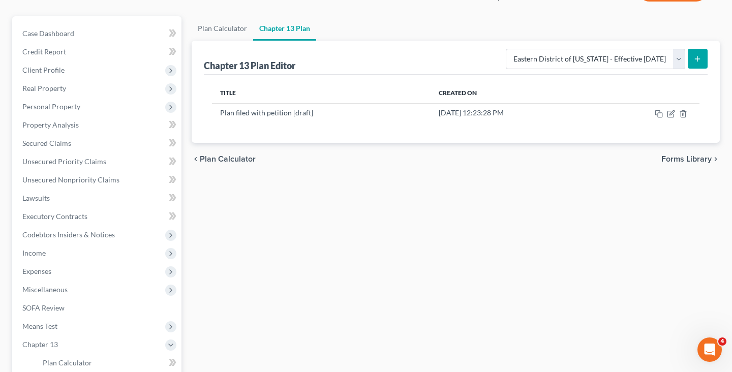
scroll to position [80, 0]
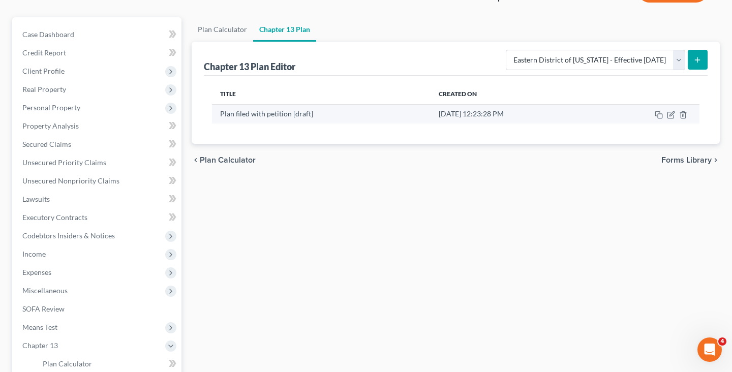
click at [671, 109] on td at bounding box center [647, 113] width 106 height 19
click at [671, 113] on icon "button" at bounding box center [671, 113] width 5 height 5
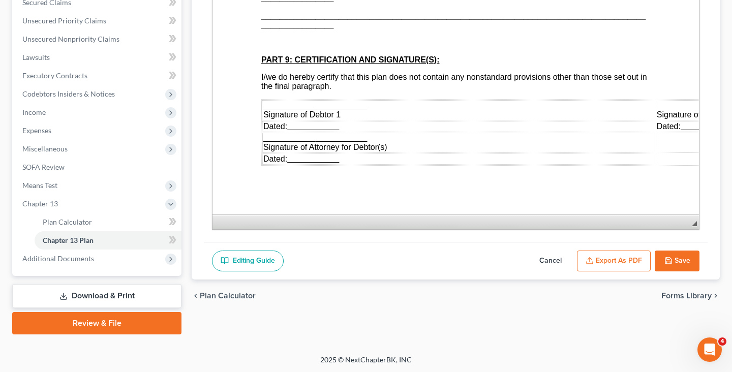
scroll to position [2824, 0]
click at [603, 262] on button "Export as PDF" at bounding box center [614, 261] width 74 height 21
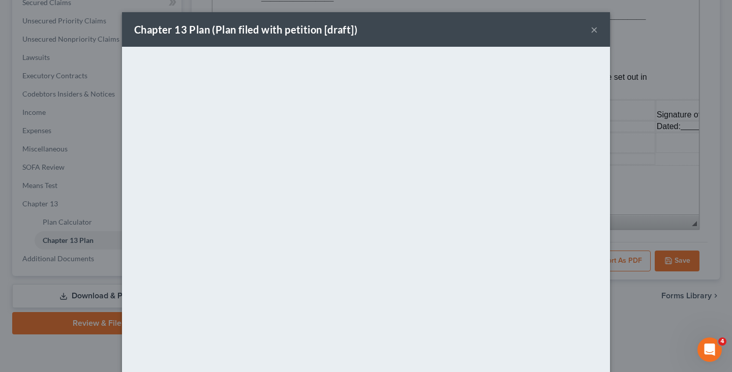
scroll to position [53, 0]
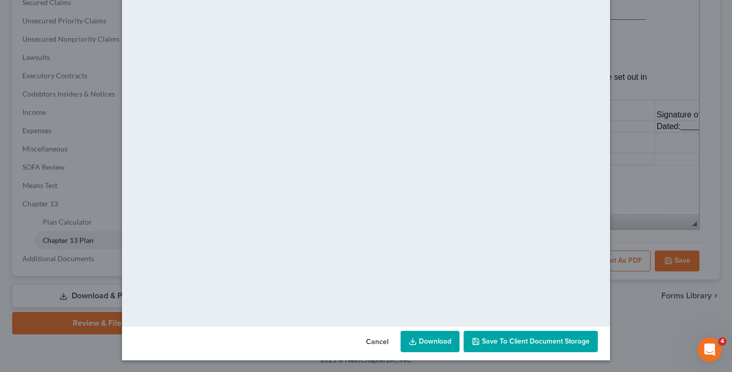
click at [456, 324] on div "<object ng-attr-data='[URL][DOMAIN_NAME]' type='application/pdf' width='100%' h…" at bounding box center [366, 160] width 488 height 333
click at [433, 345] on link "Download" at bounding box center [430, 341] width 59 height 21
click at [635, 135] on div "Chapter 13 Plan (Plan filed with petition [draft]) × <object ng-attr-data='[URL…" at bounding box center [366, 186] width 732 height 372
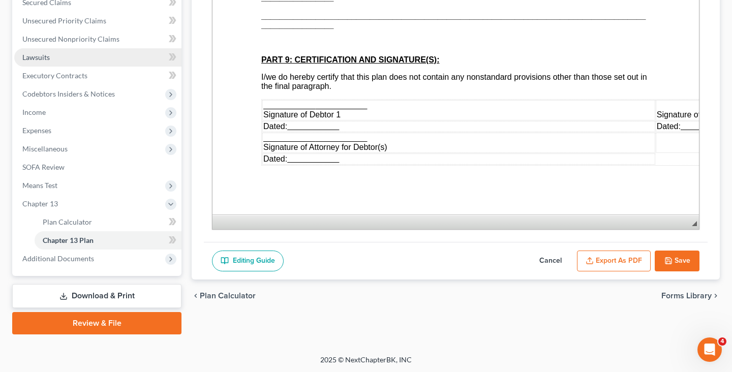
scroll to position [0, 0]
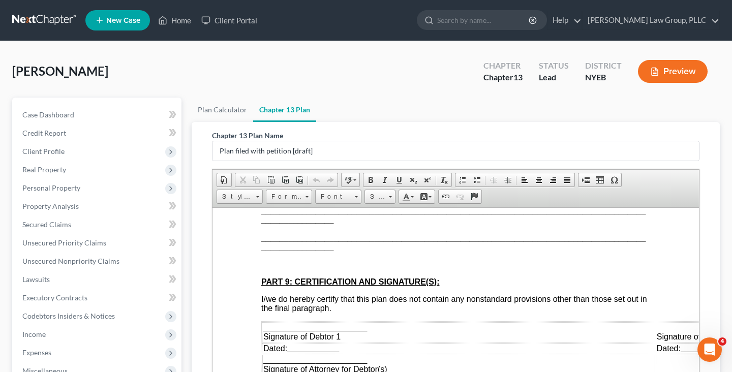
click at [63, 19] on link at bounding box center [44, 20] width 65 height 18
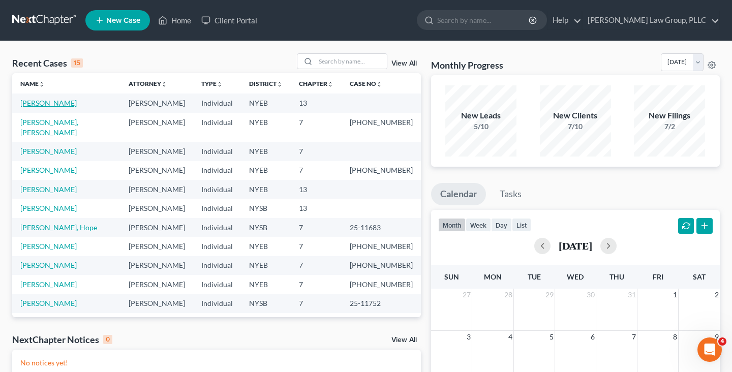
click at [49, 103] on link "[PERSON_NAME]" at bounding box center [48, 103] width 56 height 9
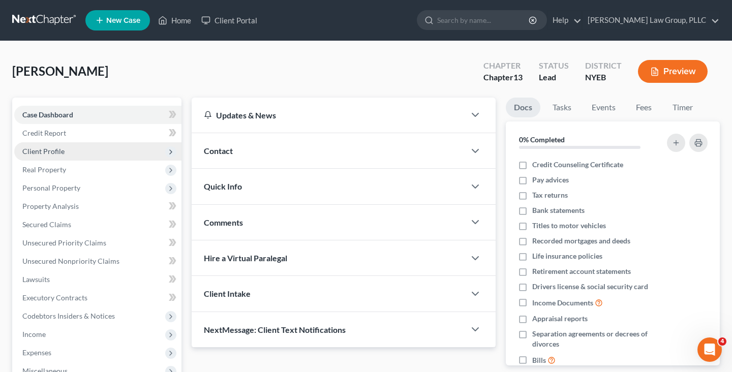
click at [45, 157] on span "Client Profile" at bounding box center [97, 151] width 167 height 18
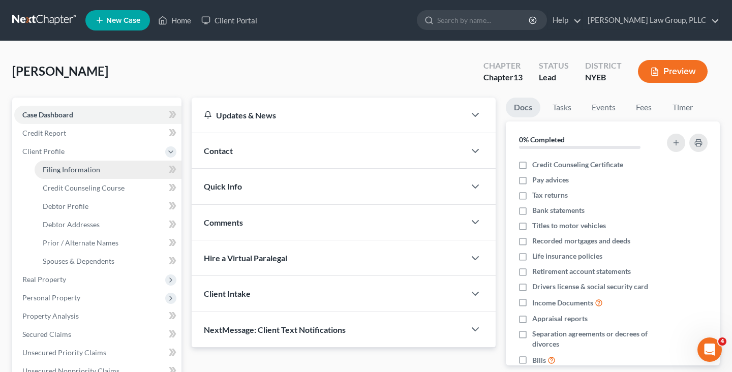
click at [49, 168] on span "Filing Information" at bounding box center [71, 169] width 57 height 9
select select "1"
select select "0"
select select "3"
select select "53"
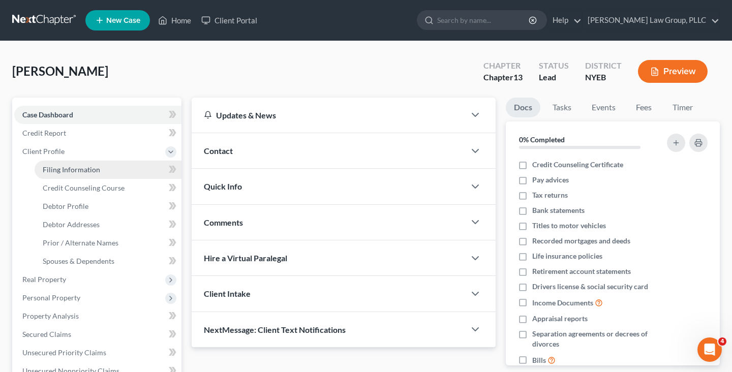
select select "1"
select select "35"
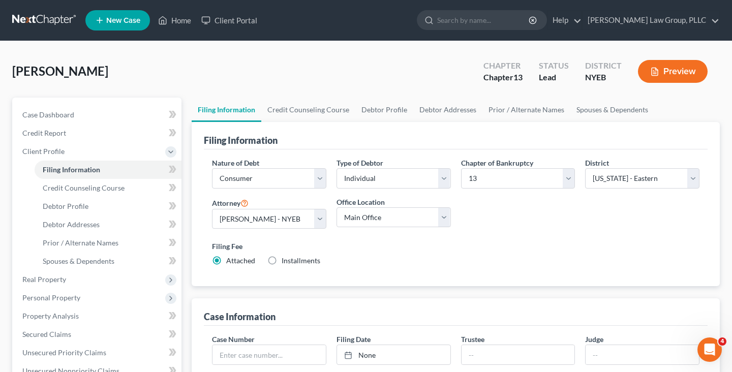
click at [71, 21] on link at bounding box center [44, 20] width 65 height 18
